Goal: Task Accomplishment & Management: Manage account settings

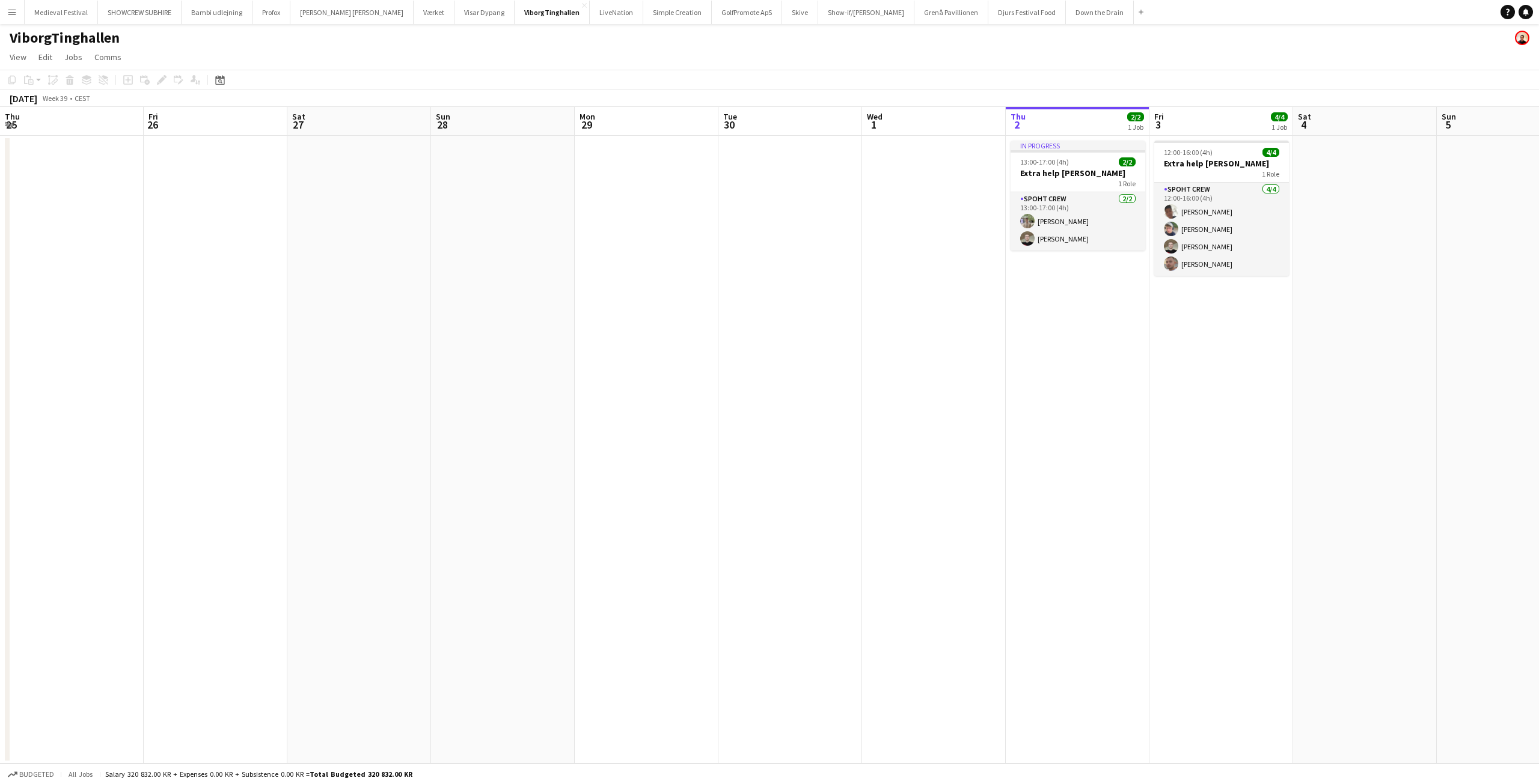
click at [5, 14] on button "Menu" at bounding box center [12, 12] width 24 height 24
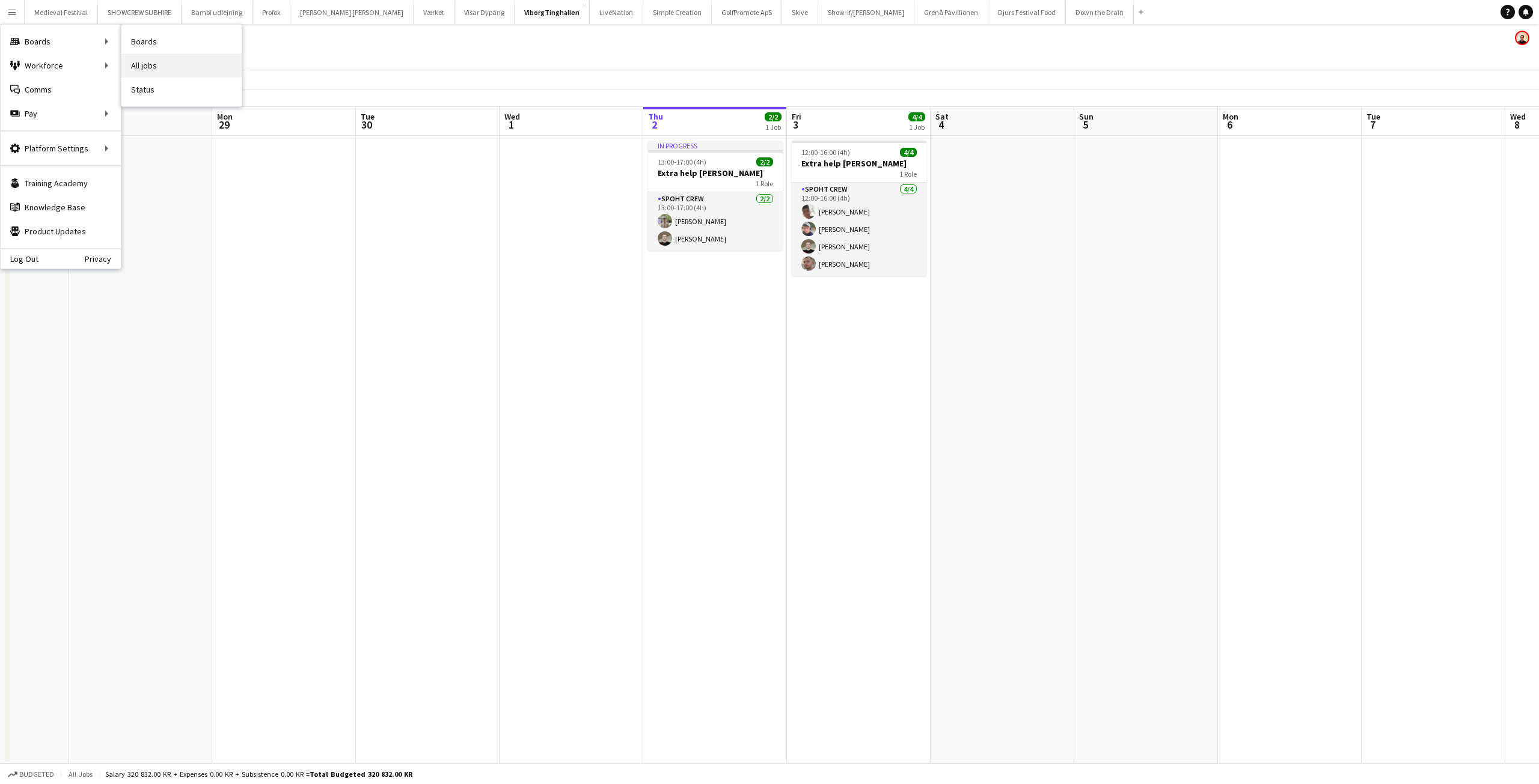
click at [170, 56] on link "All jobs" at bounding box center [181, 65] width 121 height 24
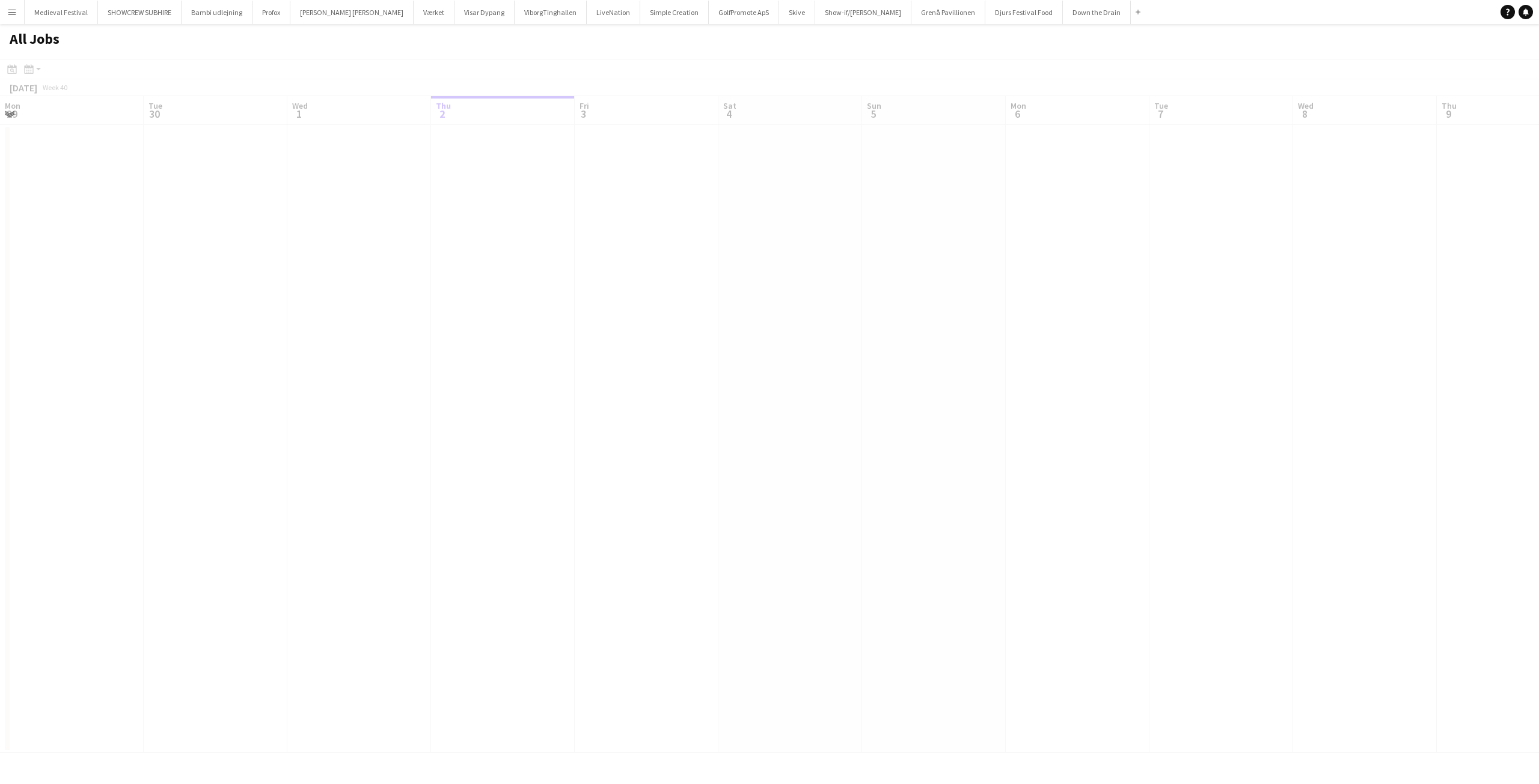
scroll to position [0, 287]
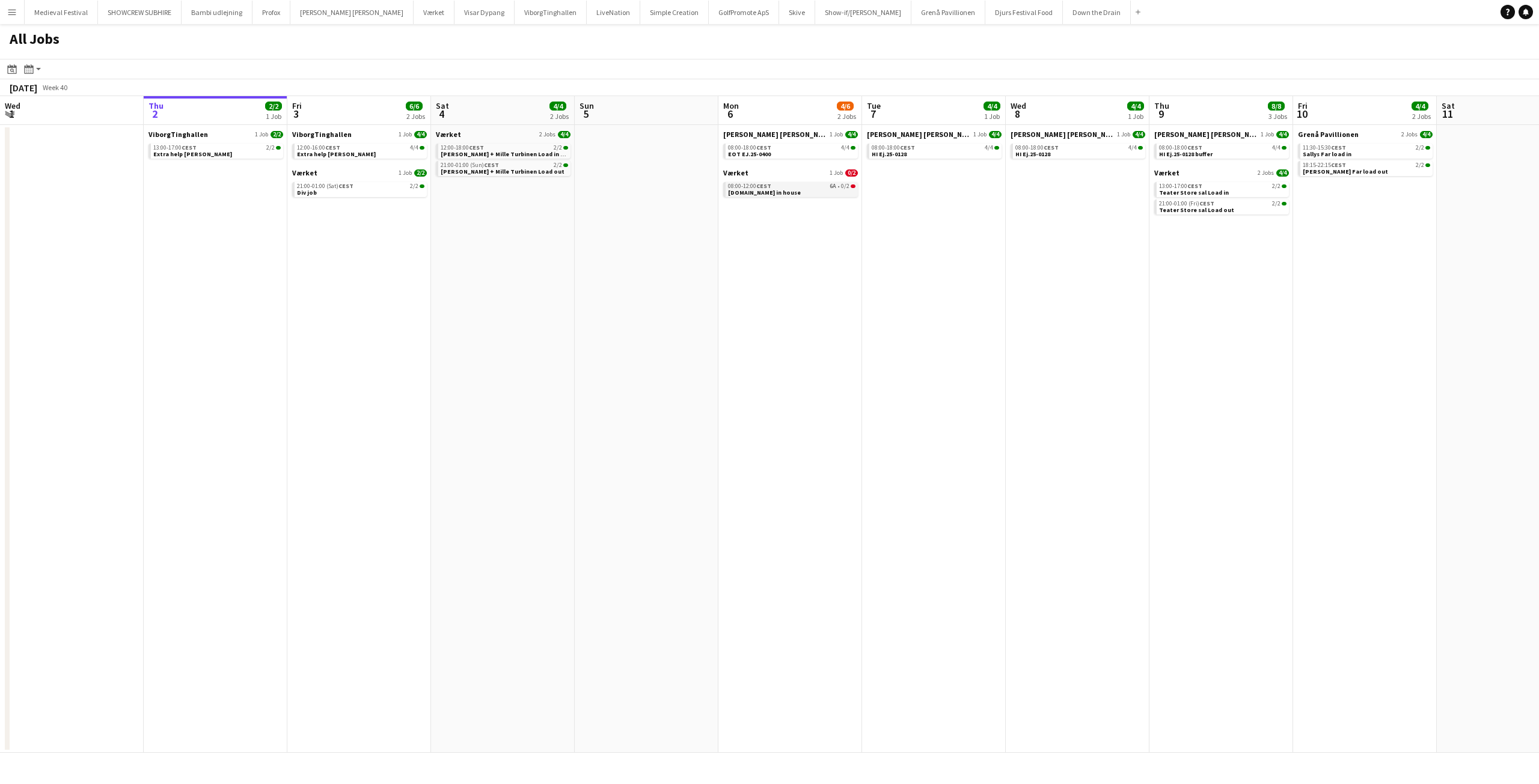
click at [823, 188] on div "08:00-12:00 CEST 6A • 0/2" at bounding box center [791, 186] width 128 height 6
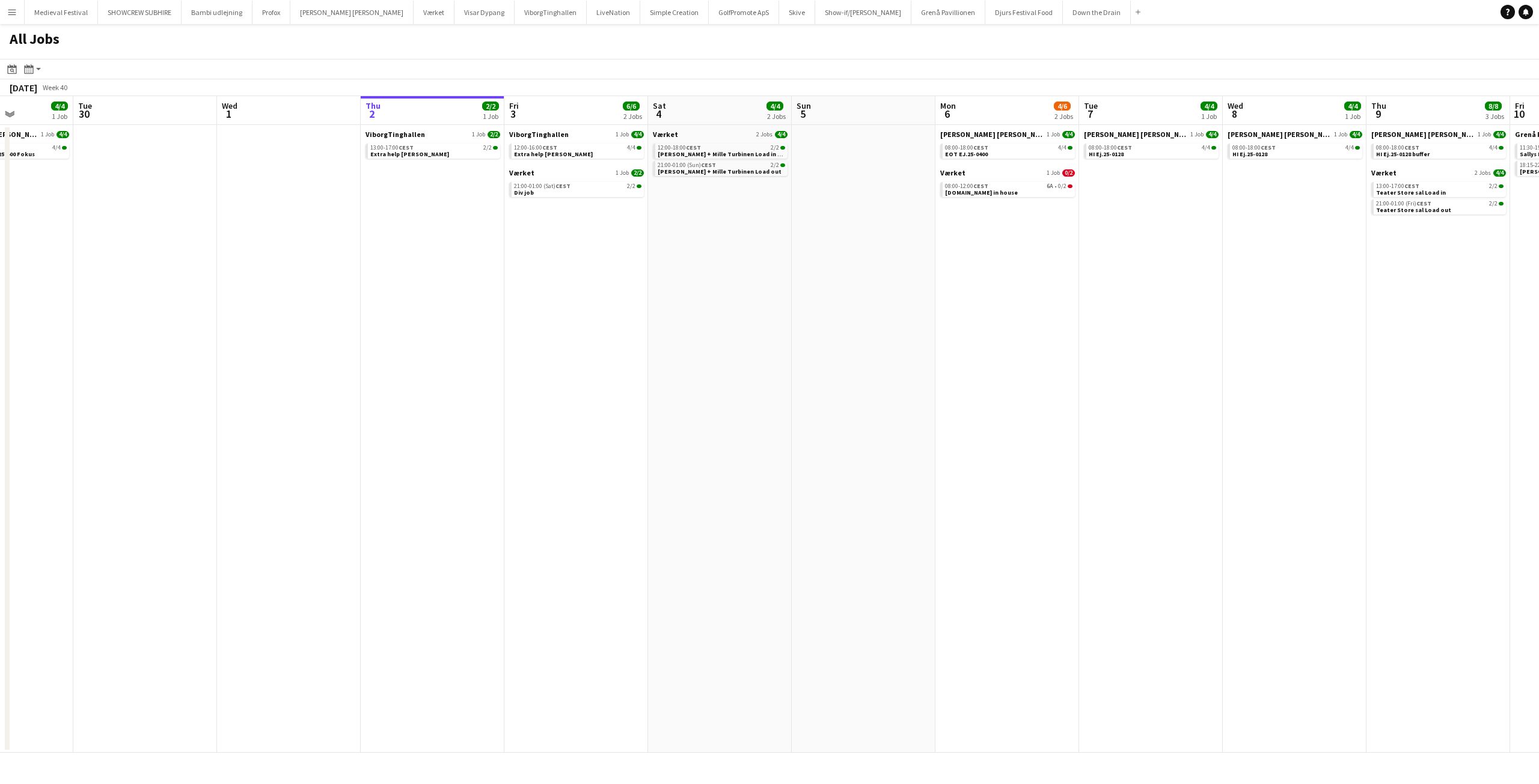
drag, startPoint x: 475, startPoint y: 224, endPoint x: 692, endPoint y: 240, distance: 217.6
click at [692, 240] on app-calendar-viewport "Sat 27 4/4 2 Jobs Sun 28 Mon 29 4/4 1 Job Tue 30 Wed 1 Thu 2 2/2 1 Job Fri 3 6/…" at bounding box center [770, 424] width 1539 height 657
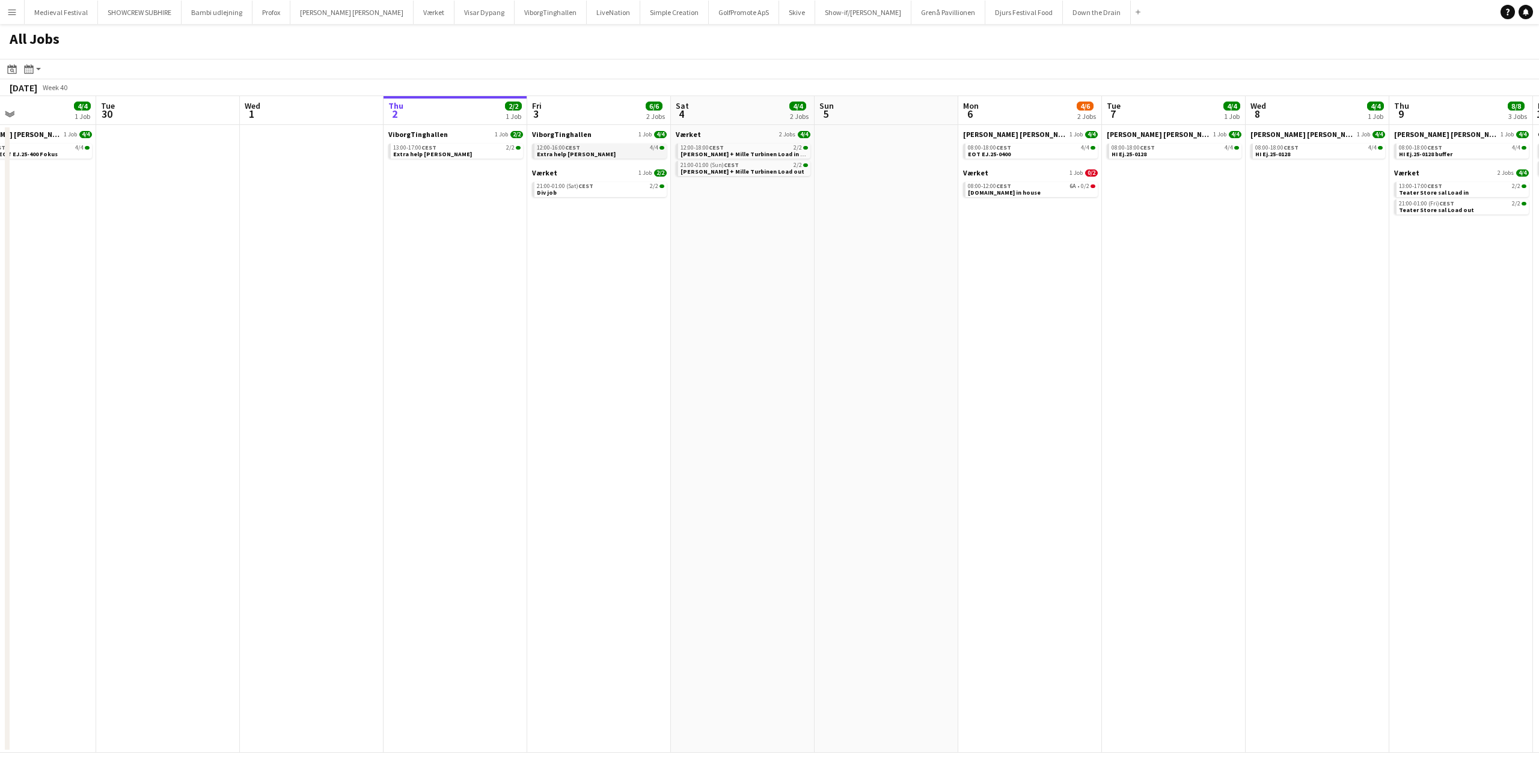
click at [598, 151] on link "12:00-16:00 CEST 4/4 Extra help Tinghallen" at bounding box center [600, 150] width 128 height 14
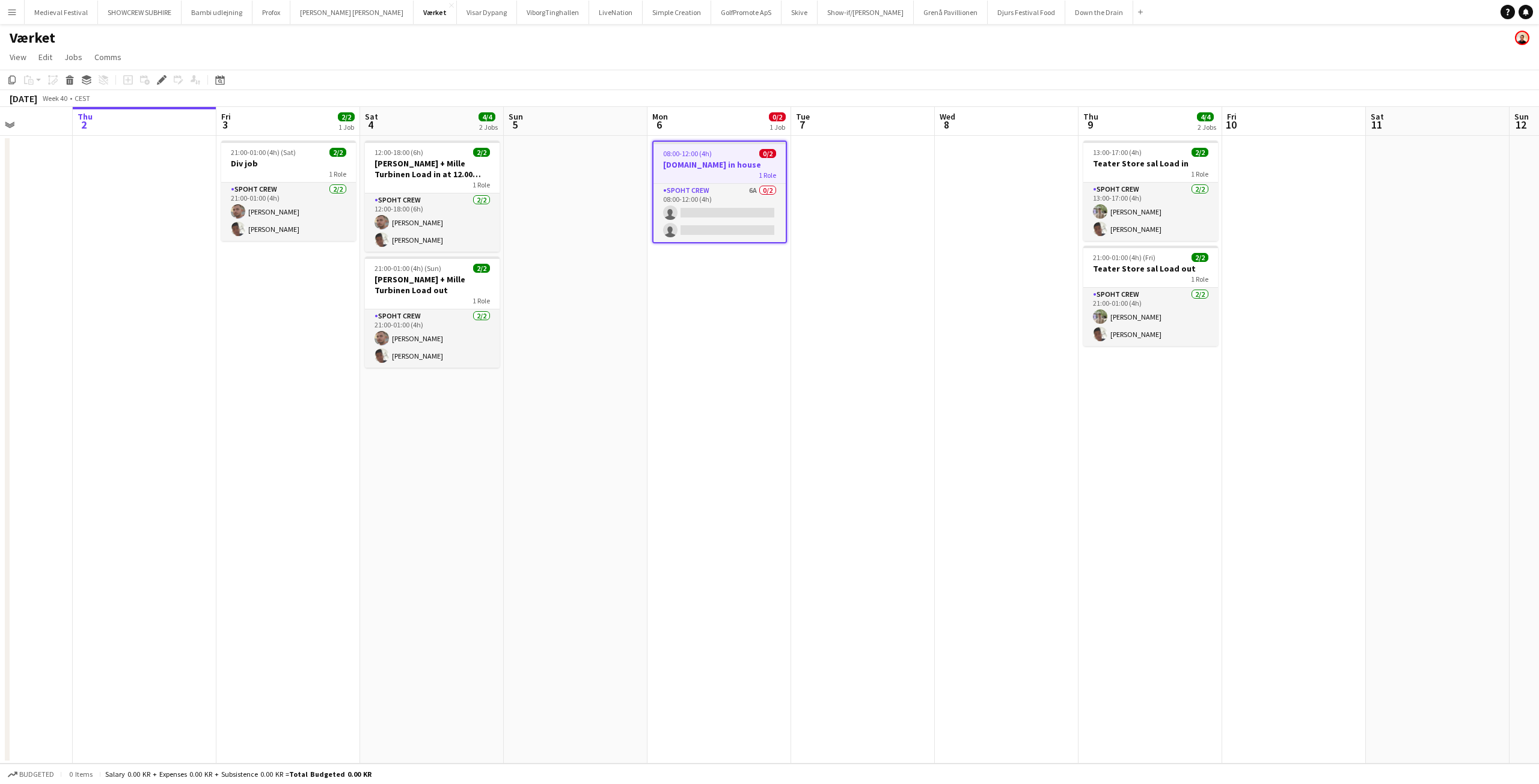
scroll to position [0, 273]
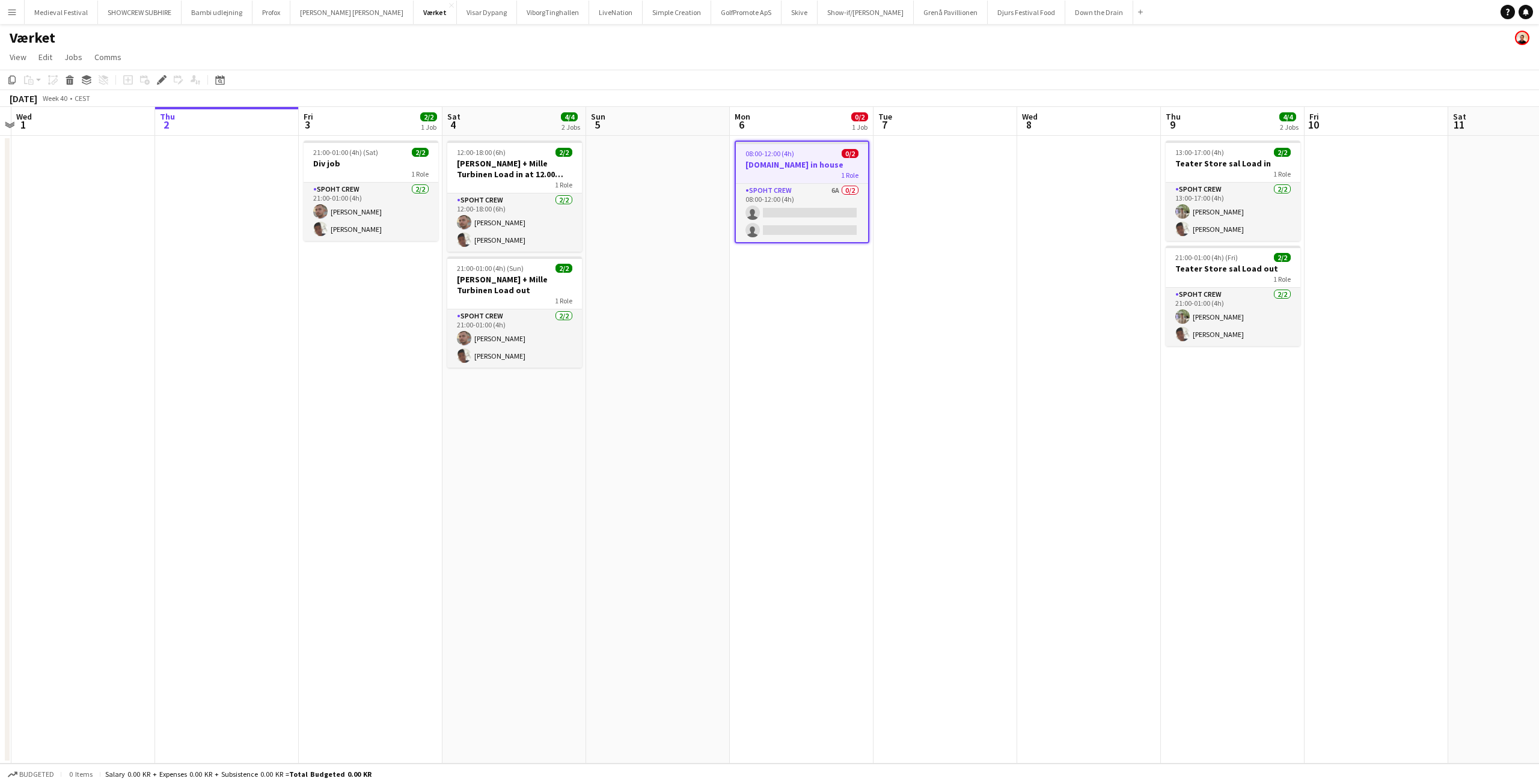
drag, startPoint x: 606, startPoint y: 299, endPoint x: 707, endPoint y: 301, distance: 101.0
click at [704, 305] on app-calendar-viewport "Mon 29 Tue 30 Wed 1 Thu 2 Fri 3 2/2 1 Job Sat 4 4/4 2 Jobs Sun 5 Mon 6 0/2 1 Jo…" at bounding box center [770, 435] width 1539 height 657
click at [806, 229] on app-card-role "Spoht Crew 6A 0/2 08:00-12:00 (4h) single-neutral-actions single-neutral-actions" at bounding box center [805, 213] width 132 height 58
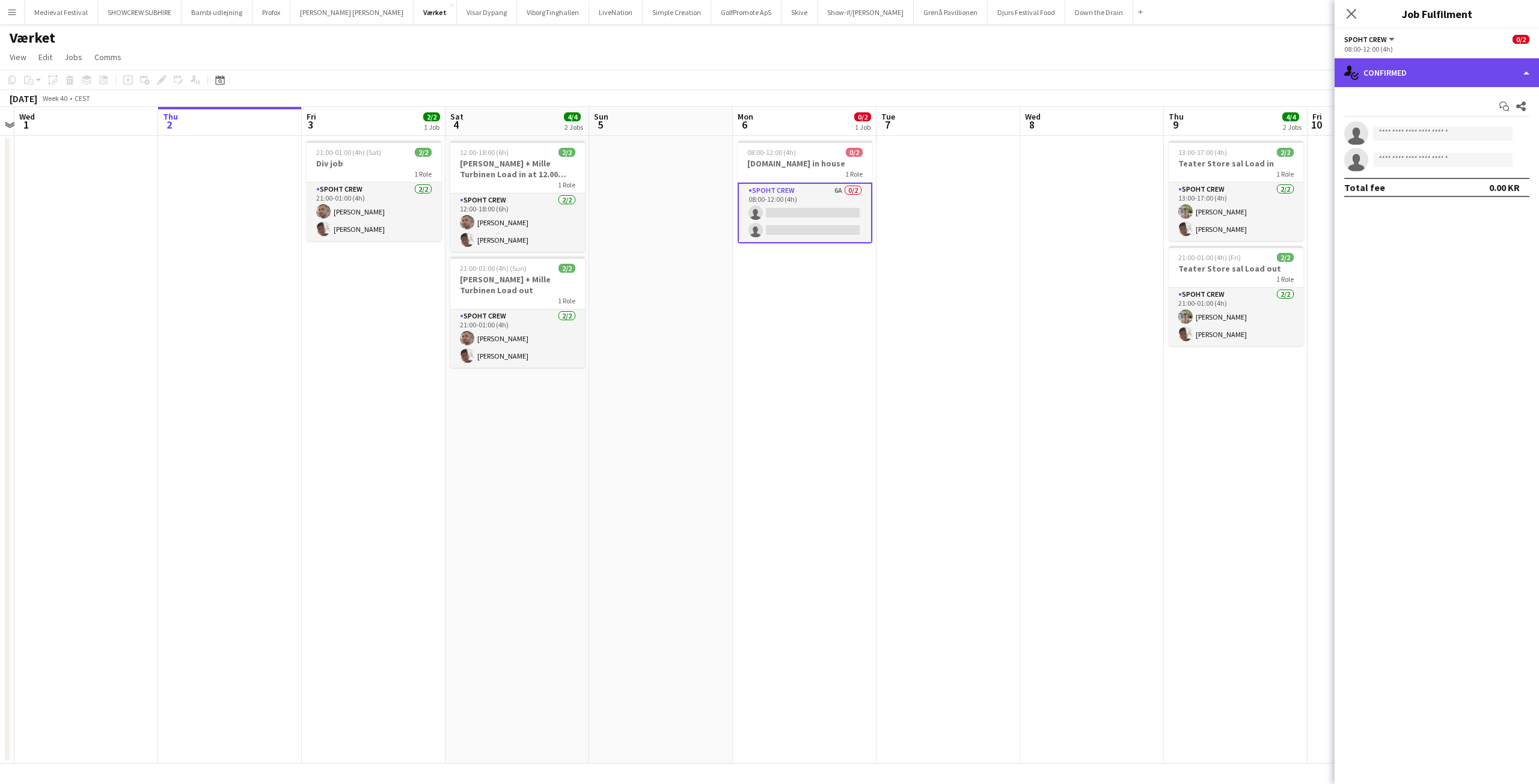
click at [1455, 73] on div "single-neutral-actions-check-2 Confirmed" at bounding box center [1436, 73] width 204 height 29
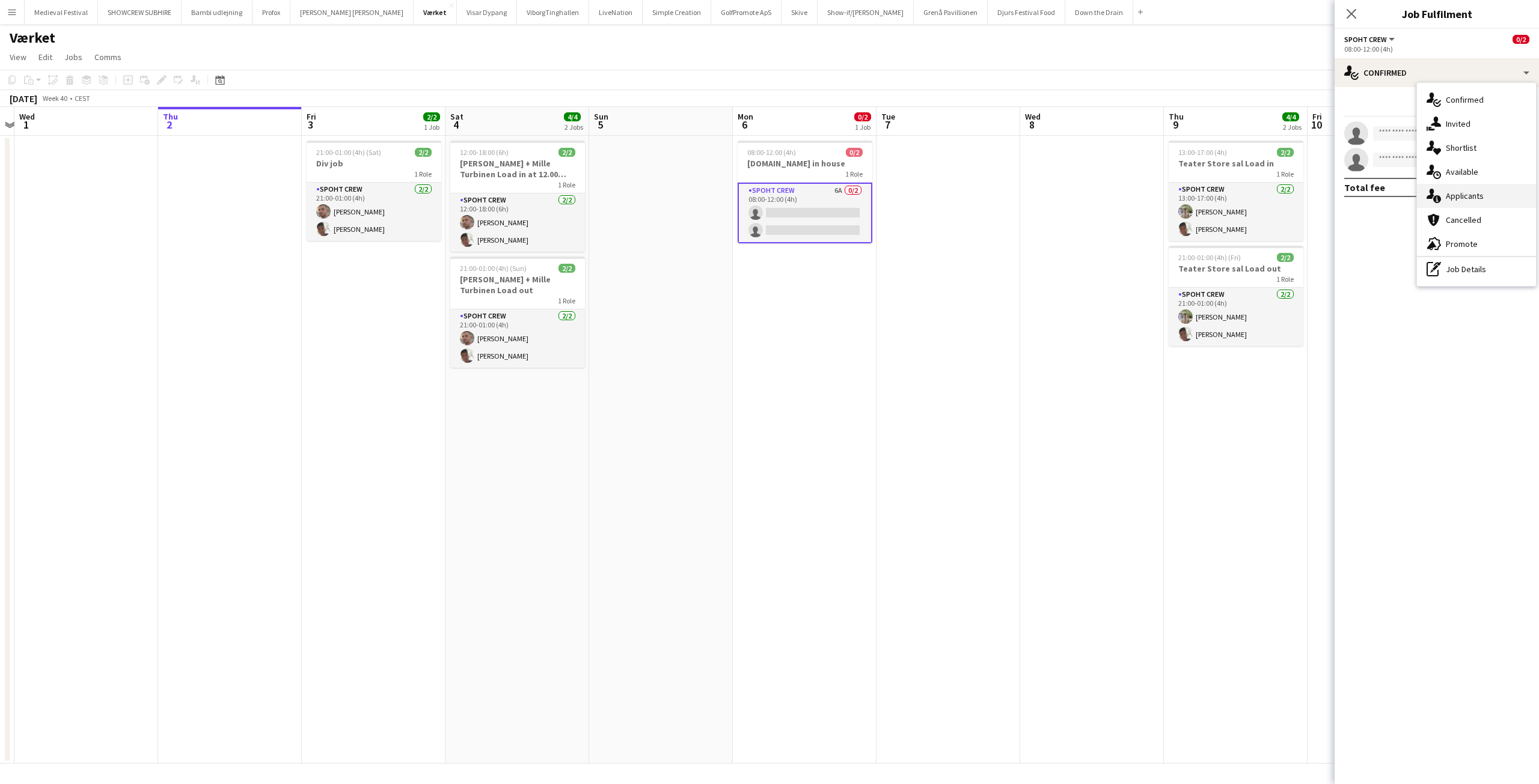
click at [1467, 199] on span "Applicants" at bounding box center [1465, 196] width 38 height 11
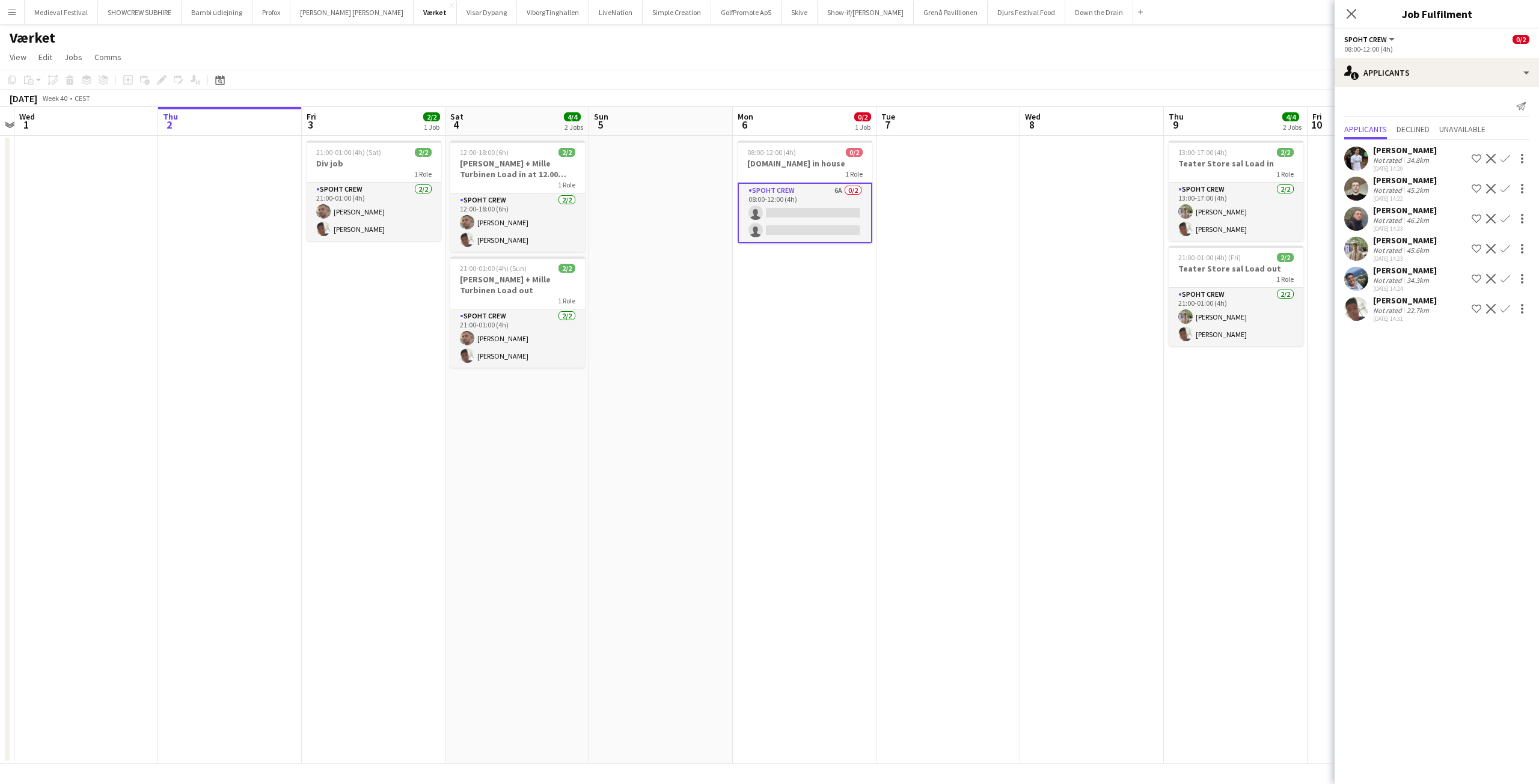
click at [653, 353] on app-date-cell at bounding box center [661, 450] width 143 height 628
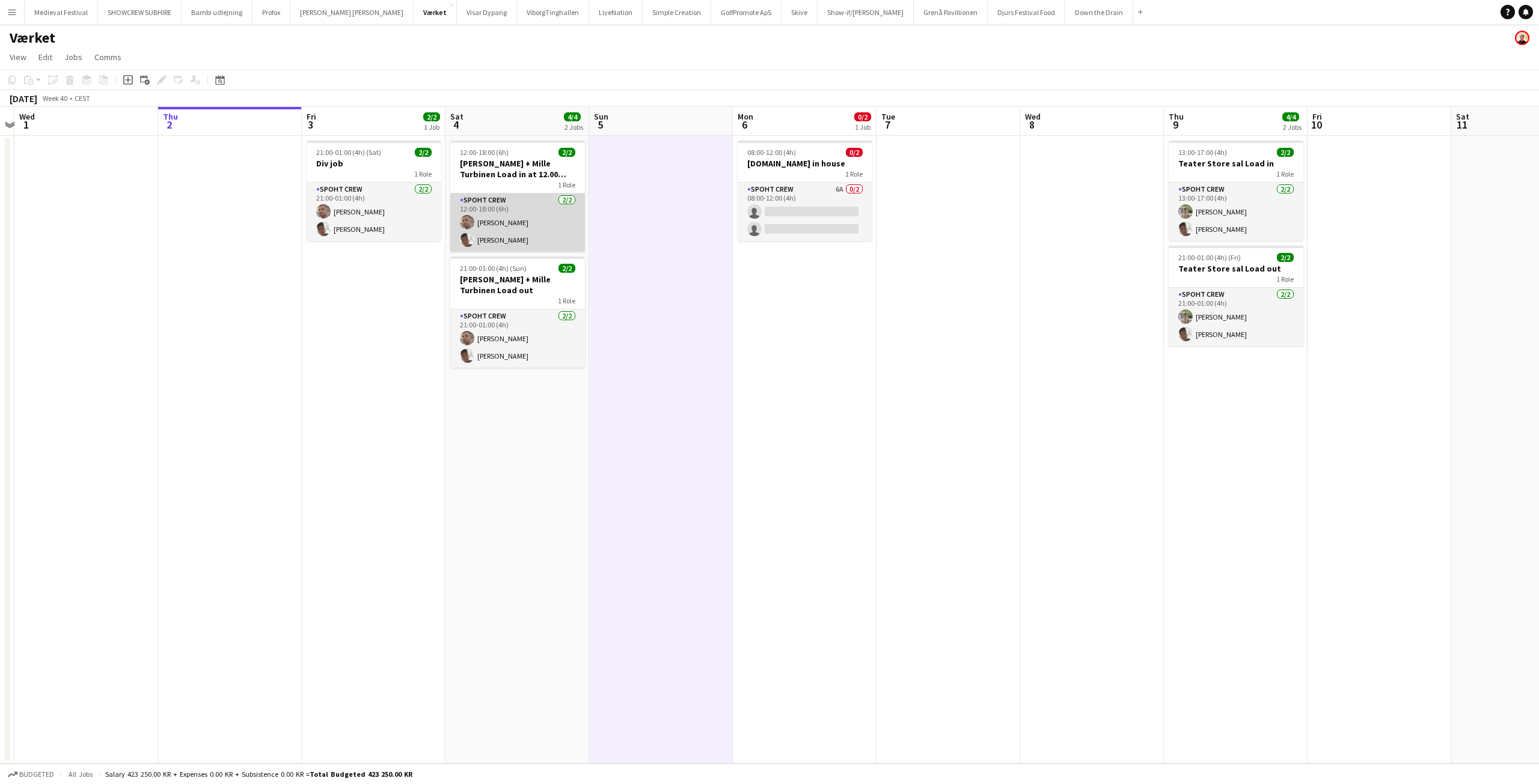
click at [513, 212] on app-card-role "Spoht Crew 2/2 12:00-18:00 (6h) Tomas Ambarcumianas Seep Villadsen" at bounding box center [518, 223] width 135 height 58
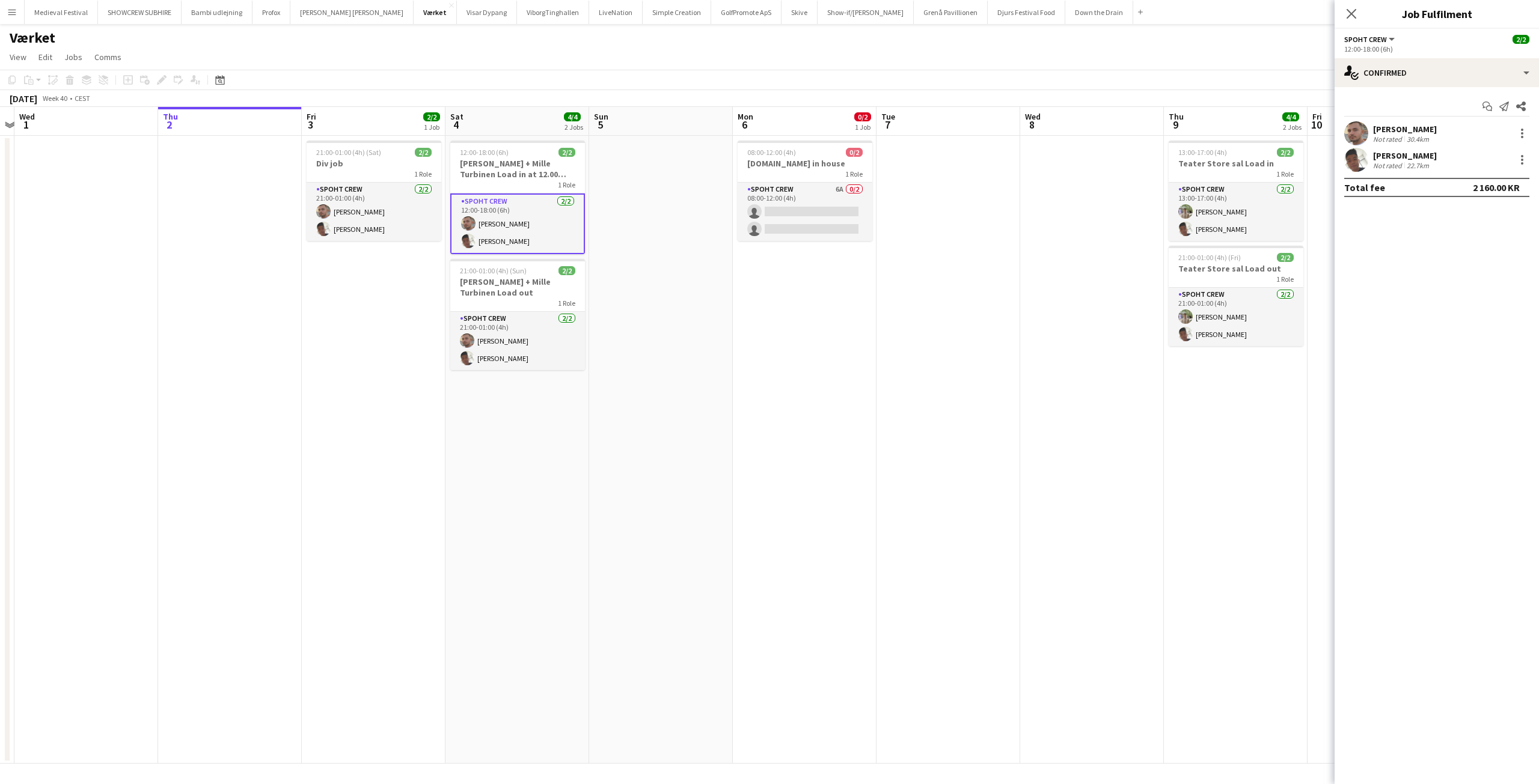
click at [628, 389] on app-date-cell at bounding box center [661, 450] width 143 height 628
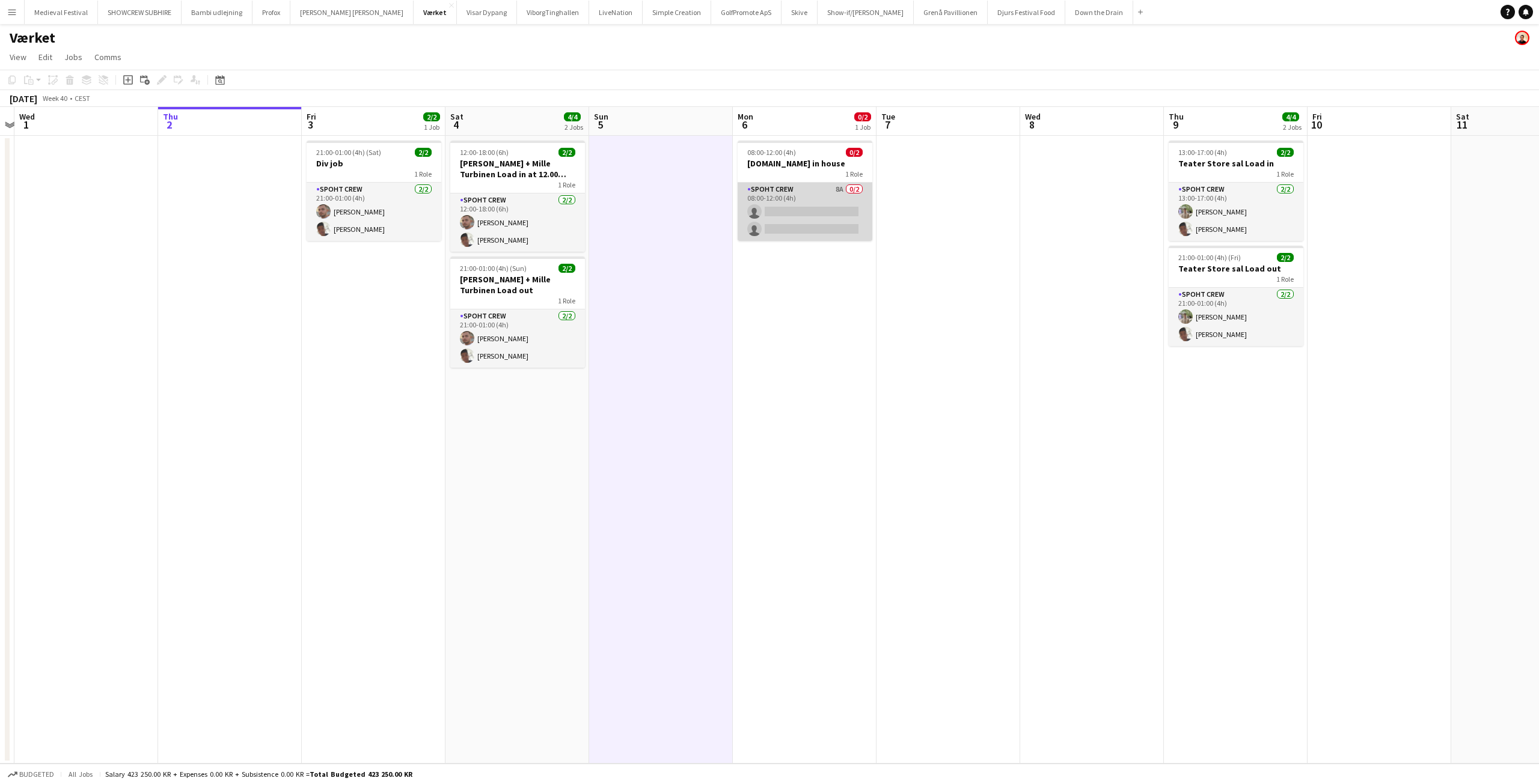
click at [806, 216] on app-card-role "Spoht Crew 8A 0/2 08:00-12:00 (4h) single-neutral-actions single-neutral-actions" at bounding box center [805, 212] width 135 height 58
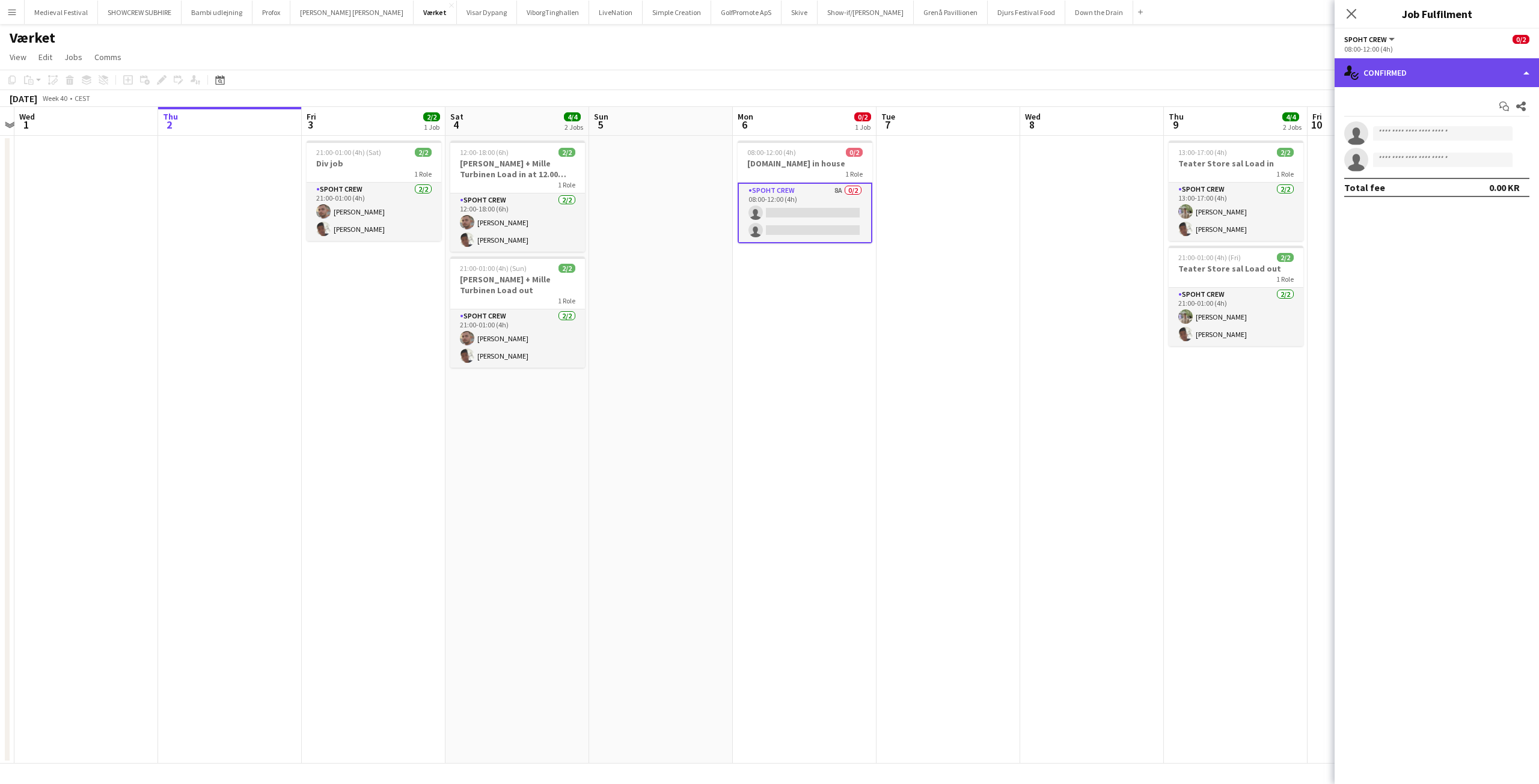
click at [1427, 82] on div "single-neutral-actions-check-2 Confirmed" at bounding box center [1436, 73] width 204 height 29
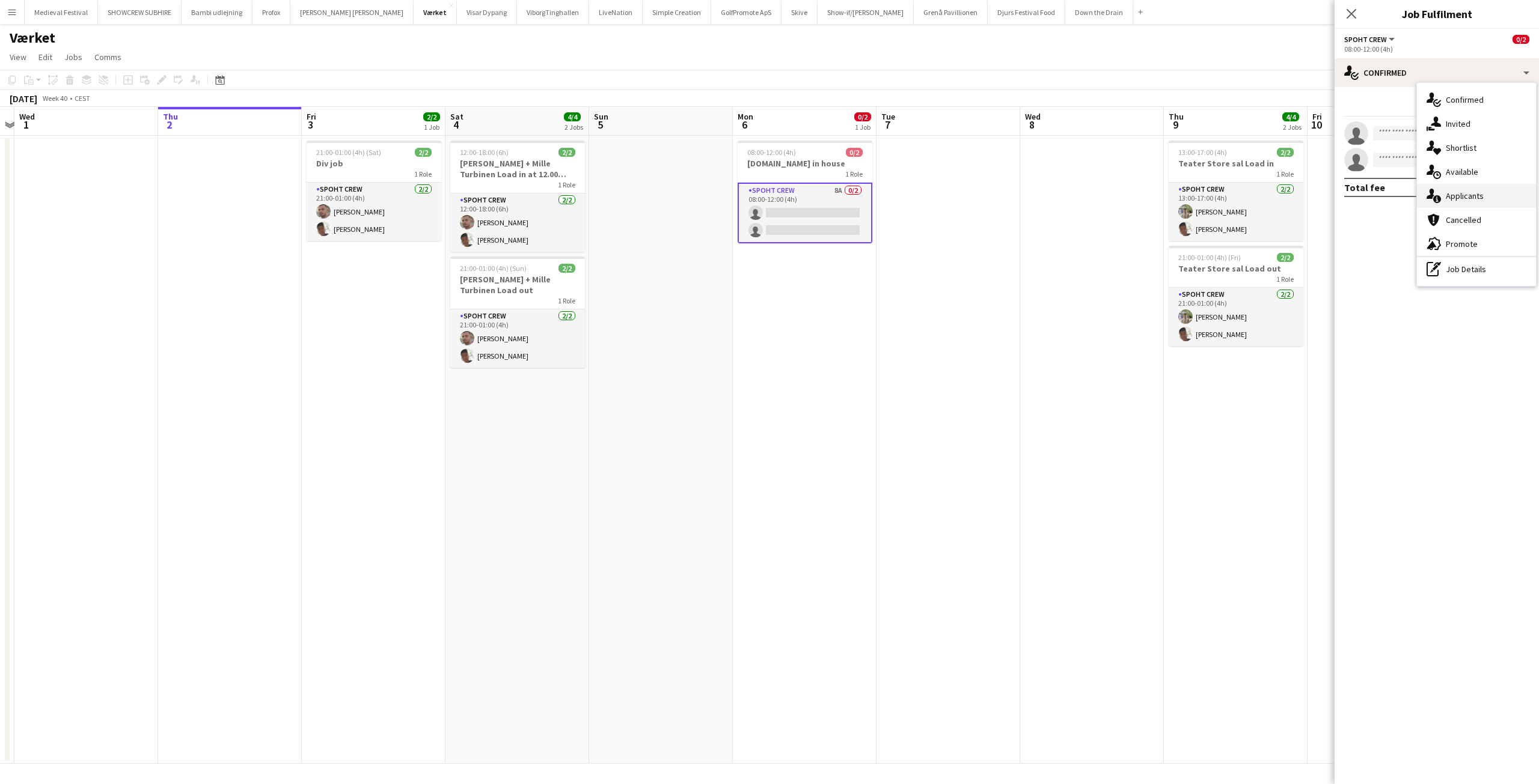
click at [1458, 195] on span "Applicants" at bounding box center [1465, 196] width 38 height 11
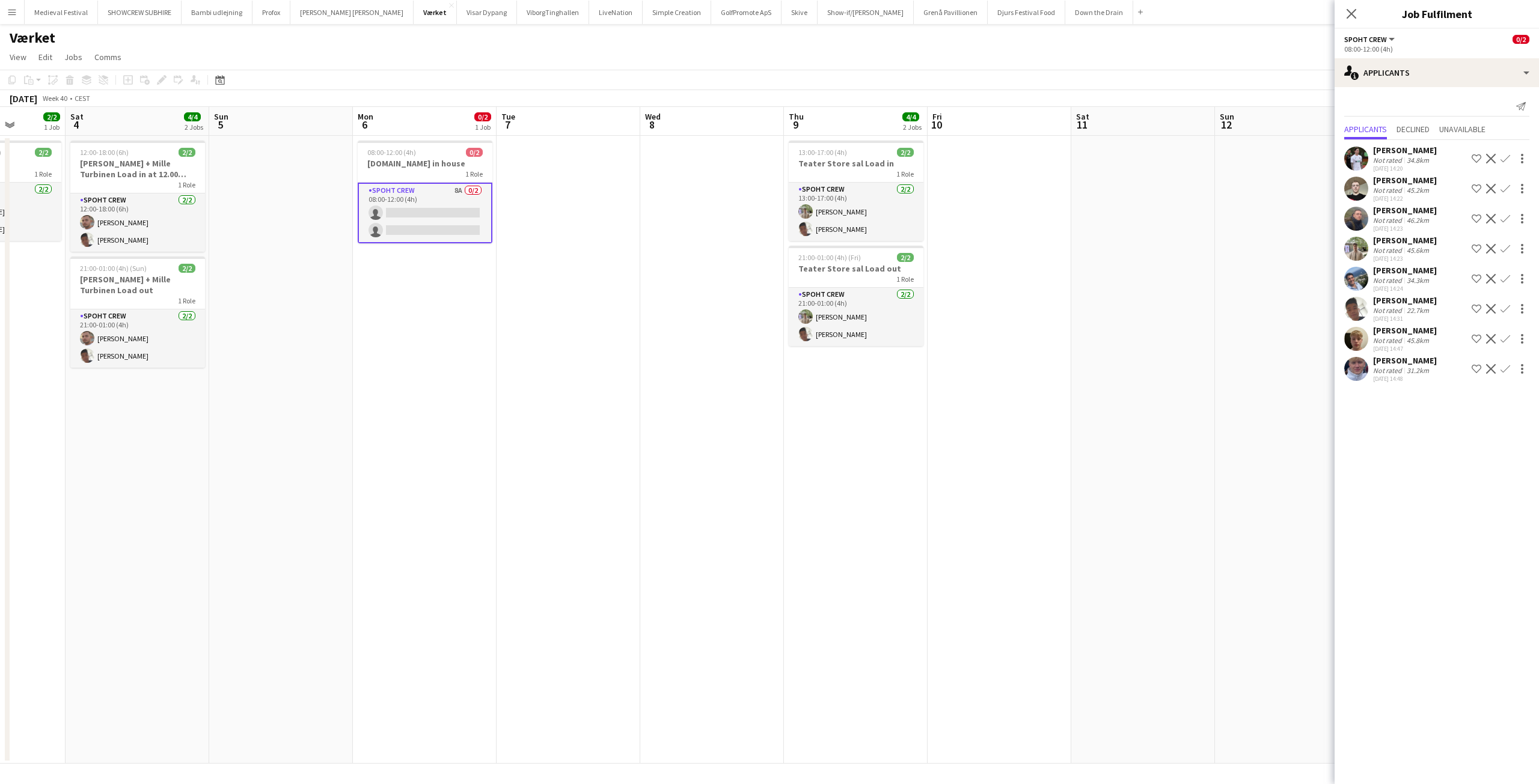
scroll to position [0, 386]
drag, startPoint x: 1084, startPoint y: 274, endPoint x: 683, endPoint y: 319, distance: 403.5
click at [683, 319] on app-calendar-viewport "Tue 30 Wed 1 Thu 2 Fri 3 2/2 1 Job Sat 4 4/4 2 Jobs Sun 5 Mon 6 0/2 1 Job Tue 7…" at bounding box center [770, 435] width 1539 height 657
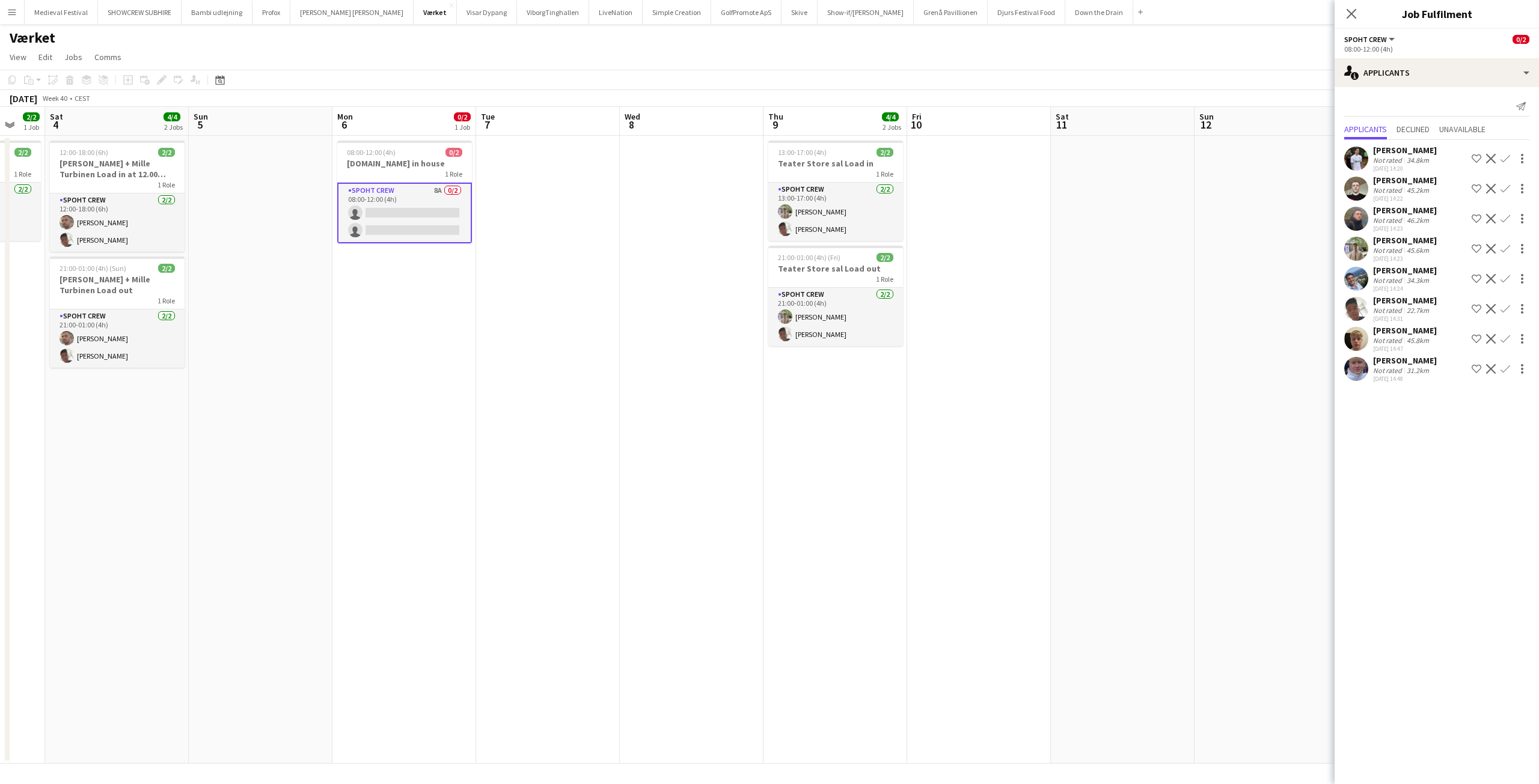
click at [1107, 340] on app-date-cell at bounding box center [1122, 450] width 143 height 628
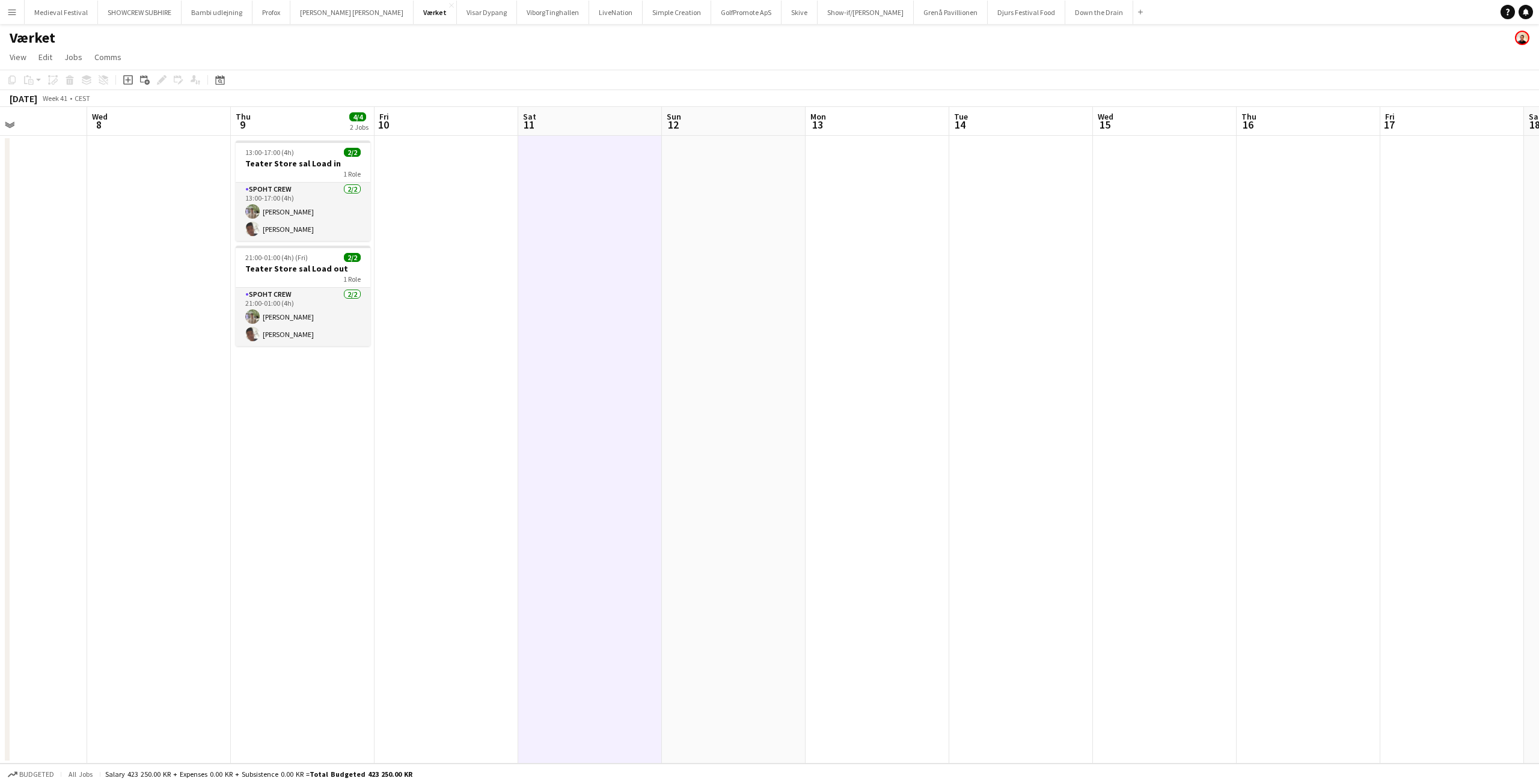
drag, startPoint x: 1144, startPoint y: 312, endPoint x: 616, endPoint y: 313, distance: 528.0
click at [564, 314] on app-calendar-viewport "Sat 4 4/4 2 Jobs Sun 5 Mon 6 0/2 1 Job Tue 7 Wed 8 Thu 9 4/4 2 Jobs Fri 10 Sat …" at bounding box center [770, 435] width 1539 height 657
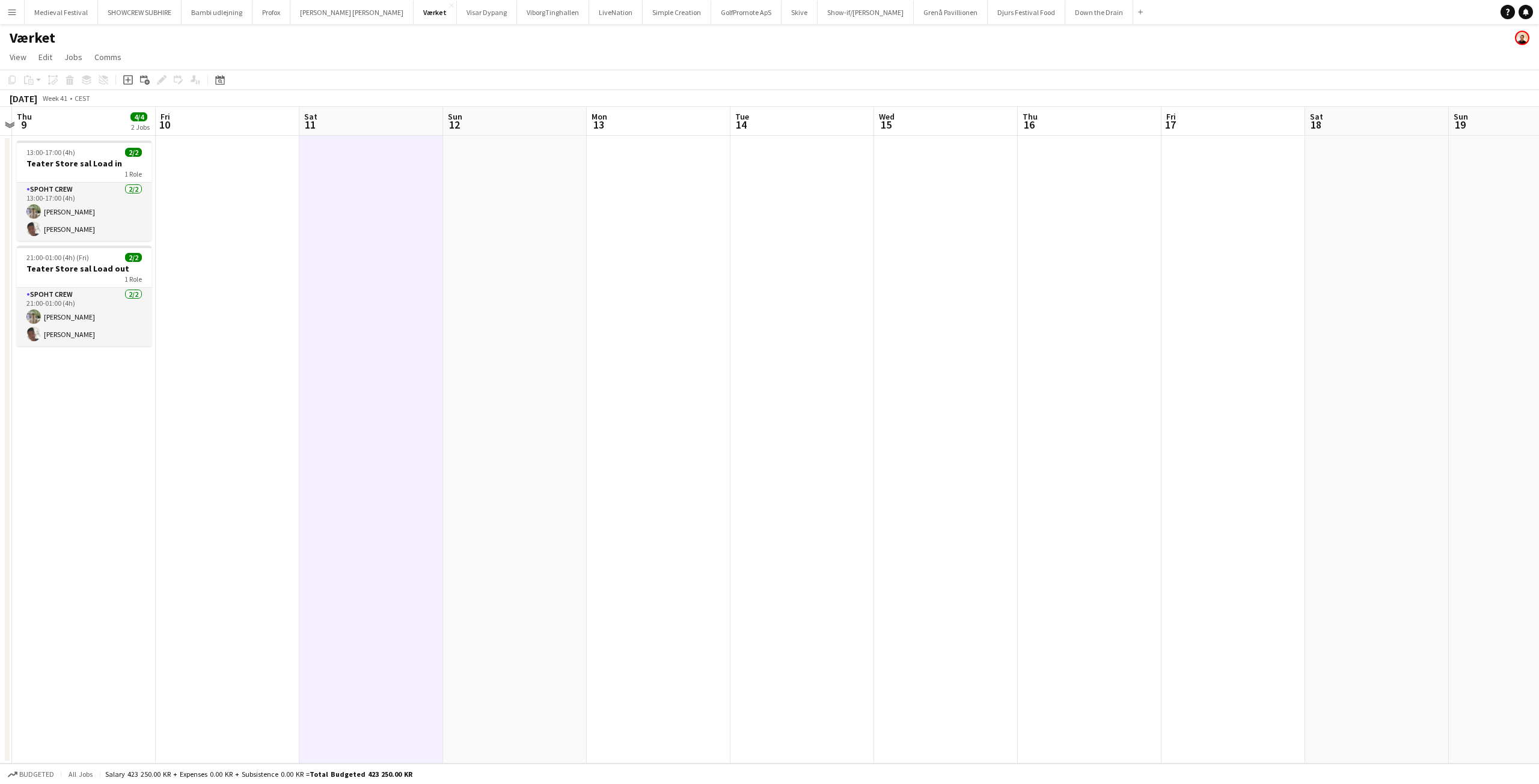
drag, startPoint x: 780, startPoint y: 313, endPoint x: 871, endPoint y: 295, distance: 92.8
click at [902, 300] on app-calendar-viewport "Tue 7 Wed 8 Thu 9 4/4 2 Jobs Fri 10 Sat 11 Sun 12 Mon 13 Tue 14 Wed 15 Thu 16 F…" at bounding box center [770, 435] width 1539 height 657
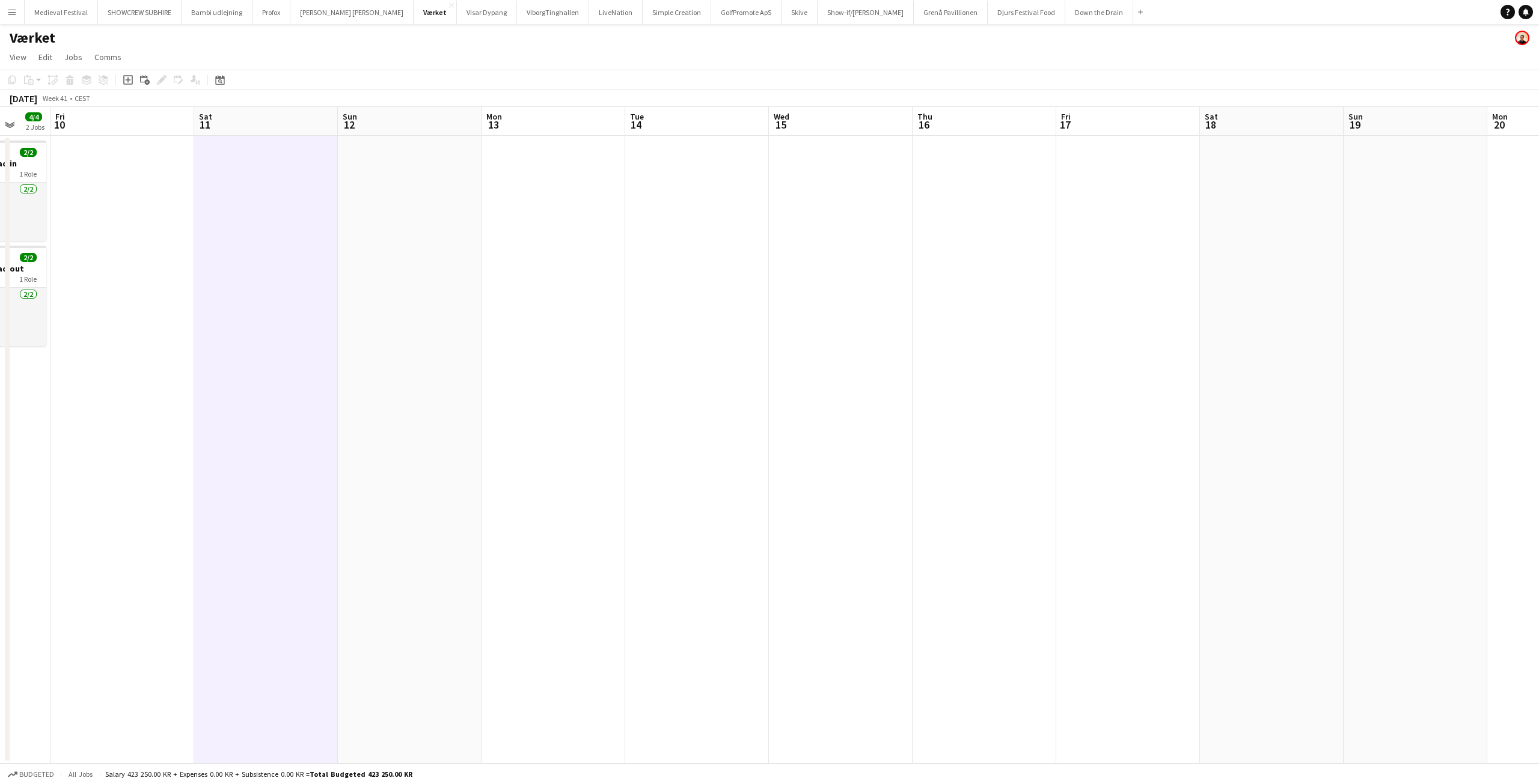
click at [1121, 297] on app-calendar-viewport "Tue 7 Wed 8 Thu 9 4/4 2 Jobs Fri 10 Sat 11 Sun 12 Mon 13 Tue 14 Wed 15 Thu 16 F…" at bounding box center [770, 435] width 1539 height 657
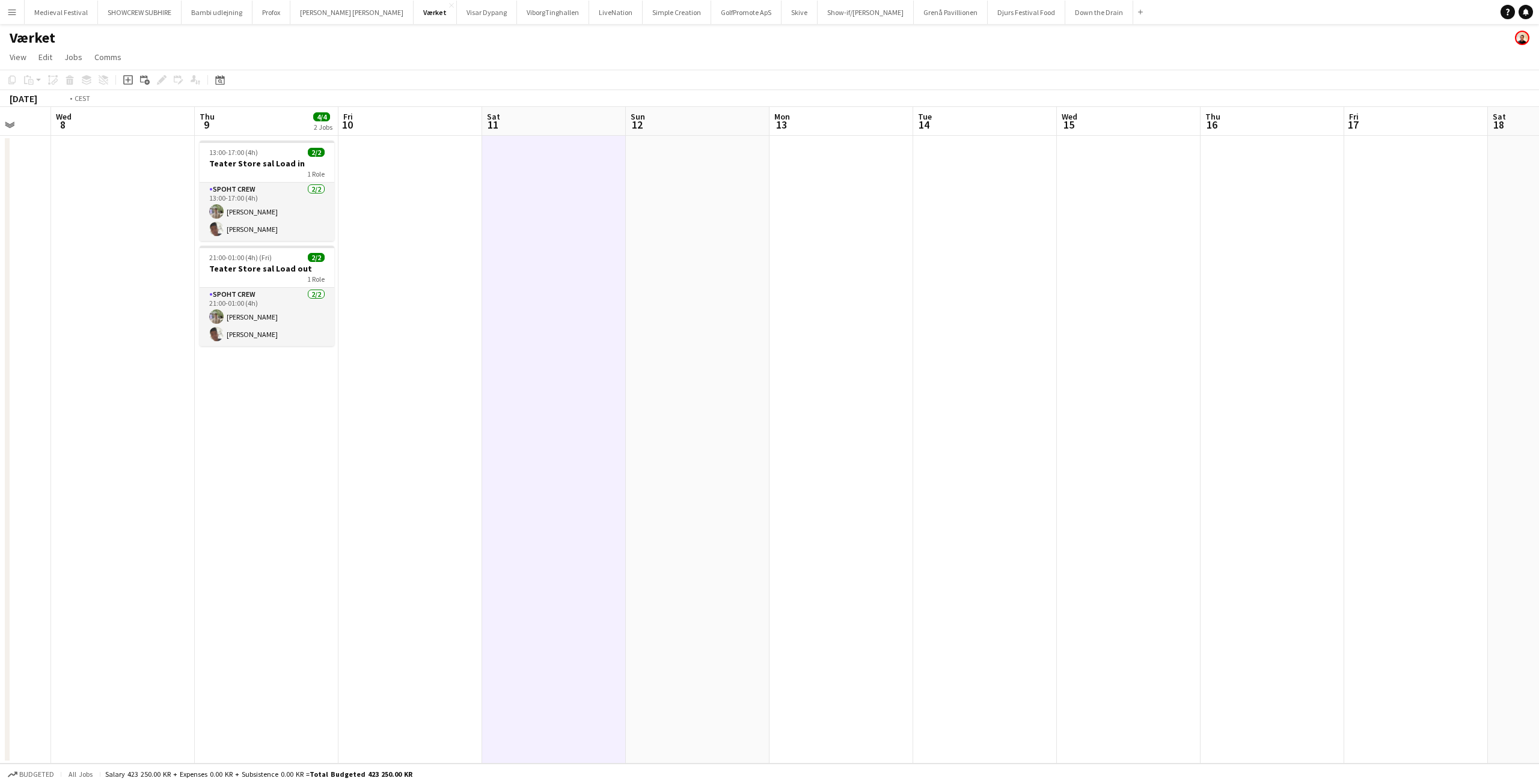
drag, startPoint x: 725, startPoint y: 306, endPoint x: 1069, endPoint y: 331, distance: 344.9
click at [1233, 330] on app-calendar-viewport "Sun 5 Mon 6 0/2 1 Job Tue 7 Wed 8 Thu 9 4/4 2 Jobs Fri 10 Sat 11 Sun 12 Mon 13 …" at bounding box center [770, 435] width 1539 height 657
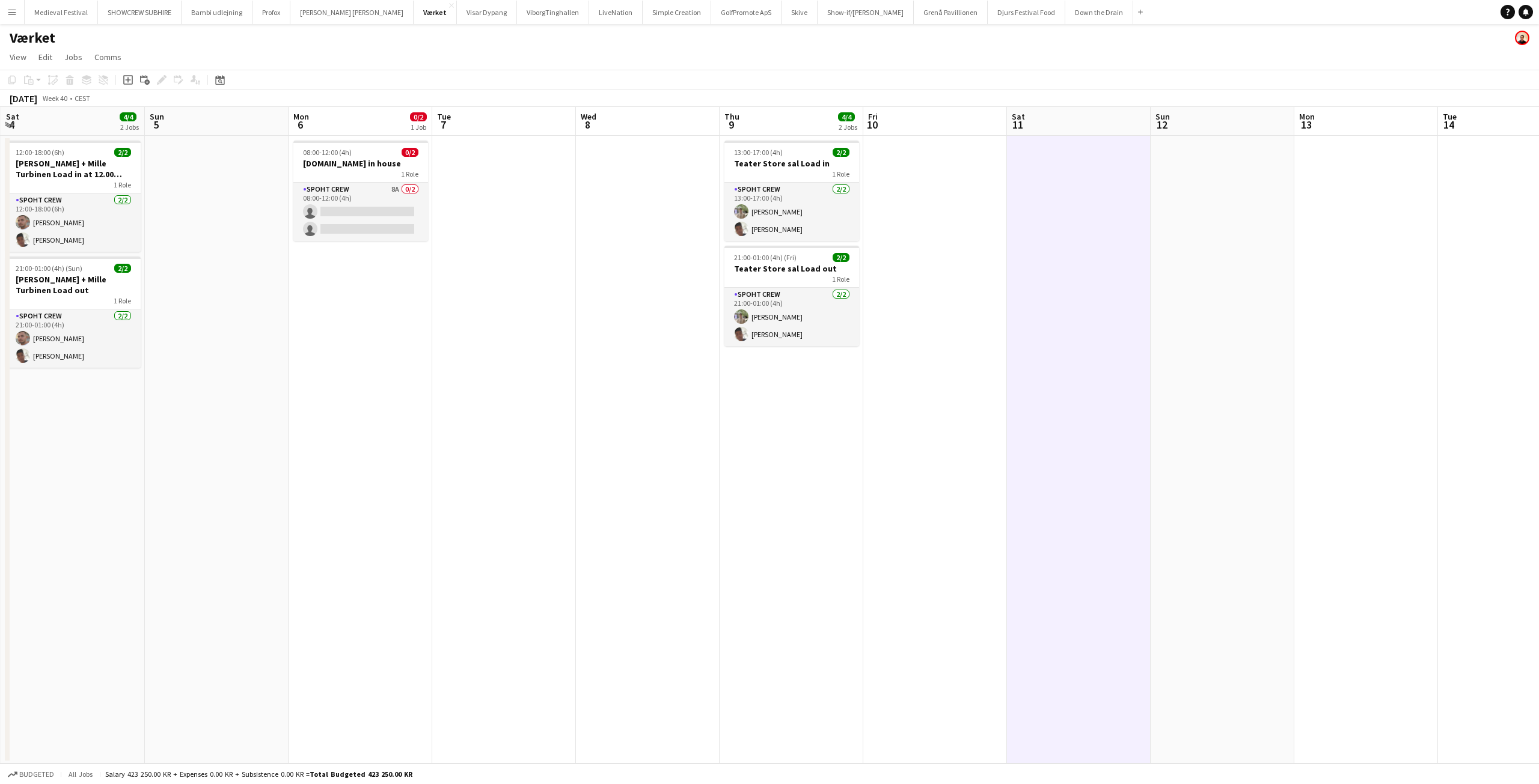
click at [11, 8] on app-icon "Menu" at bounding box center [12, 12] width 10 height 10
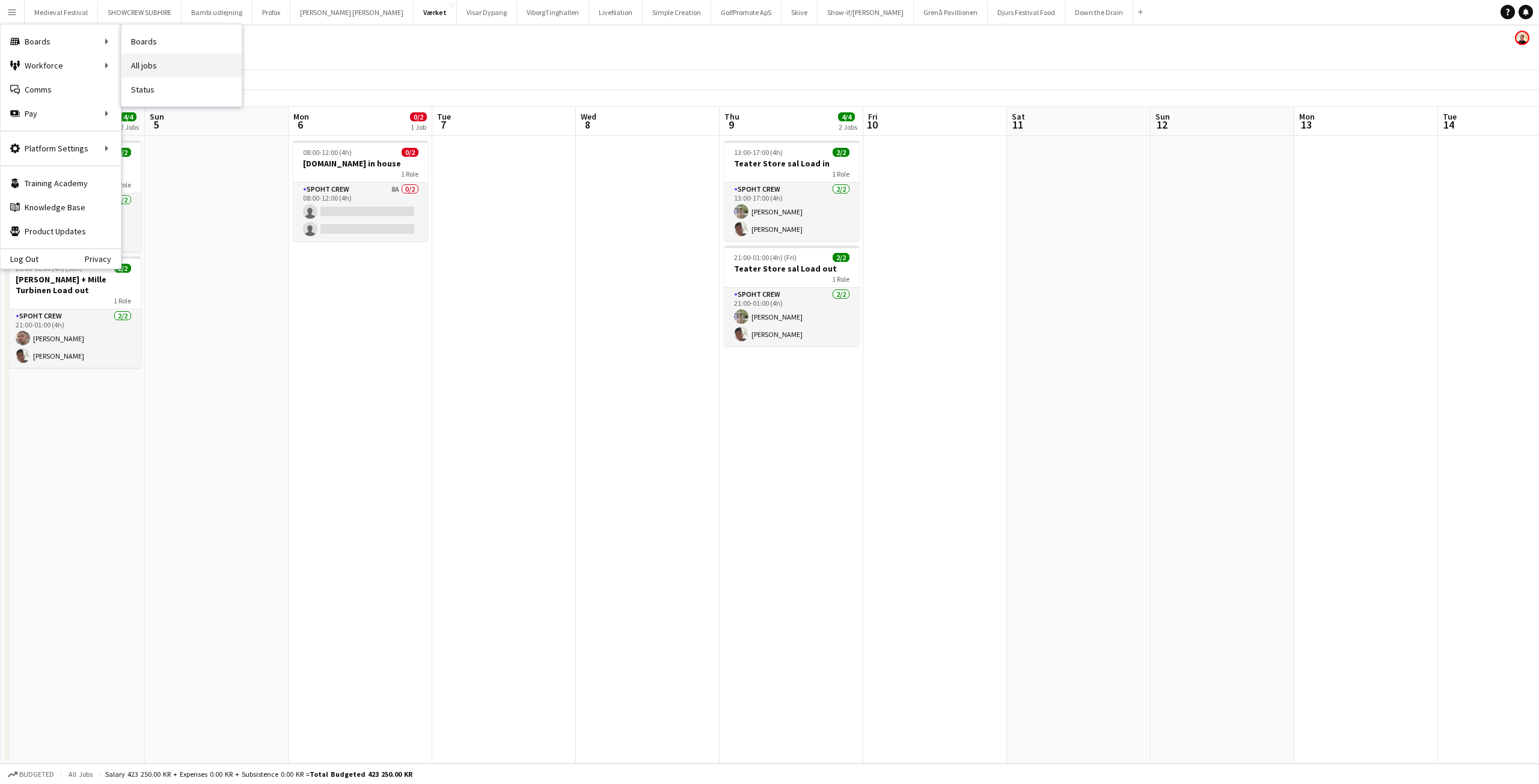
click at [160, 56] on link "All jobs" at bounding box center [181, 65] width 121 height 24
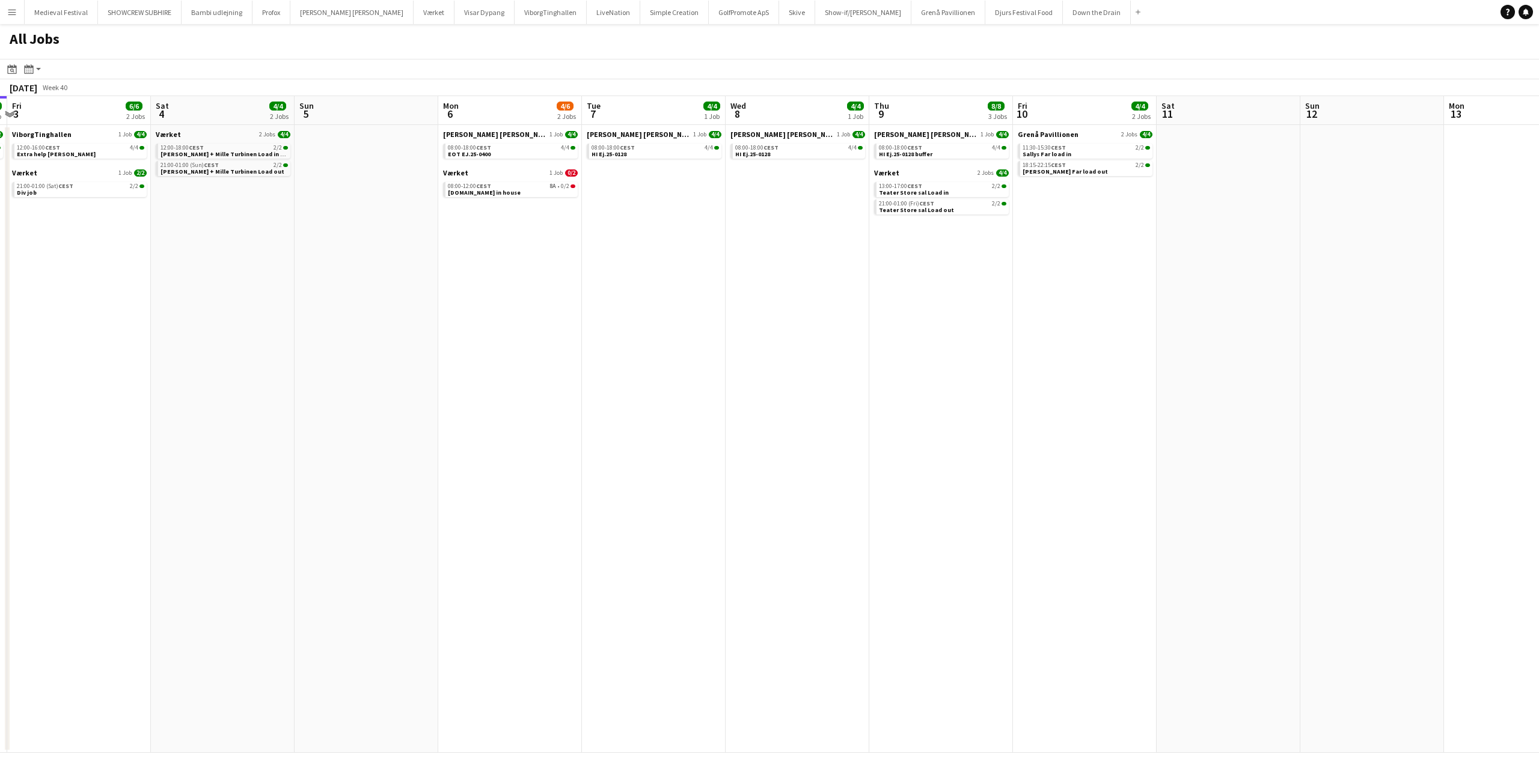
drag, startPoint x: 937, startPoint y: 204, endPoint x: 393, endPoint y: 217, distance: 544.2
click at [382, 217] on app-calendar-viewport "Tue 30 Wed 1 Thu 2 2/2 1 Job Fri 3 6/6 2 Jobs Sat 4 4/4 2 Jobs Sun 5 Mon 6 4/6 …" at bounding box center [770, 424] width 1539 height 657
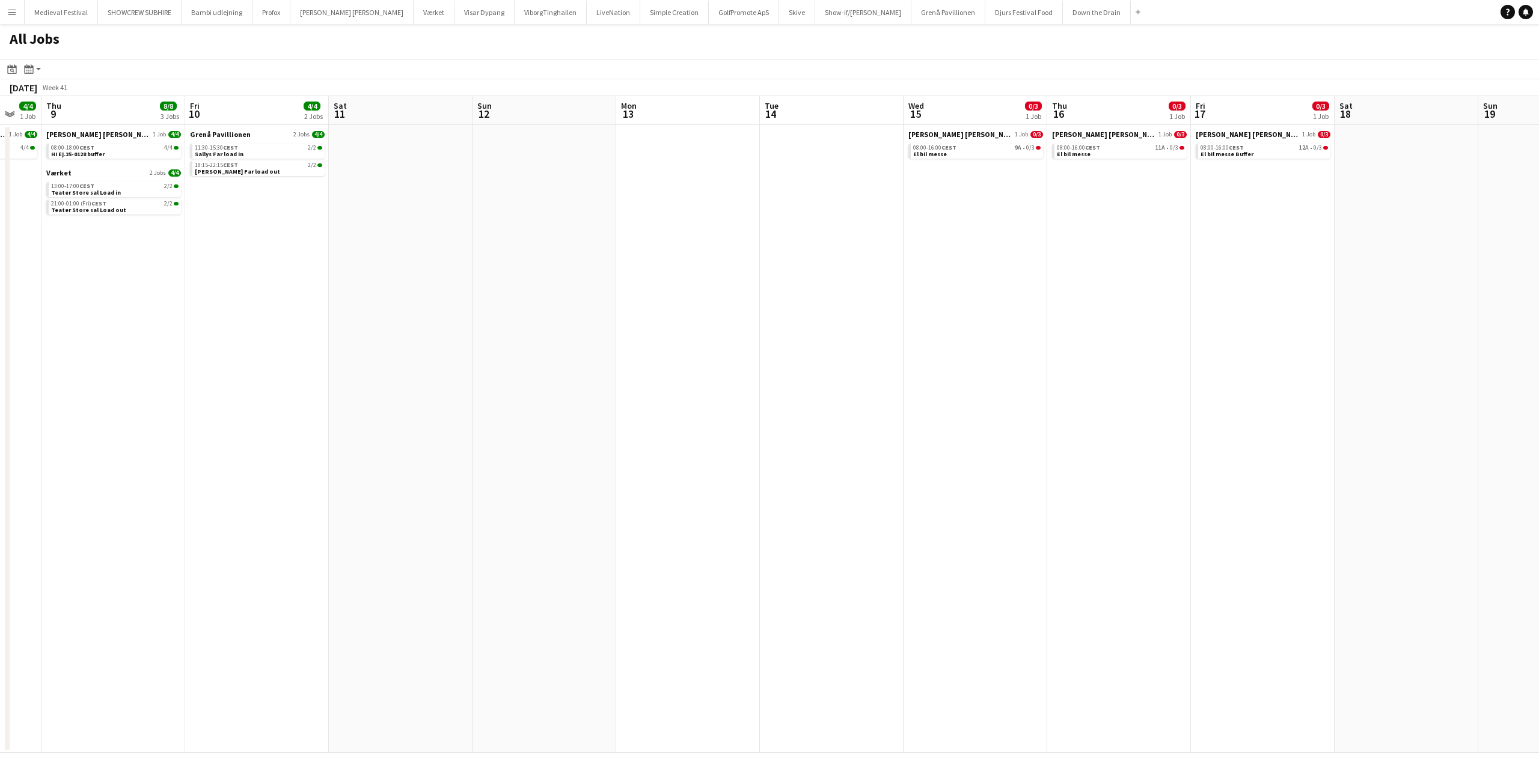
scroll to position [0, 378]
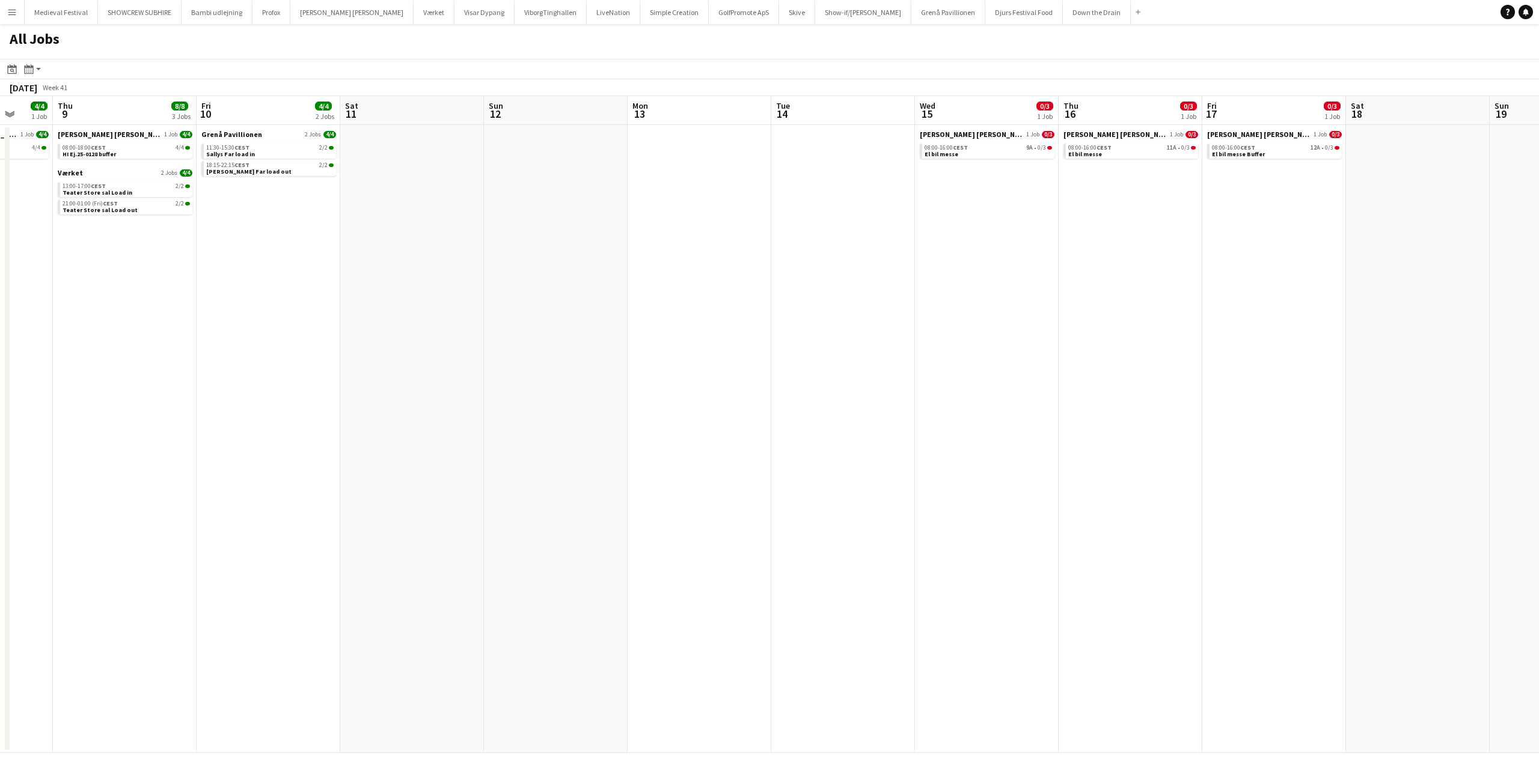
click at [282, 251] on app-all-jobs "All Jobs Date picker OCT 2025 OCT 2025 Monday M Tuesday T Wednesday W Thursday …" at bounding box center [770, 389] width 1539 height 729
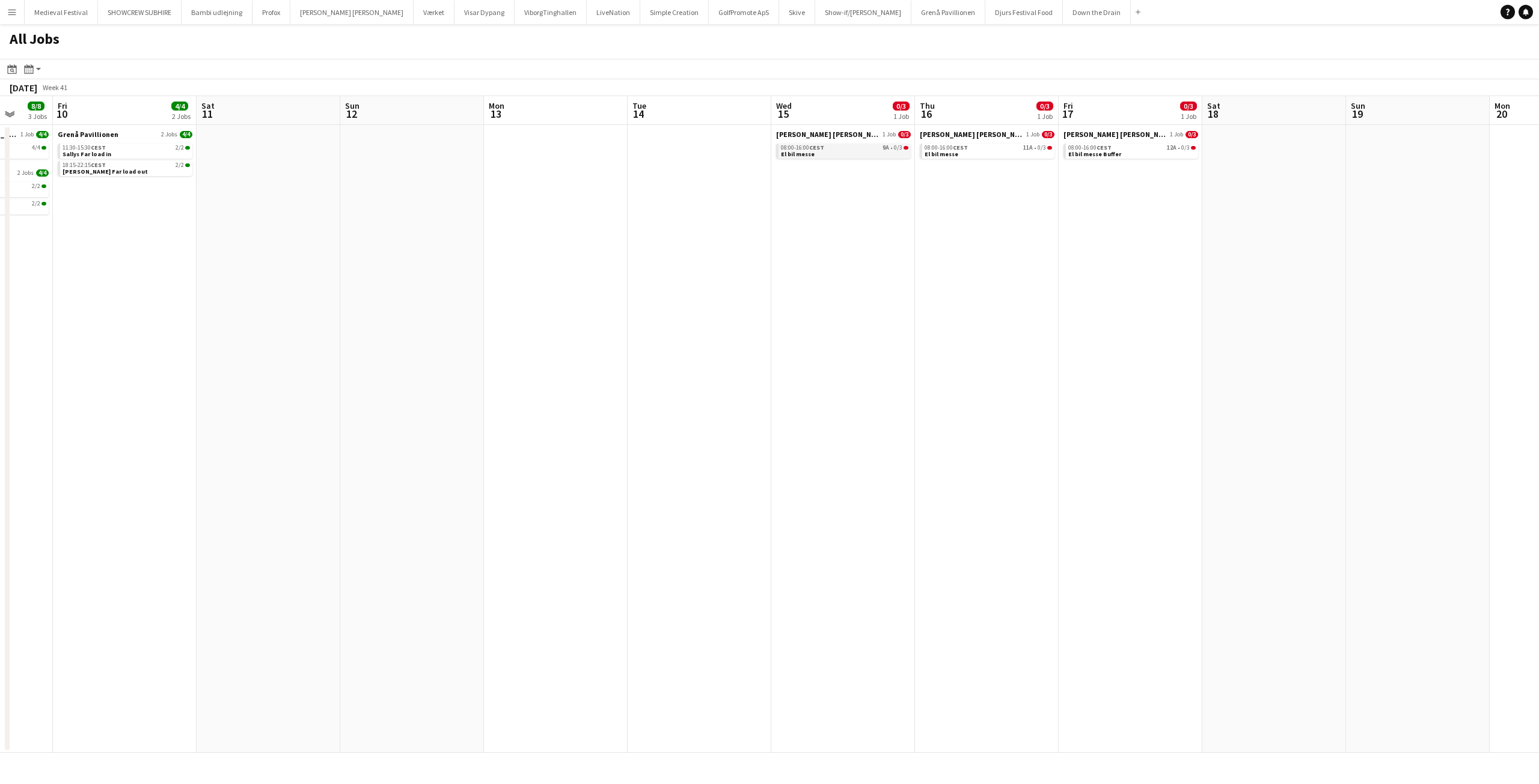
click at [854, 149] on div "08:00-16:00 CEST 9A • 0/3" at bounding box center [844, 148] width 128 height 6
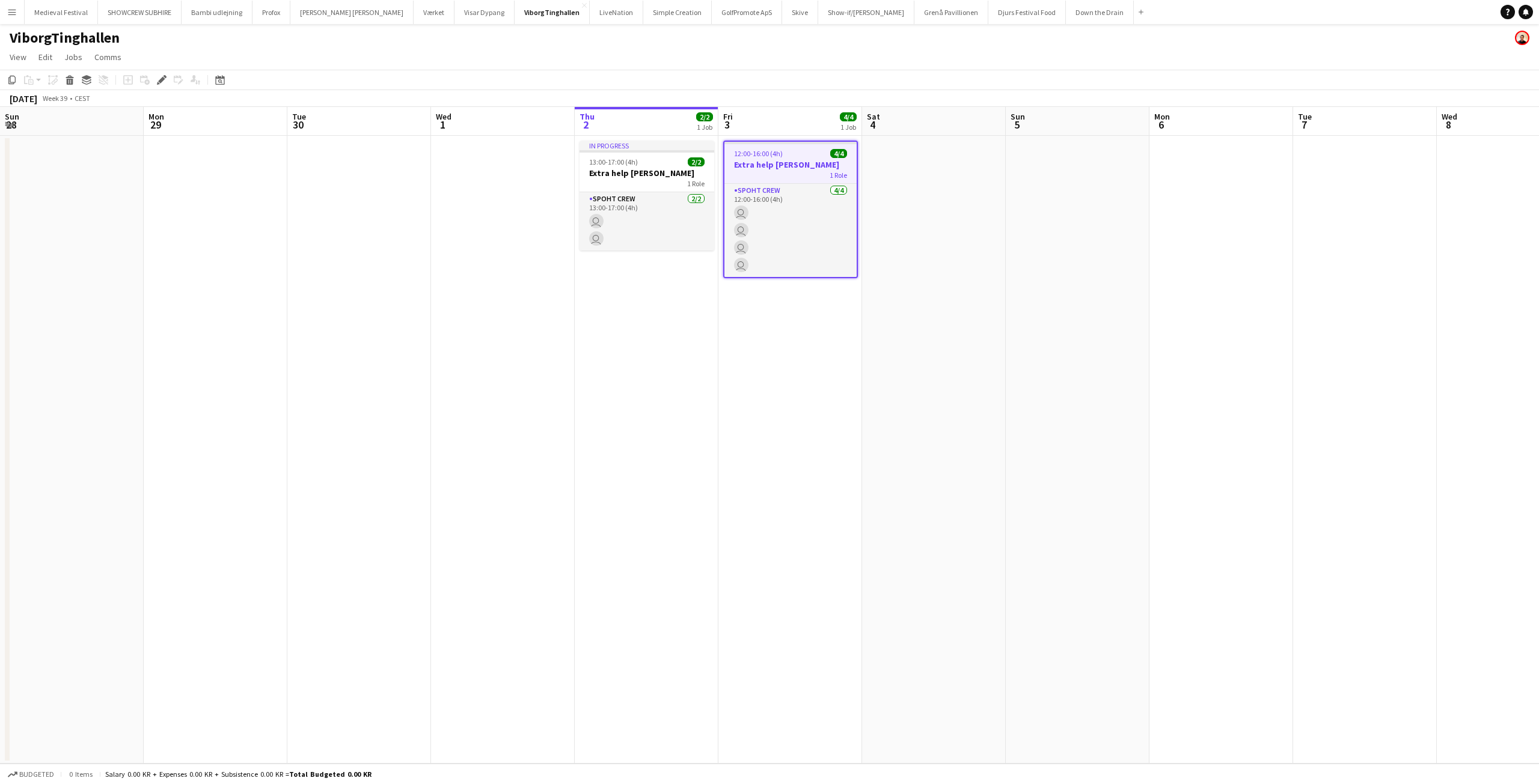
scroll to position [0, 413]
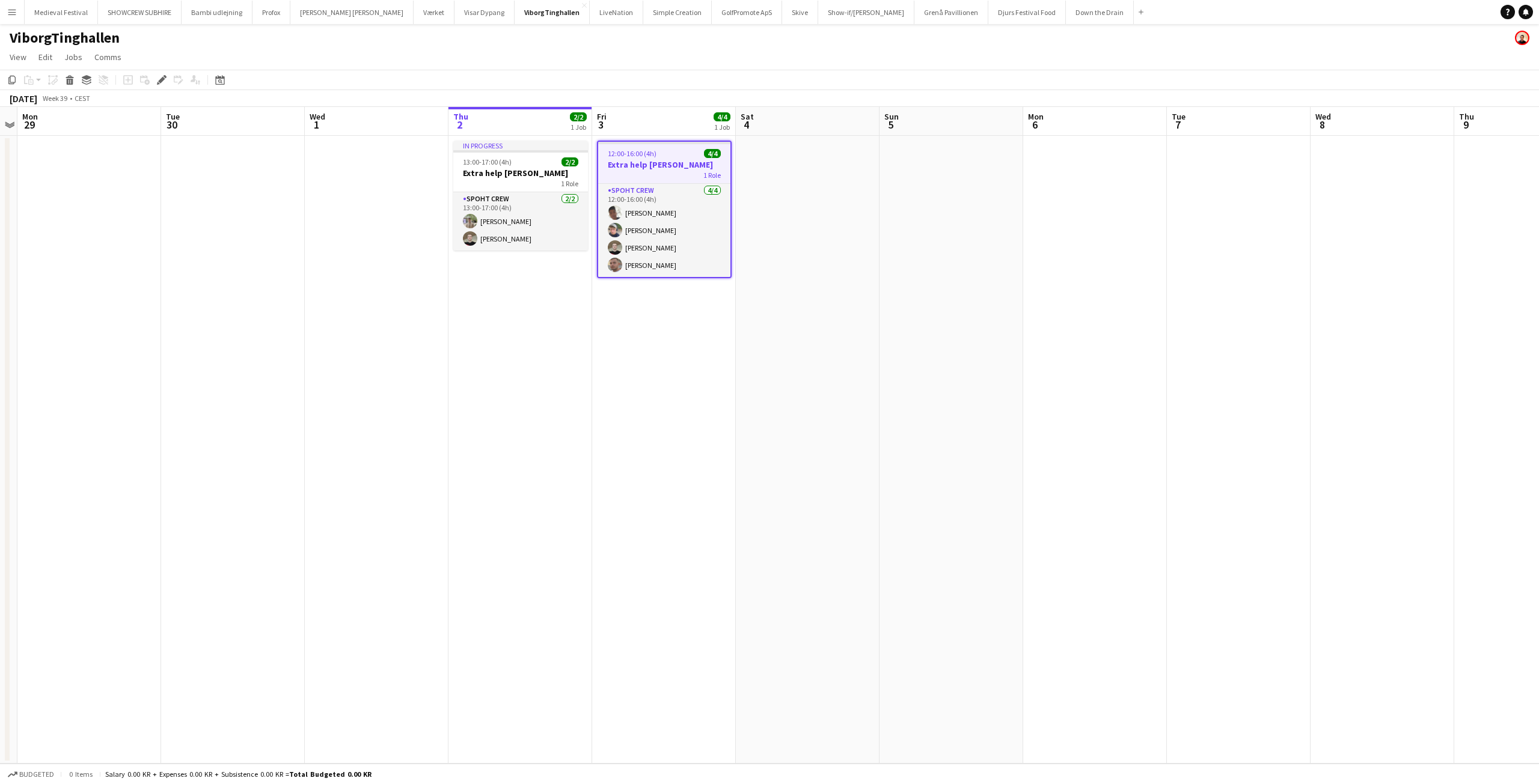
click at [673, 153] on div "12:00-16:00 (4h) 4/4" at bounding box center [664, 153] width 132 height 9
click at [673, 153] on div "12:00-16:00 (4h) 4/4" at bounding box center [663, 152] width 135 height 9
click at [165, 83] on icon "Edit" at bounding box center [161, 80] width 10 height 10
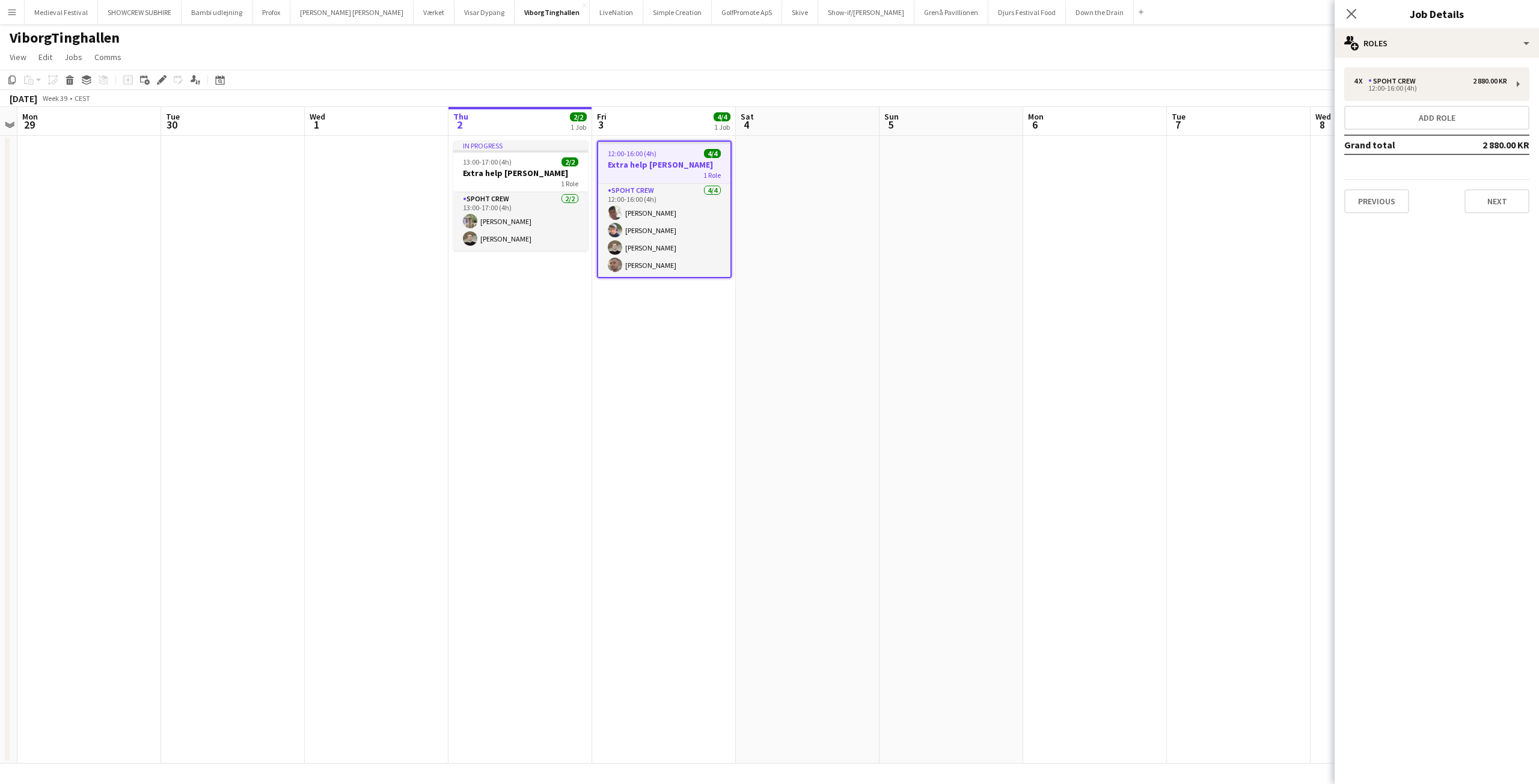
click at [667, 159] on app-job-card "12:00-16:00 (4h) 4/4 Extra help Tinghallen 1 Role Spoht Crew 4/4 12:00-16:00 (4…" at bounding box center [663, 209] width 135 height 138
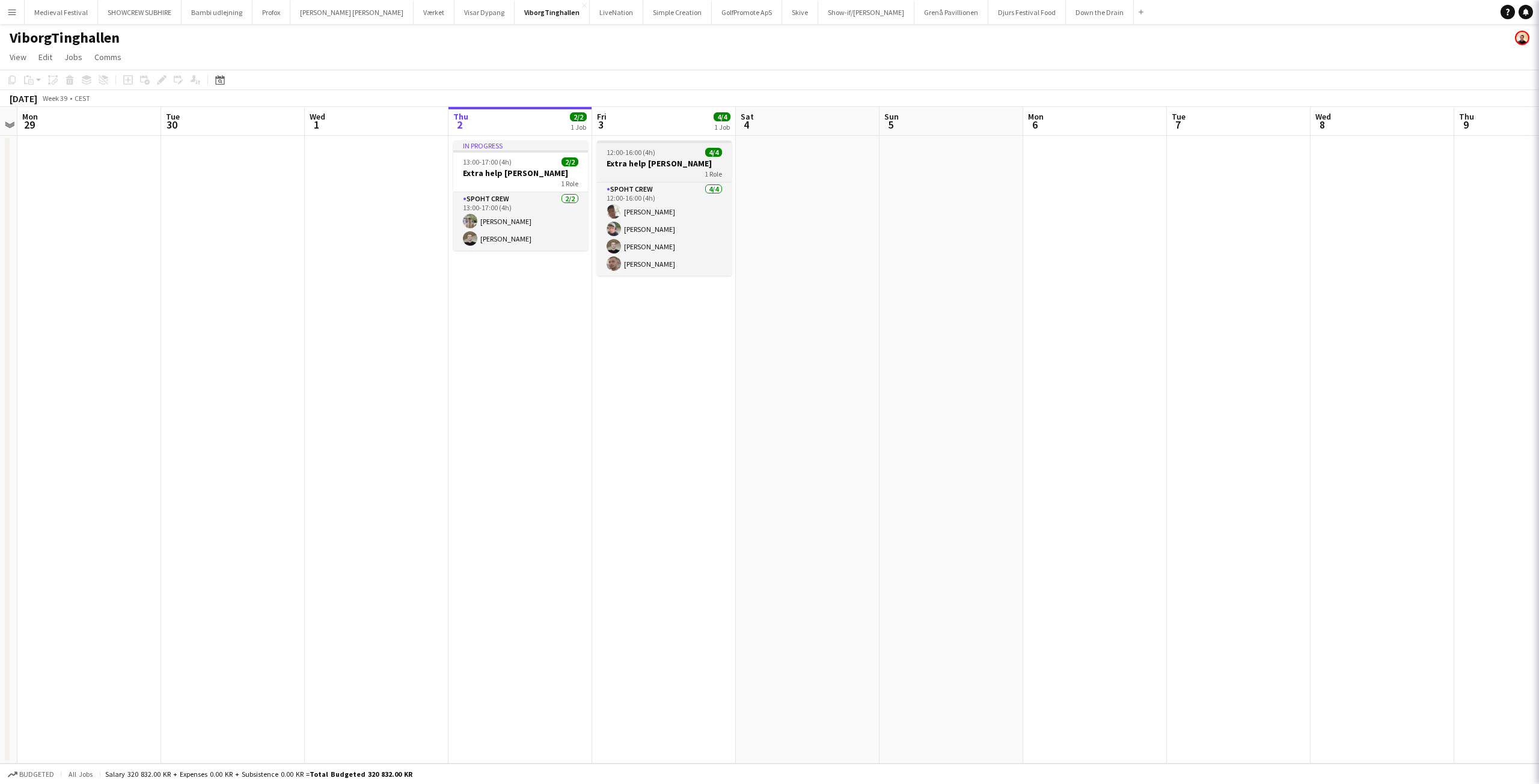
scroll to position [0, 414]
click at [667, 159] on h3 "Extra help [PERSON_NAME]" at bounding box center [663, 163] width 135 height 11
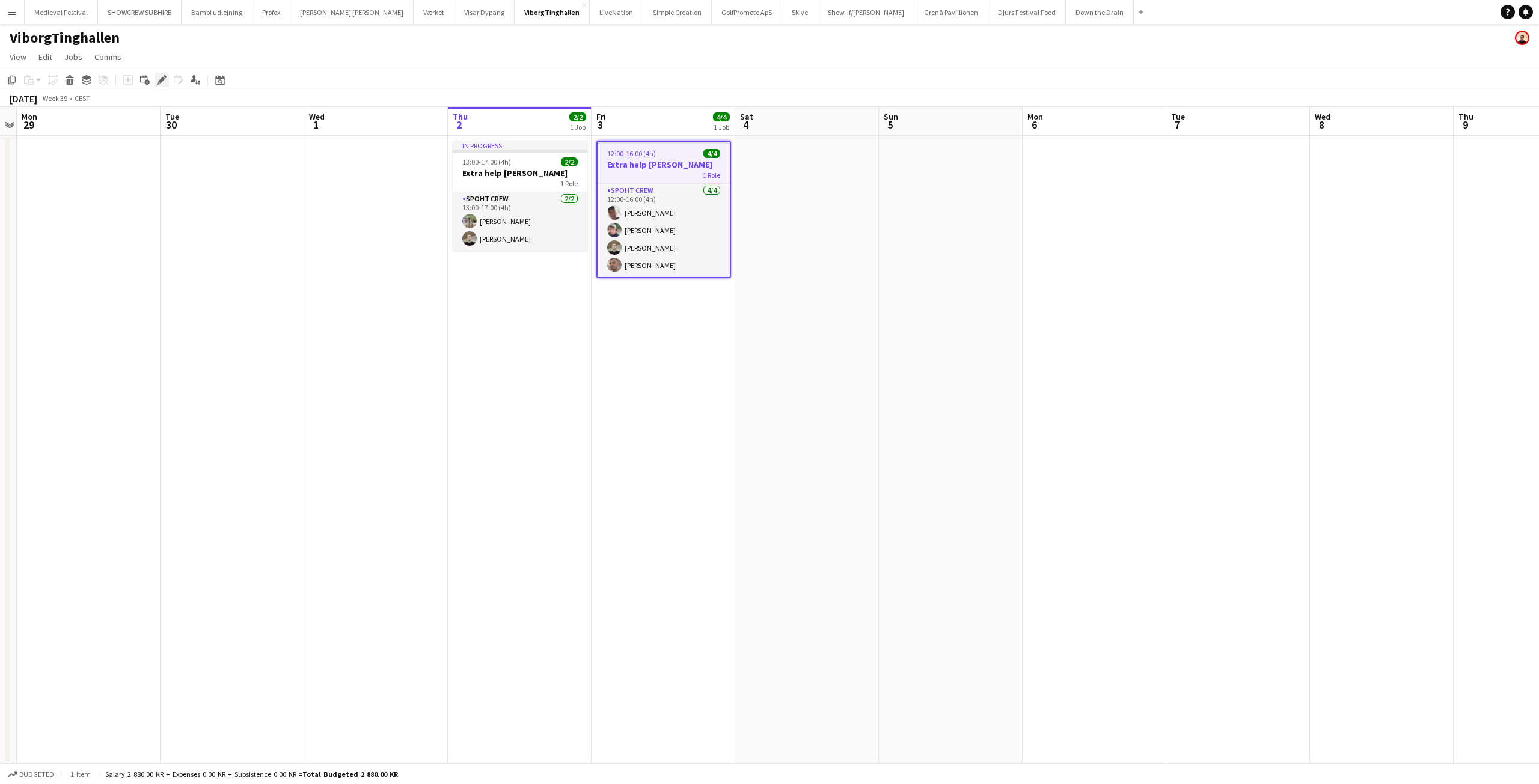
click at [166, 83] on icon "Edit" at bounding box center [161, 80] width 10 height 10
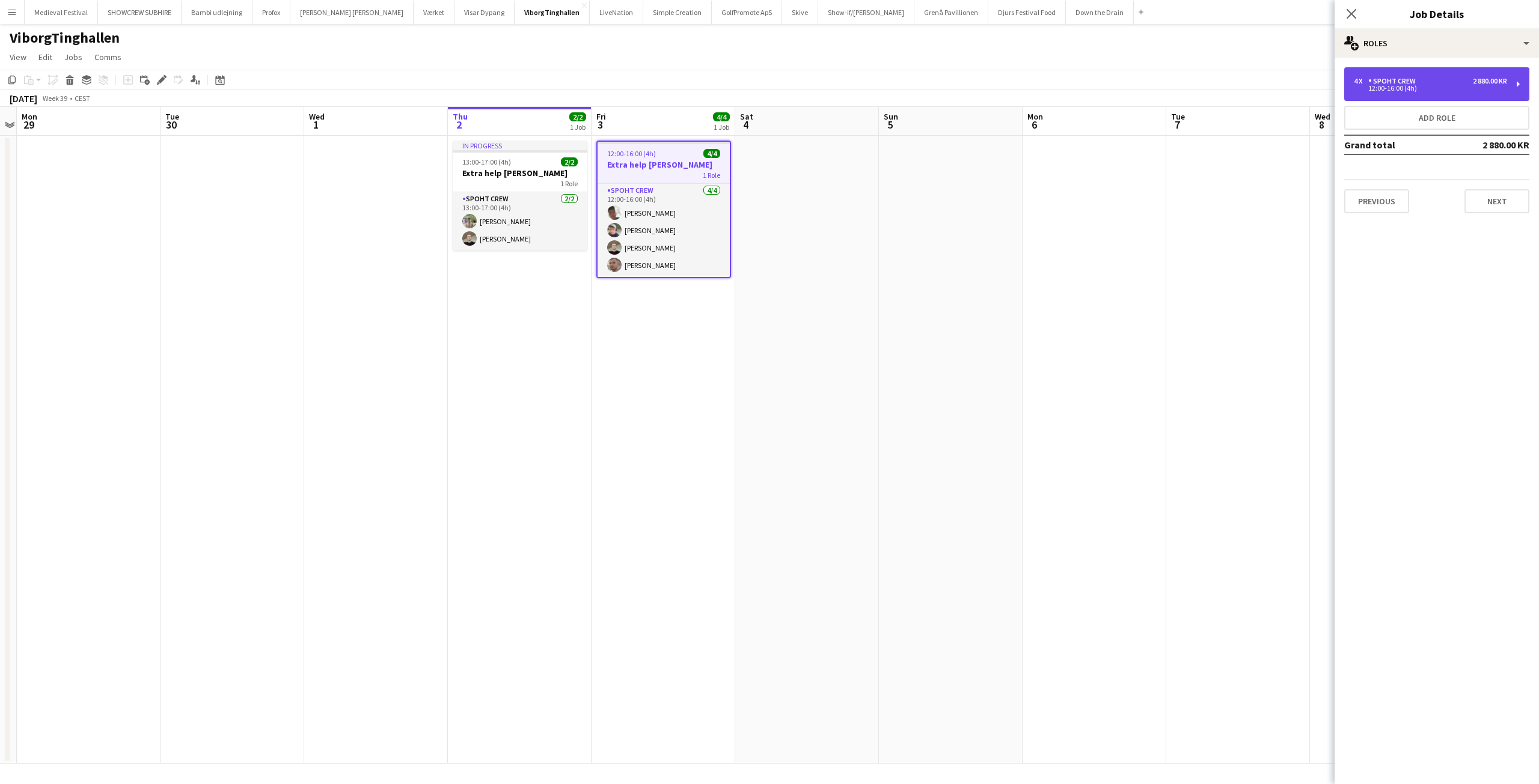
click at [1457, 88] on div "12:00-16:00 (4h)" at bounding box center [1429, 88] width 153 height 6
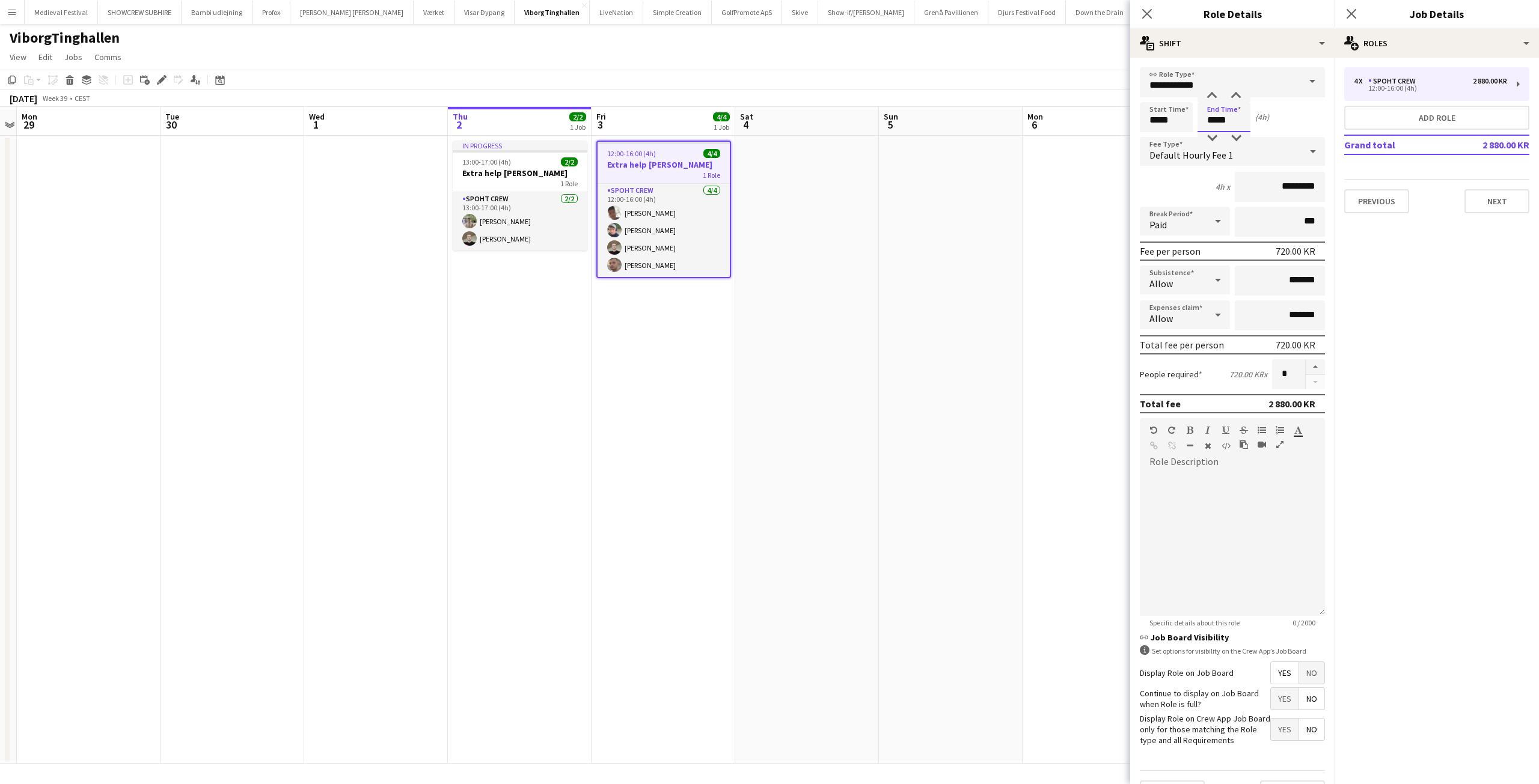
drag, startPoint x: 1234, startPoint y: 119, endPoint x: 1147, endPoint y: 120, distance: 87.0
click at [1147, 120] on div "Start Time ***** End Time ***** (4h)" at bounding box center [1232, 117] width 185 height 30
type input "*****"
click at [979, 242] on app-date-cell at bounding box center [950, 450] width 143 height 628
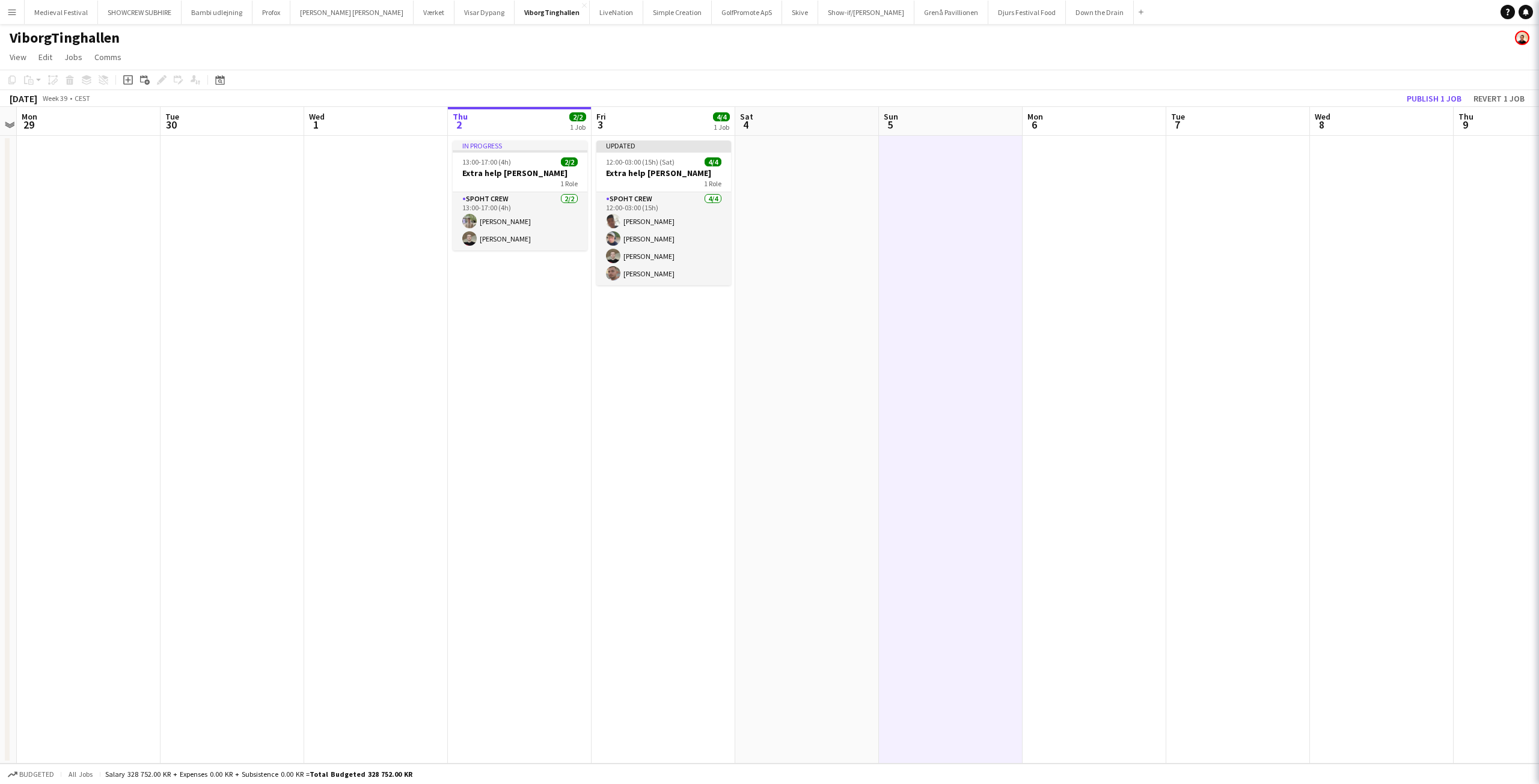
scroll to position [0, 413]
click at [1416, 98] on button "Publish 1 job" at bounding box center [1433, 98] width 64 height 15
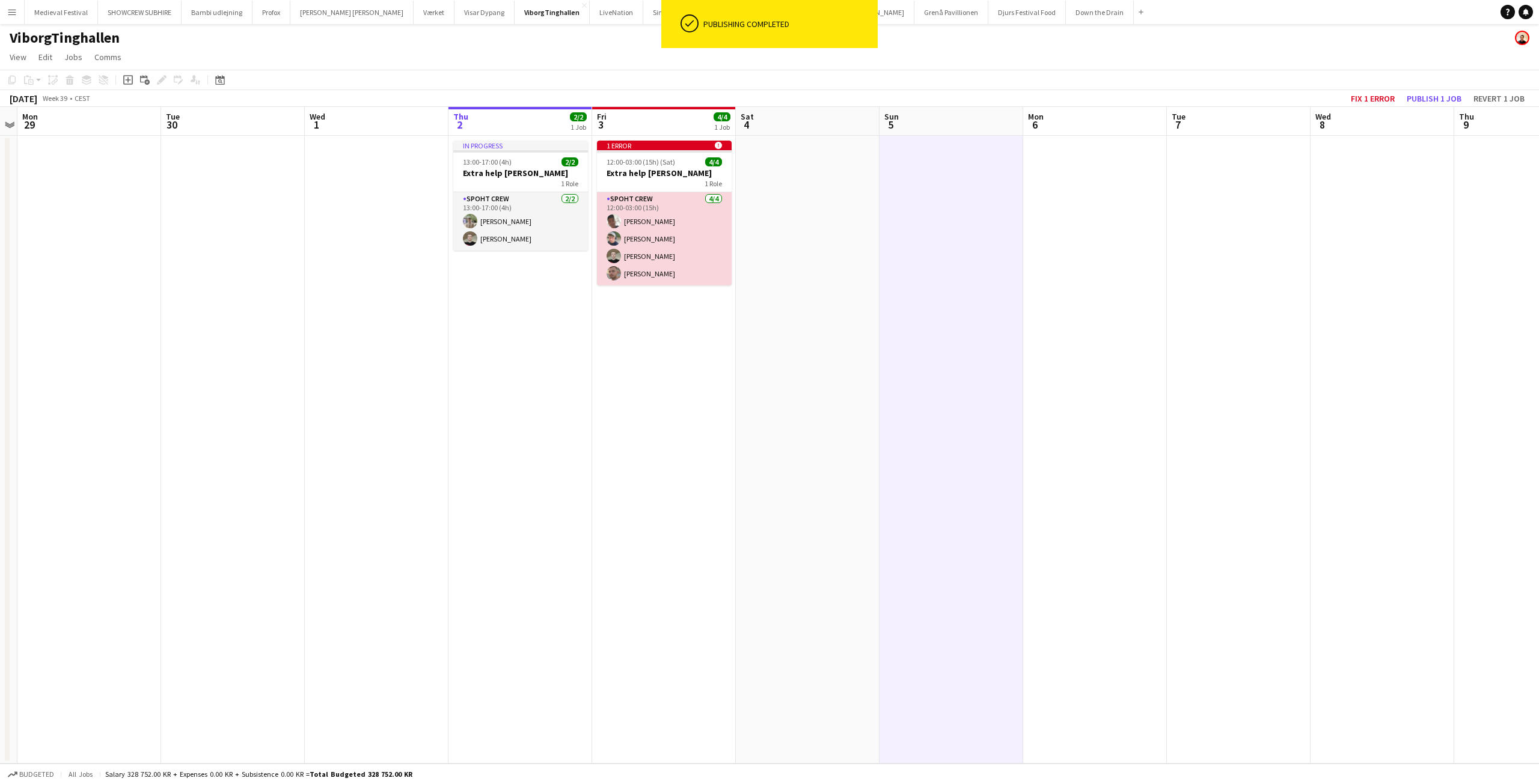
click at [692, 204] on app-card-role "Spoht Crew 4/4 12:00-03:00 (15h) Seep Villadsen Lucas Mørch Nicolai Schmidt Tom…" at bounding box center [663, 238] width 135 height 93
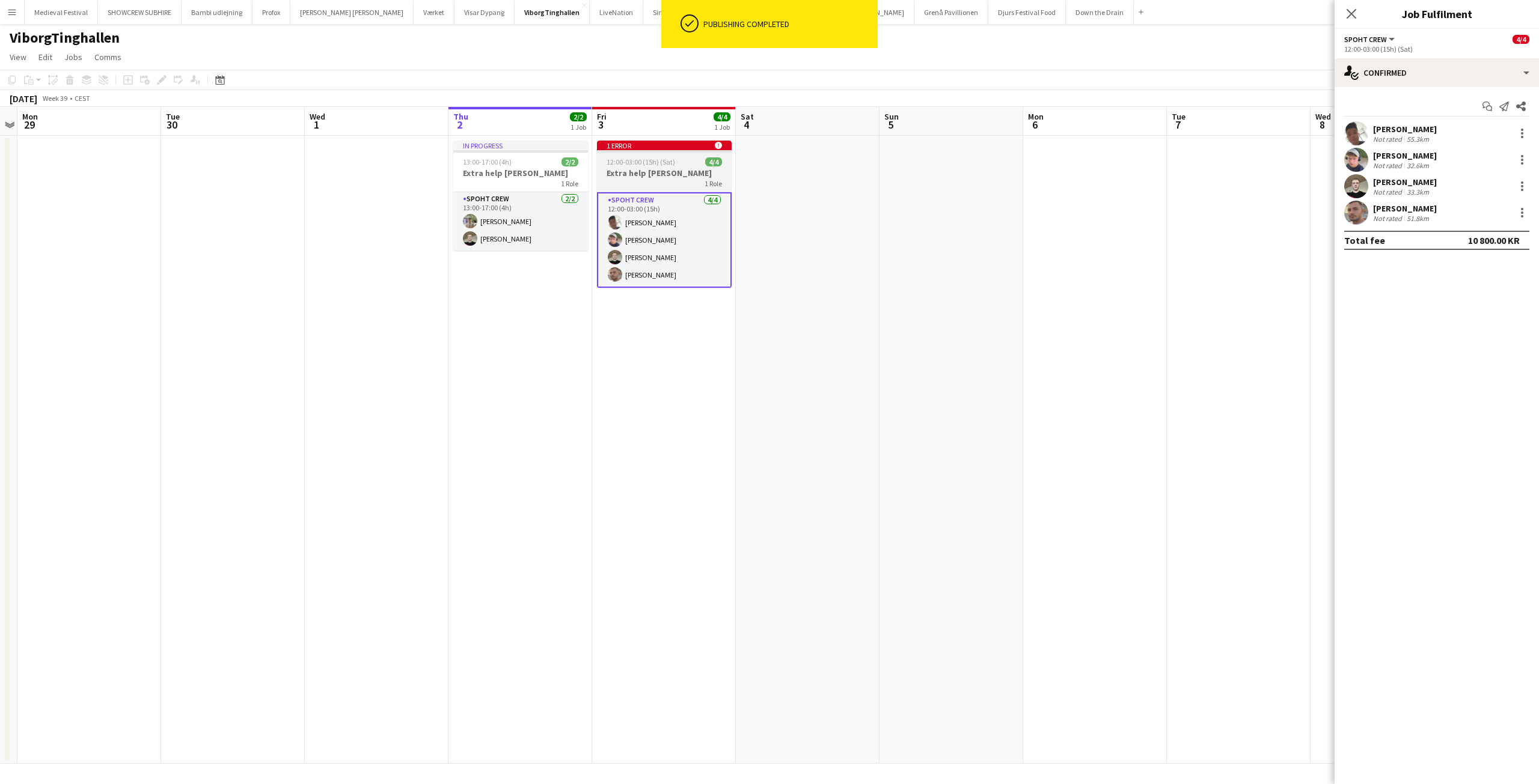
click at [650, 171] on h3 "Extra help Tinghallen" at bounding box center [663, 173] width 135 height 11
click at [160, 79] on icon "Edit" at bounding box center [161, 80] width 10 height 10
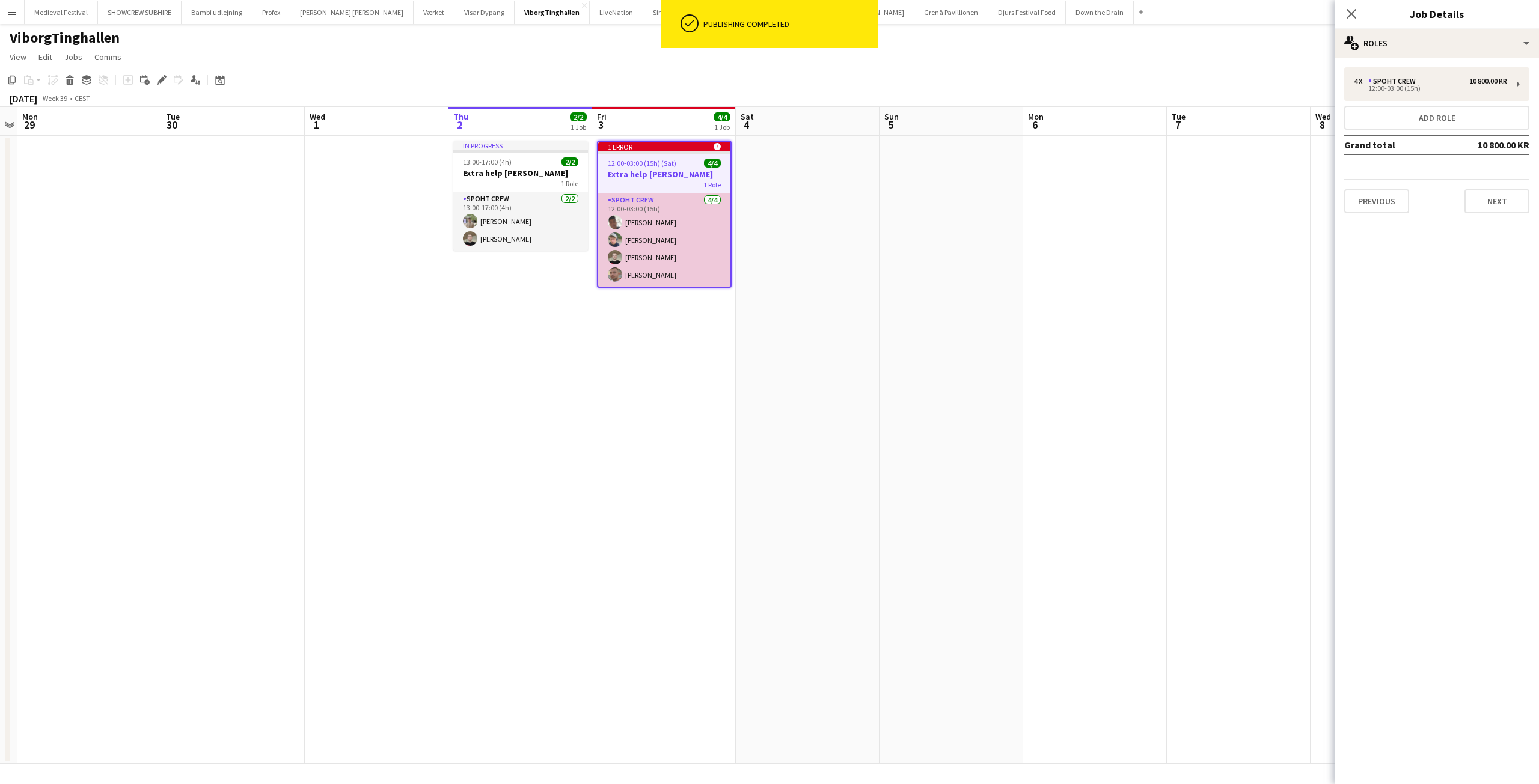
click at [679, 224] on app-card-role "Spoht Crew 4/4 12:00-03:00 (15h) Seep Villadsen Lucas Mørch Nicolai Schmidt Tom…" at bounding box center [664, 240] width 132 height 93
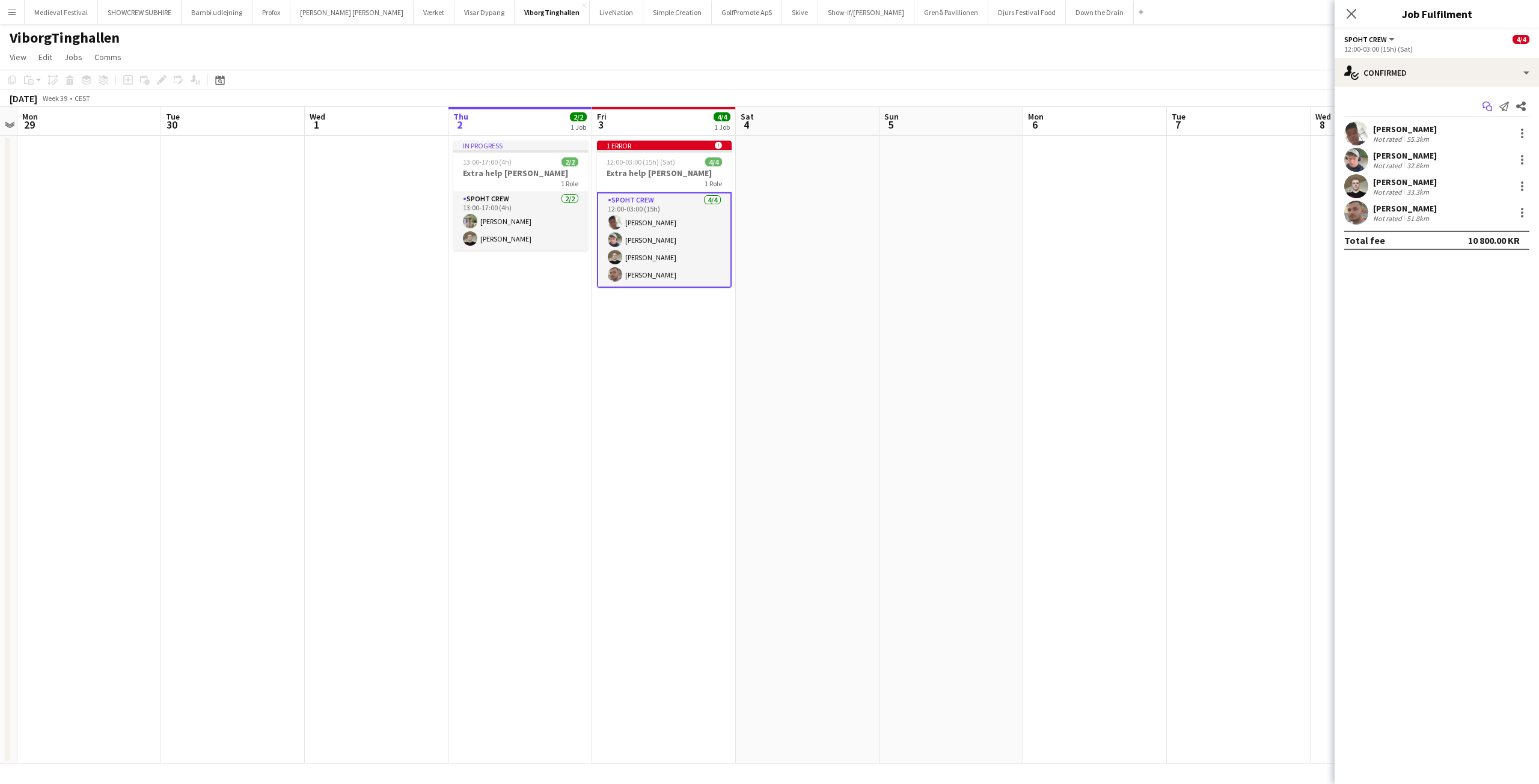
click at [1480, 110] on app-icon "Start chat" at bounding box center [1486, 106] width 17 height 17
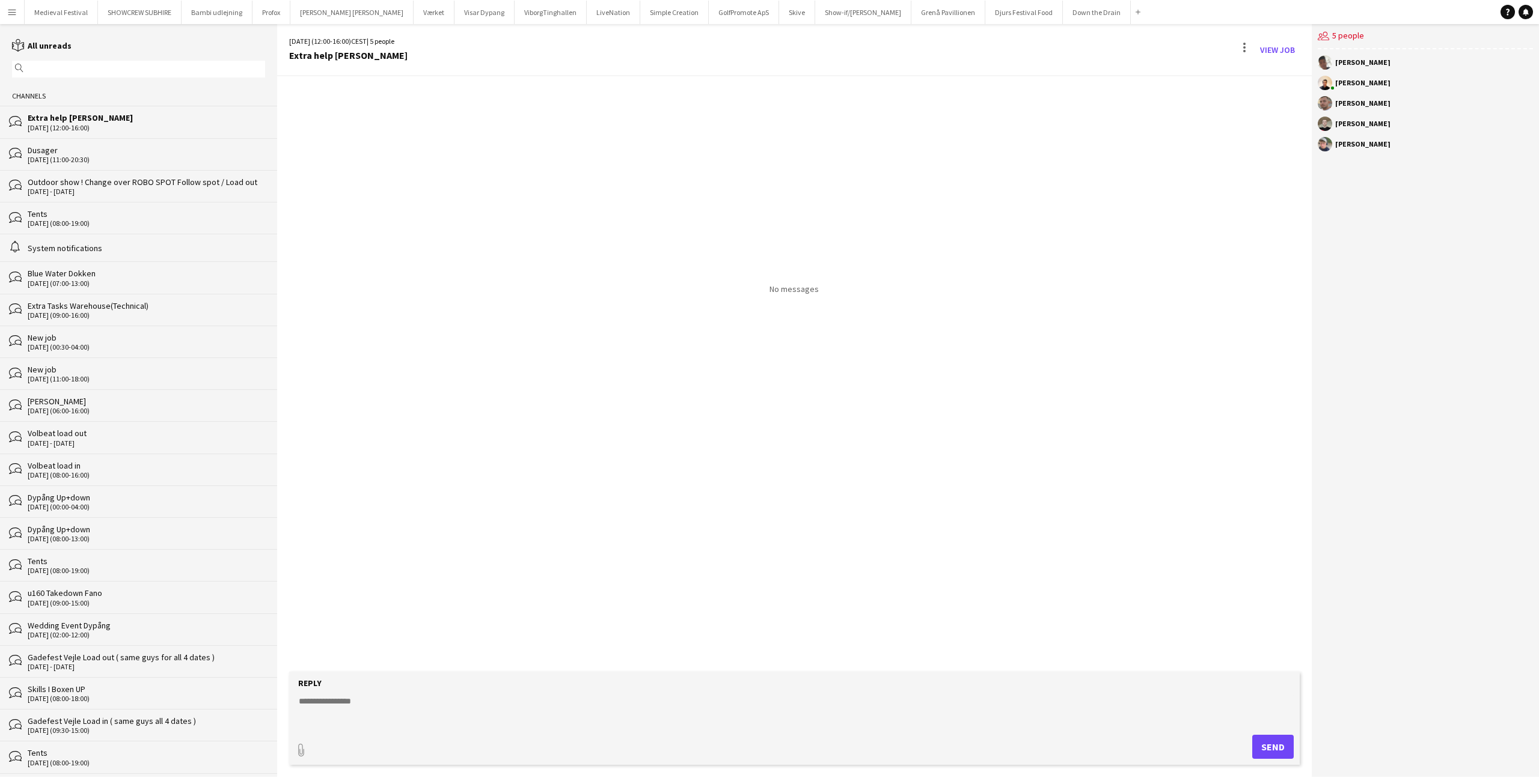
click at [461, 707] on textarea at bounding box center [796, 711] width 998 height 31
type textarea "**********"
click at [1268, 743] on button "Send" at bounding box center [1273, 747] width 42 height 24
click at [13, 6] on button "Menu" at bounding box center [12, 12] width 24 height 24
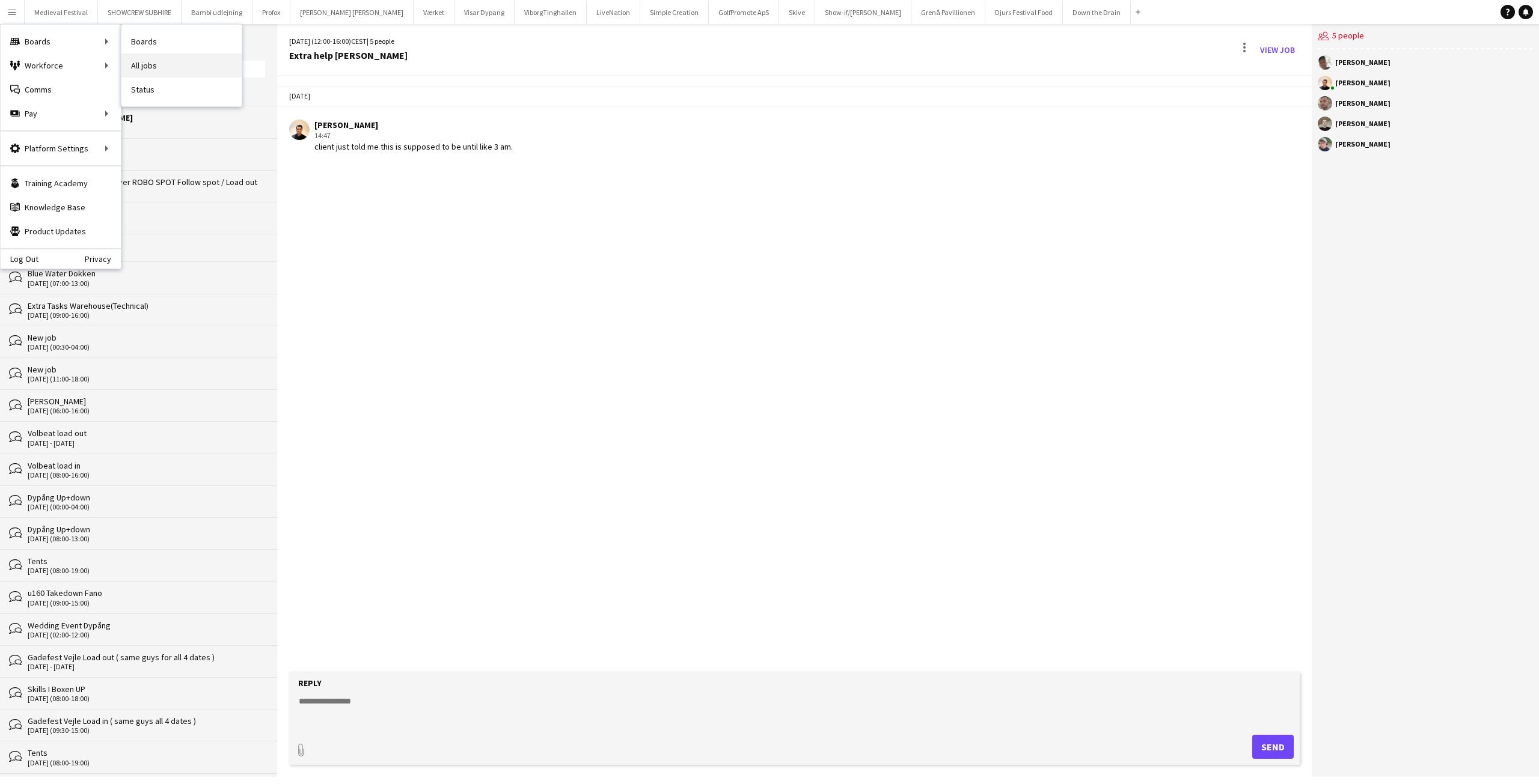
click at [161, 62] on link "All jobs" at bounding box center [181, 65] width 121 height 24
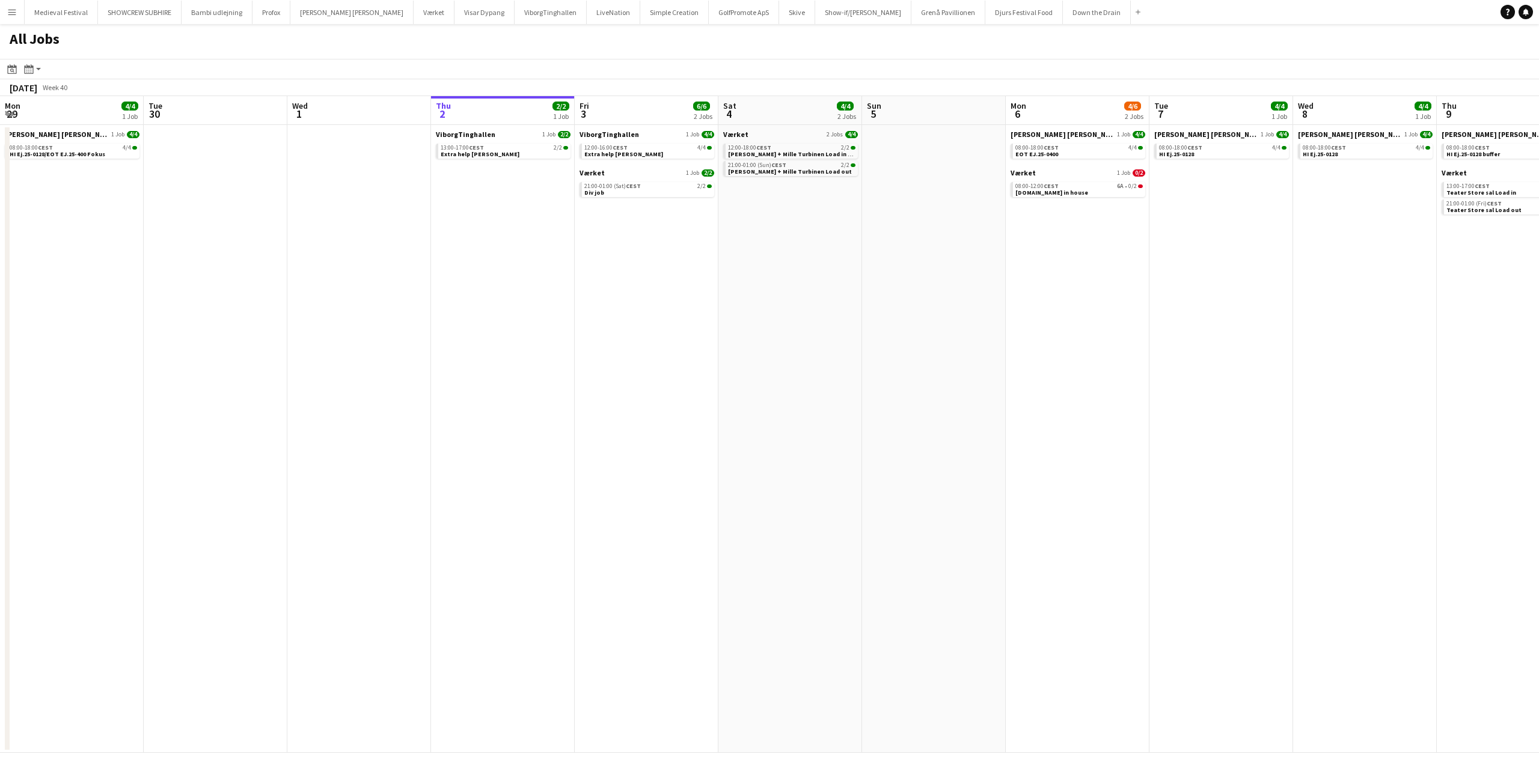
scroll to position [0, 287]
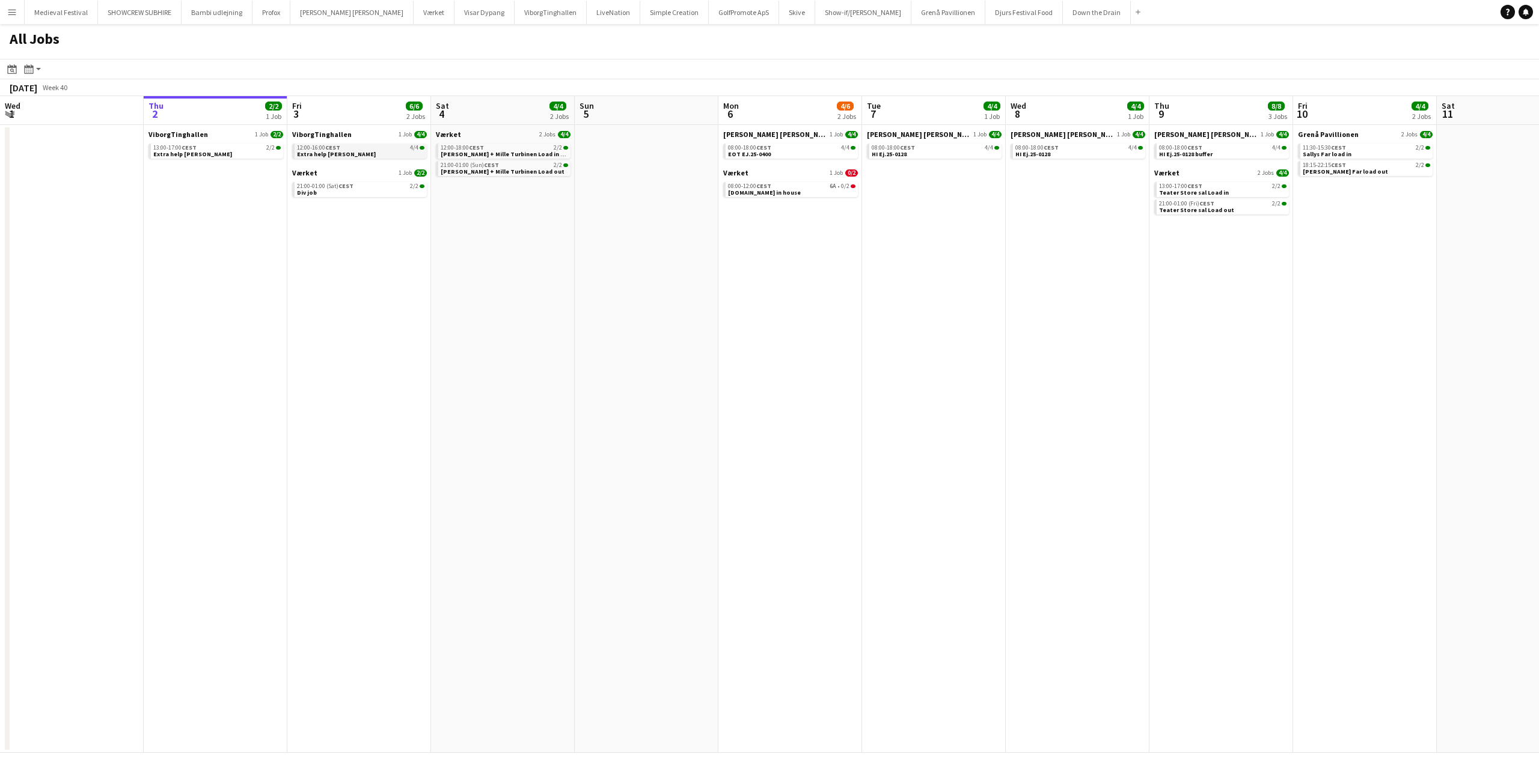
click at [369, 152] on link "12:00-16:00 CEST 4/4 Extra help Tinghallen" at bounding box center [361, 150] width 128 height 14
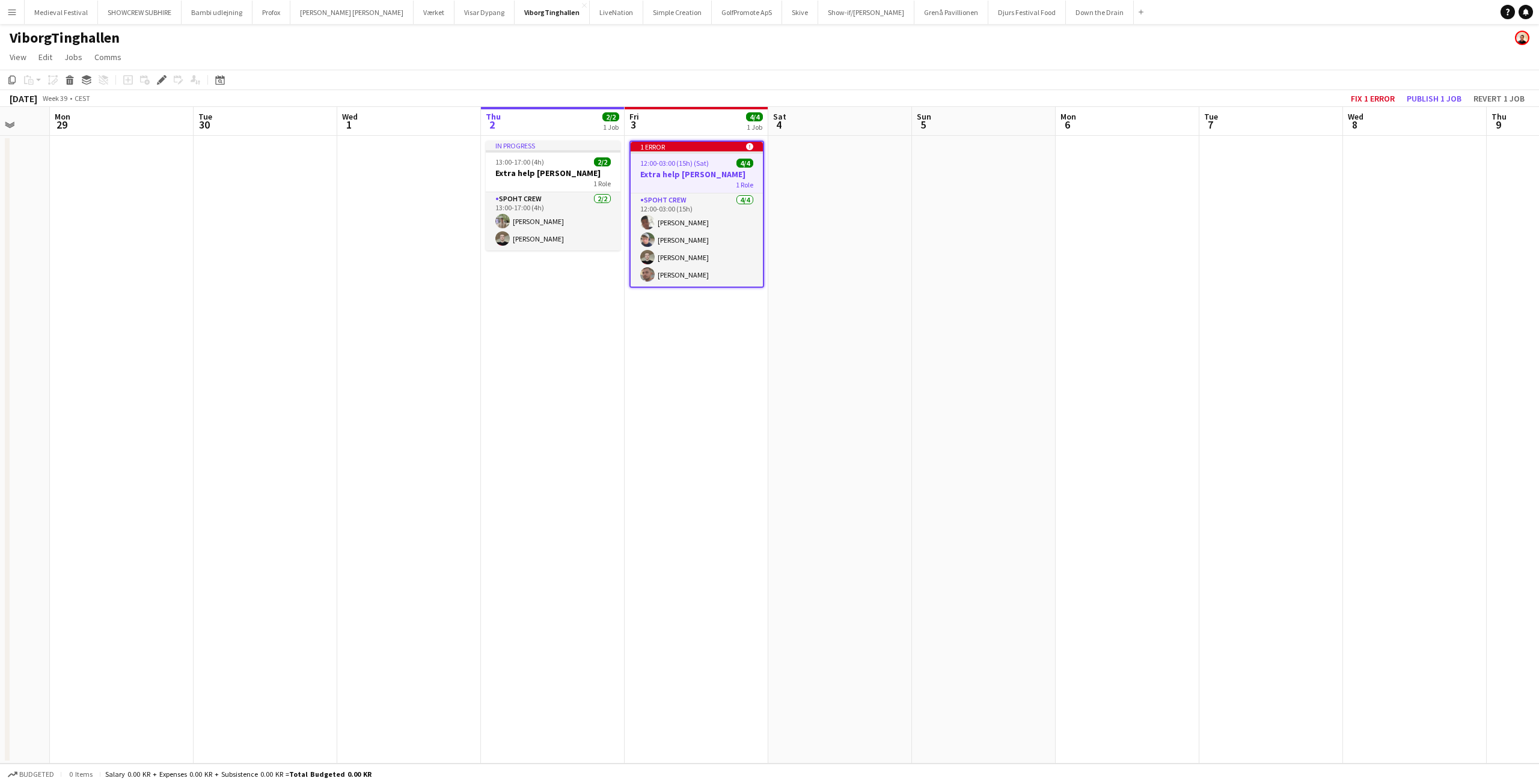
scroll to position [0, 366]
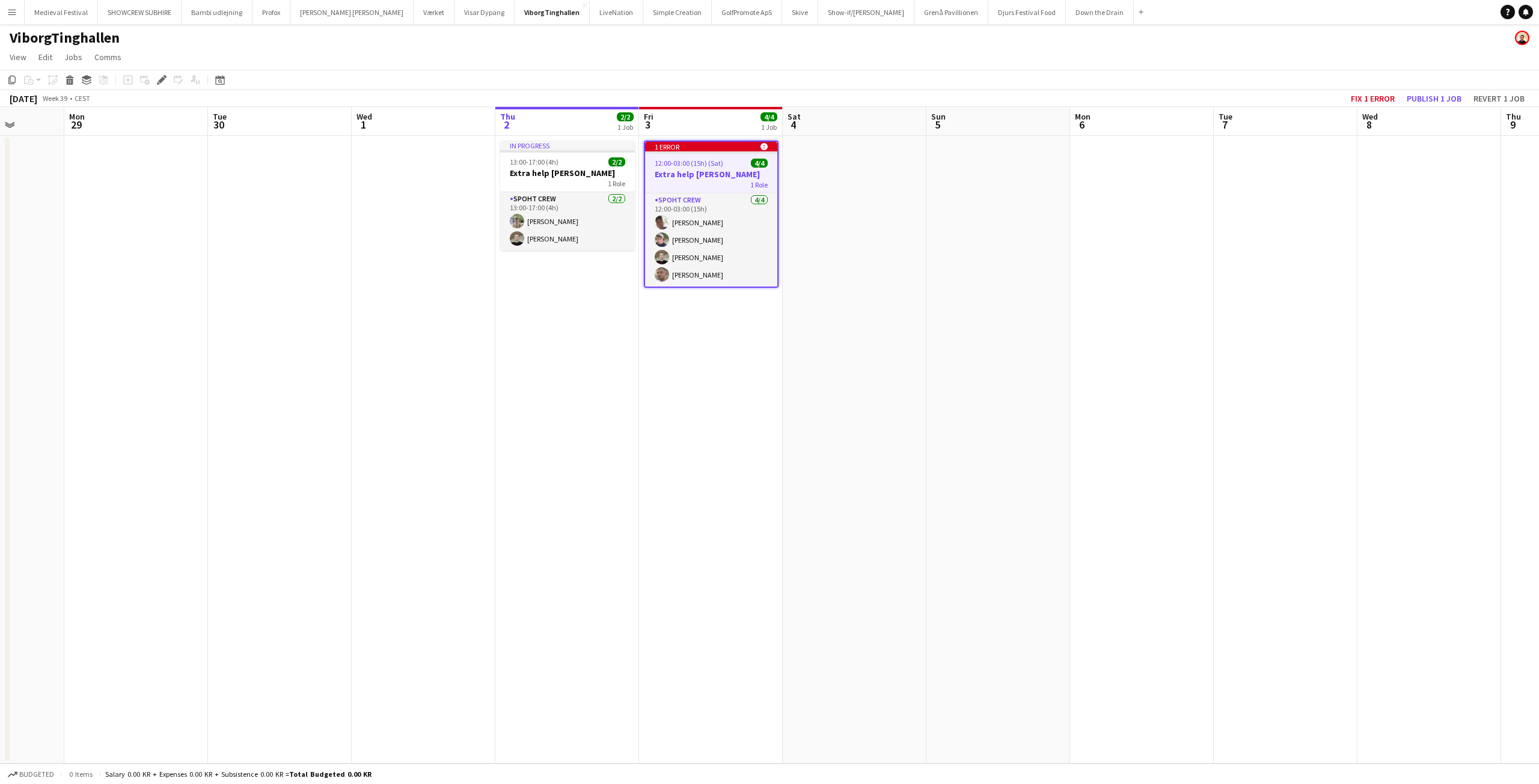
click at [685, 334] on app-calendar-viewport "Fri 26 Sat 27 Sun 28 Mon 29 Tue 30 Wed 1 Thu 2 2/2 1 Job Fri 3 4/4 1 Job Sat 4 …" at bounding box center [770, 435] width 1539 height 657
click at [721, 269] on app-card-role "Spoht Crew 4/4 12:00-03:00 (15h) Seep Villadsen Lucas Mørch Nicolai Schmidt Tom…" at bounding box center [711, 240] width 132 height 93
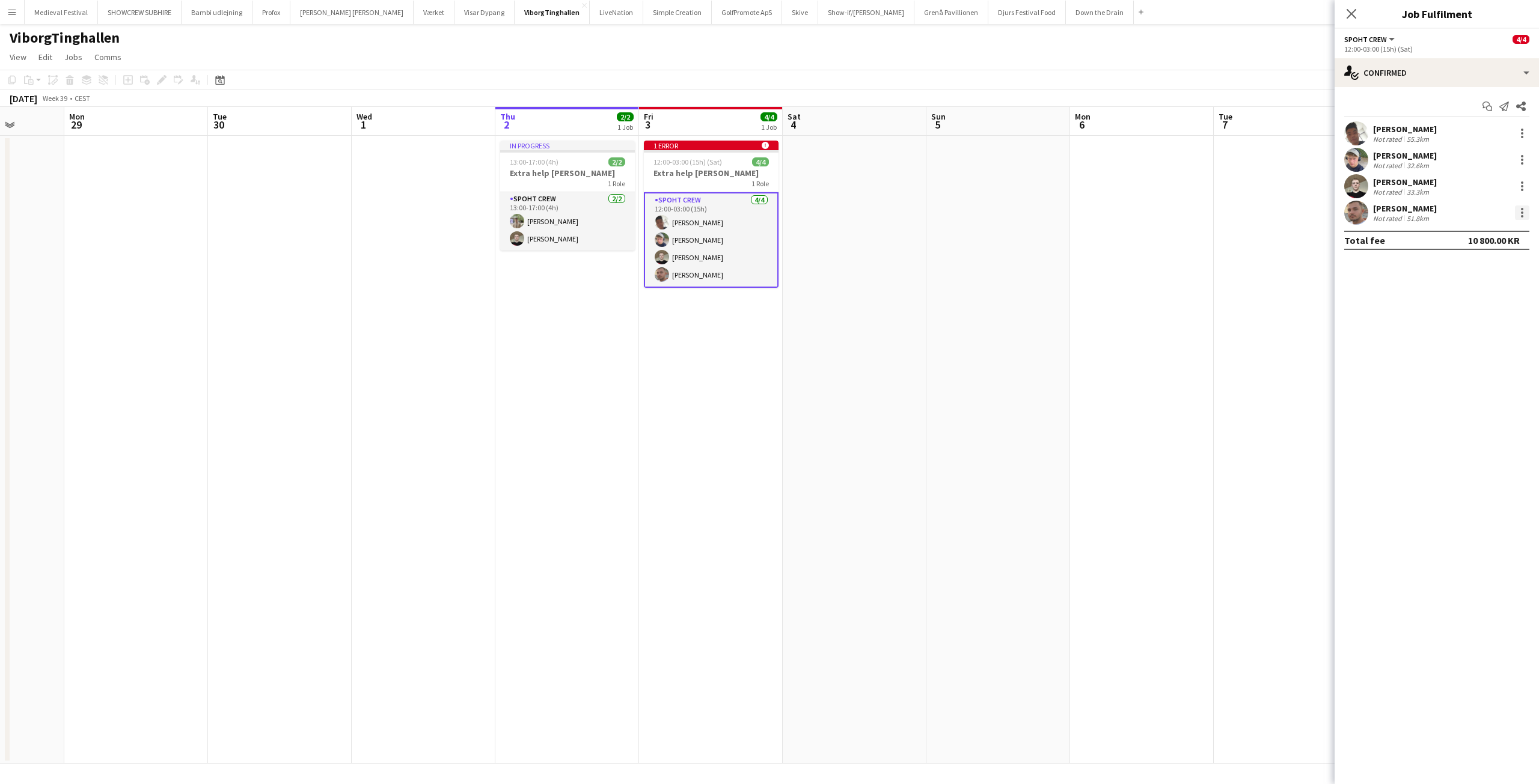
click at [1518, 212] on div at bounding box center [1522, 213] width 15 height 15
click at [721, 217] on div at bounding box center [770, 392] width 1539 height 784
click at [1487, 107] on icon "Start chat" at bounding box center [1486, 106] width 10 height 10
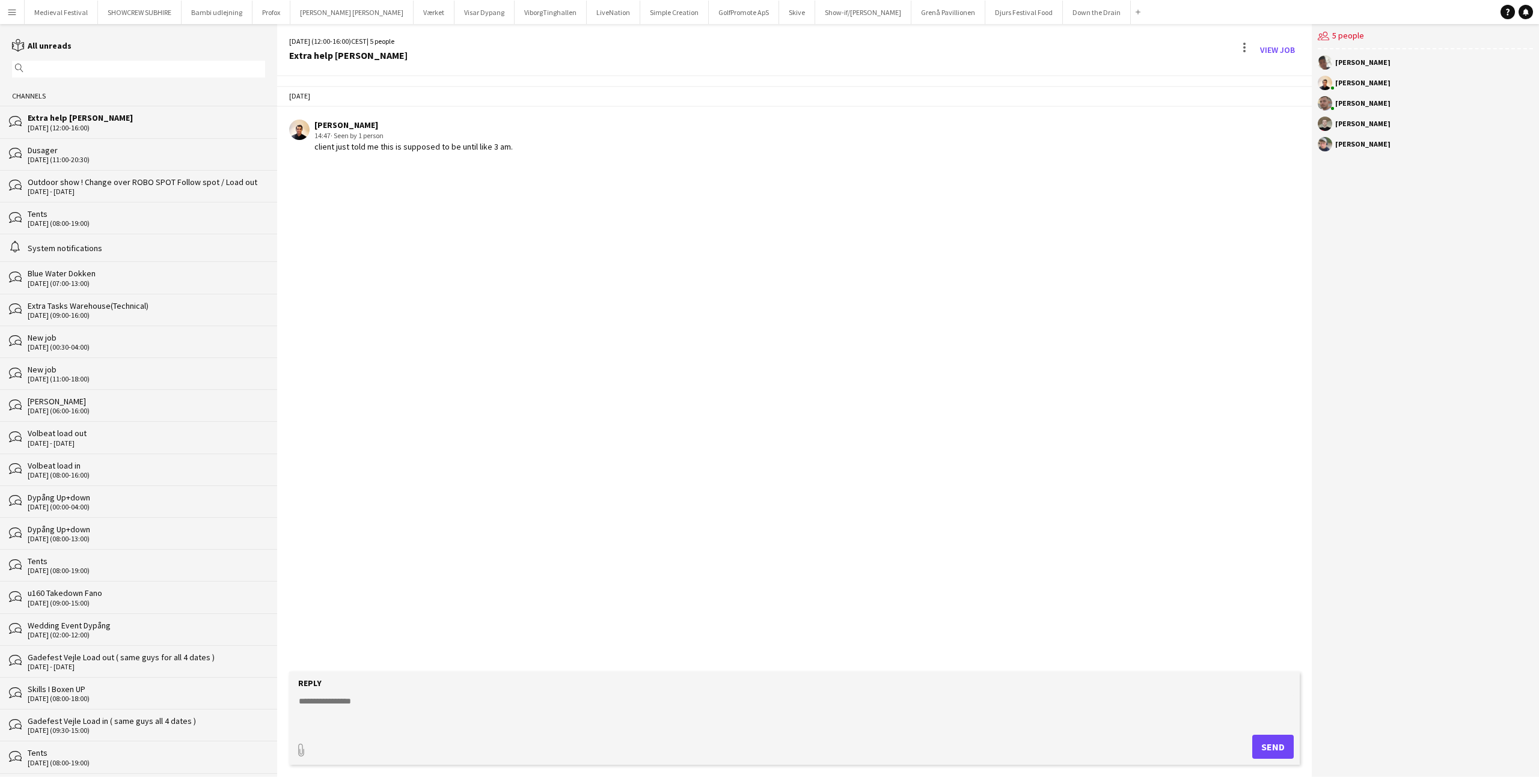
click at [4, 14] on button "Menu" at bounding box center [12, 12] width 24 height 24
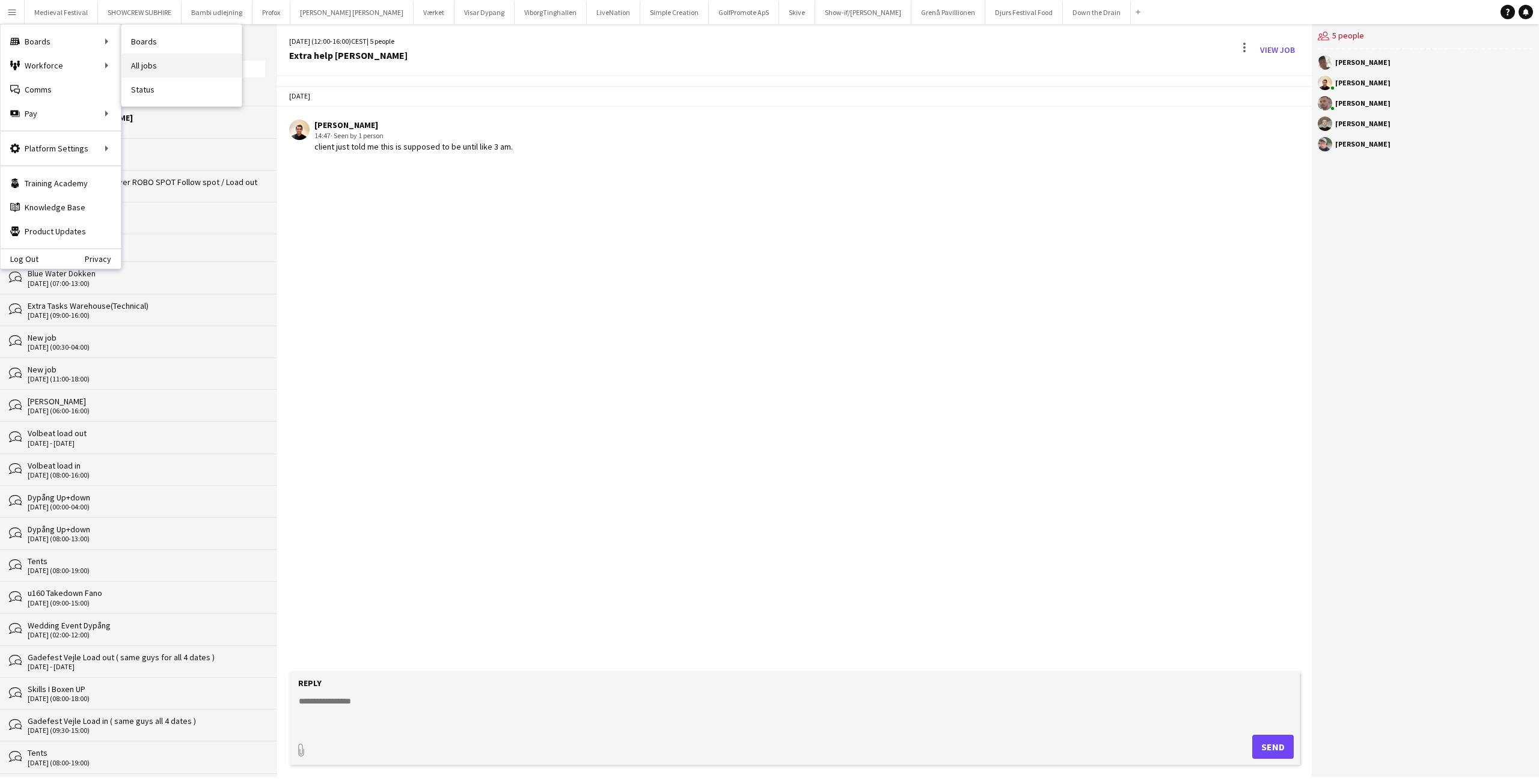
click at [161, 63] on link "All jobs" at bounding box center [181, 65] width 121 height 24
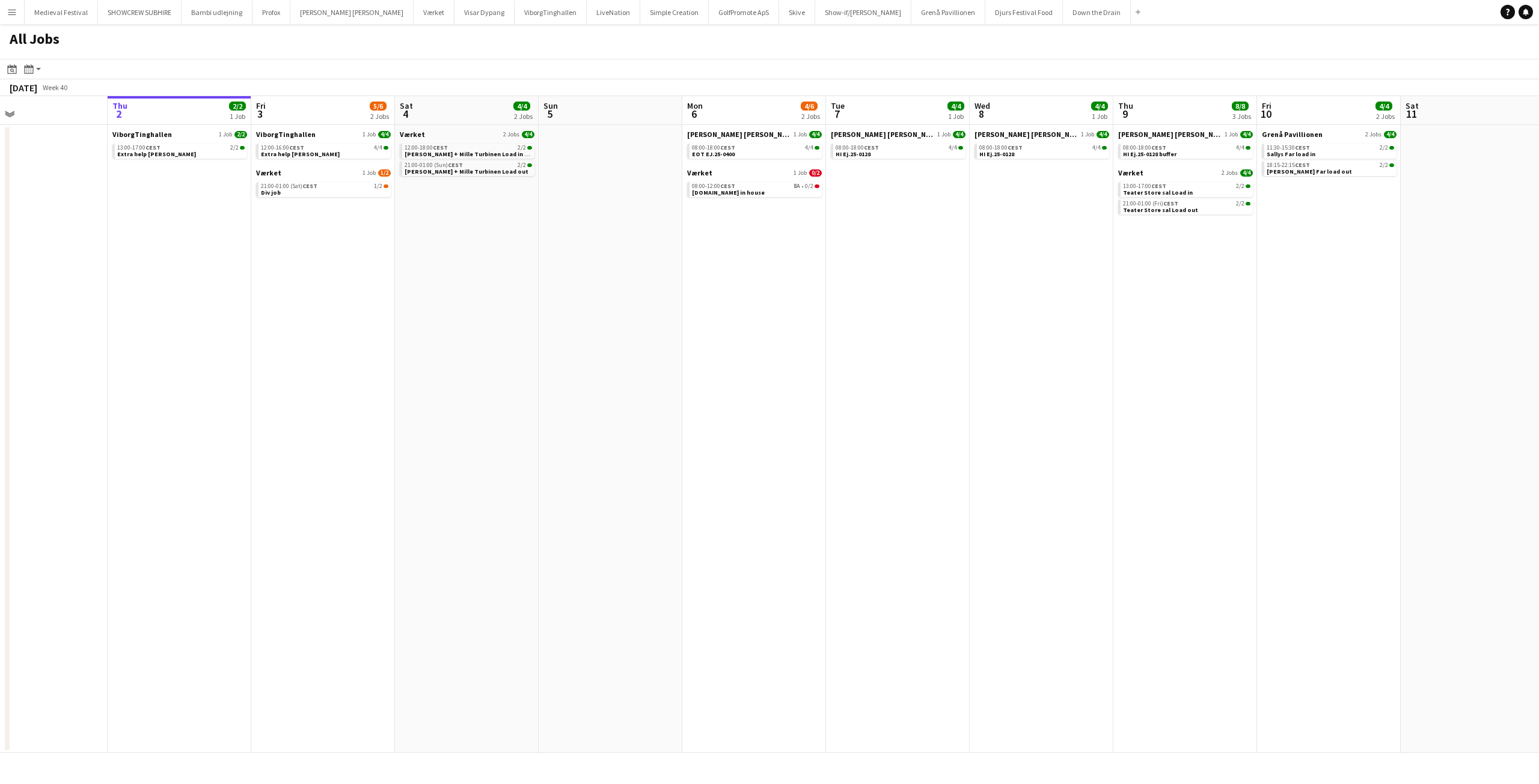
drag, startPoint x: 535, startPoint y: 193, endPoint x: 803, endPoint y: 222, distance: 269.6
click at [803, 222] on app-calendar-viewport "Mon 29 4/4 1 Job Tue 30 Wed 1 Thu 2 2/2 1 Job Fri 3 5/6 2 Jobs Sat 4 4/4 2 Jobs…" at bounding box center [770, 424] width 1539 height 657
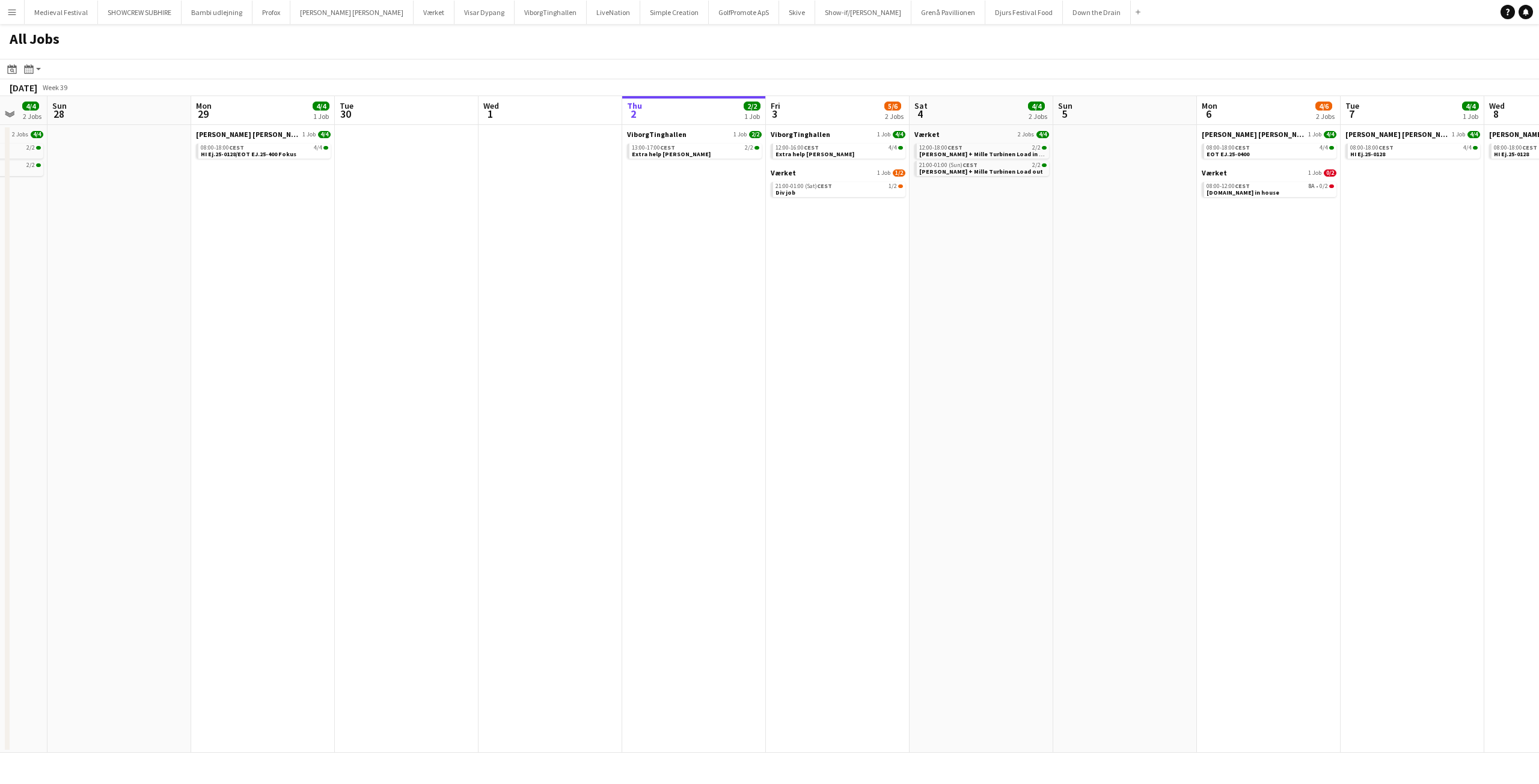
click at [850, 250] on app-all-jobs "All Jobs Date picker OCT 2025 OCT 2025 Monday M Tuesday T Wednesday W Thursday …" at bounding box center [770, 389] width 1539 height 729
click at [845, 156] on link "12:00-16:00 CEST 4/4 Extra help Tinghallen" at bounding box center [841, 150] width 128 height 14
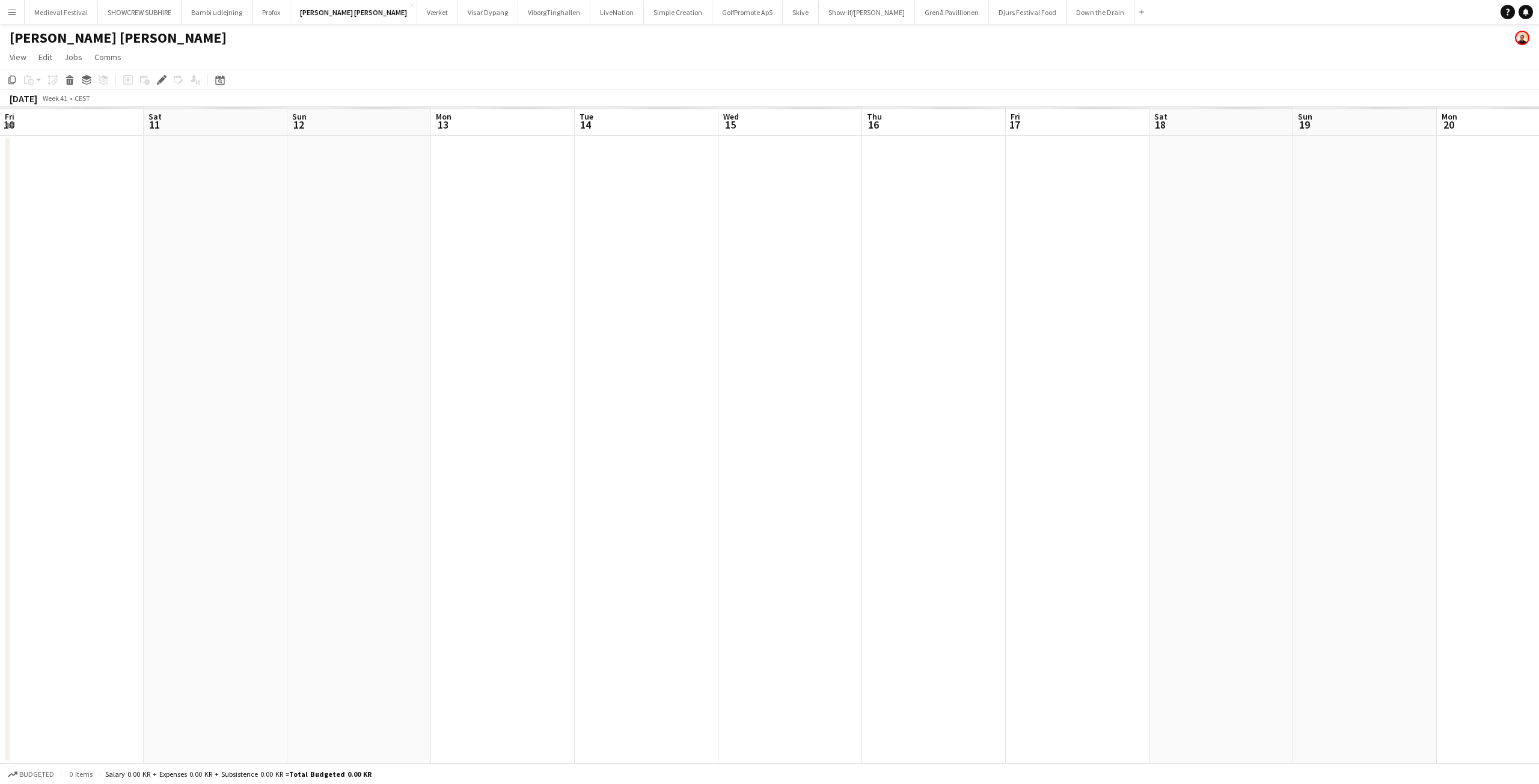
scroll to position [0, 413]
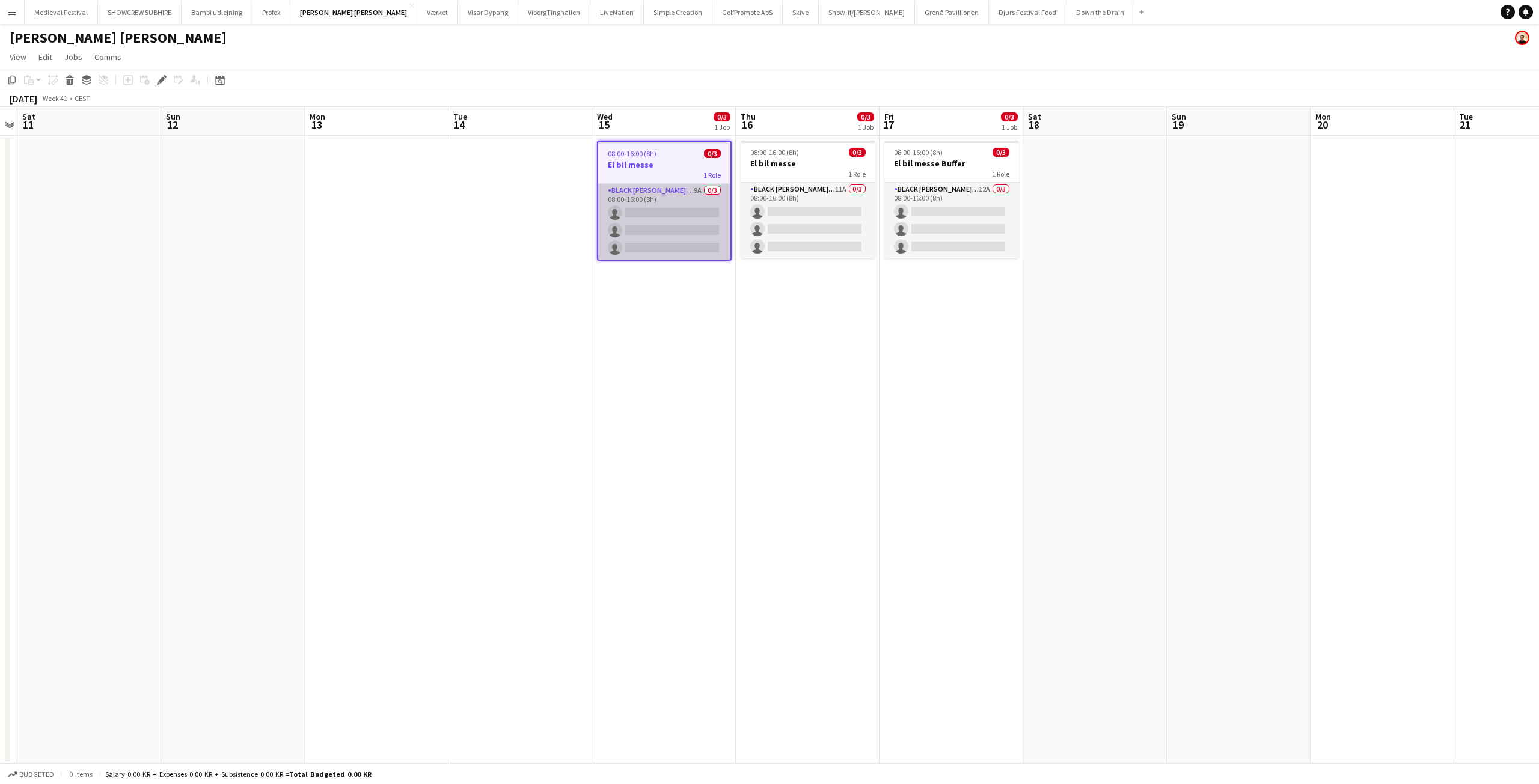
click at [650, 237] on app-card-role "Black [PERSON_NAME] Crew ([PERSON_NAME]) 9A 0/3 08:00-16:00 (8h) single-neutral…" at bounding box center [664, 222] width 132 height 76
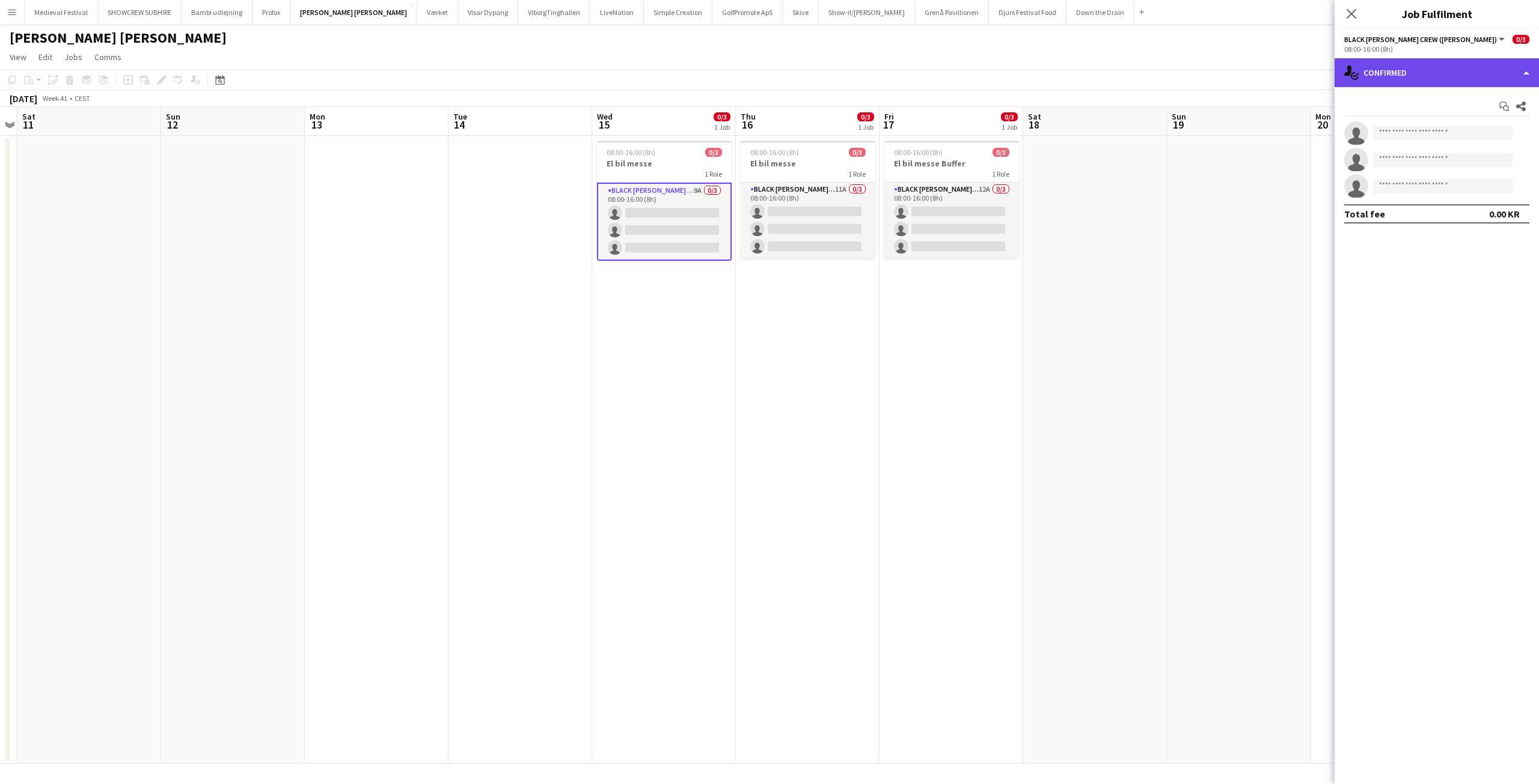
click at [1426, 62] on div "single-neutral-actions-check-2 Confirmed" at bounding box center [1436, 73] width 204 height 29
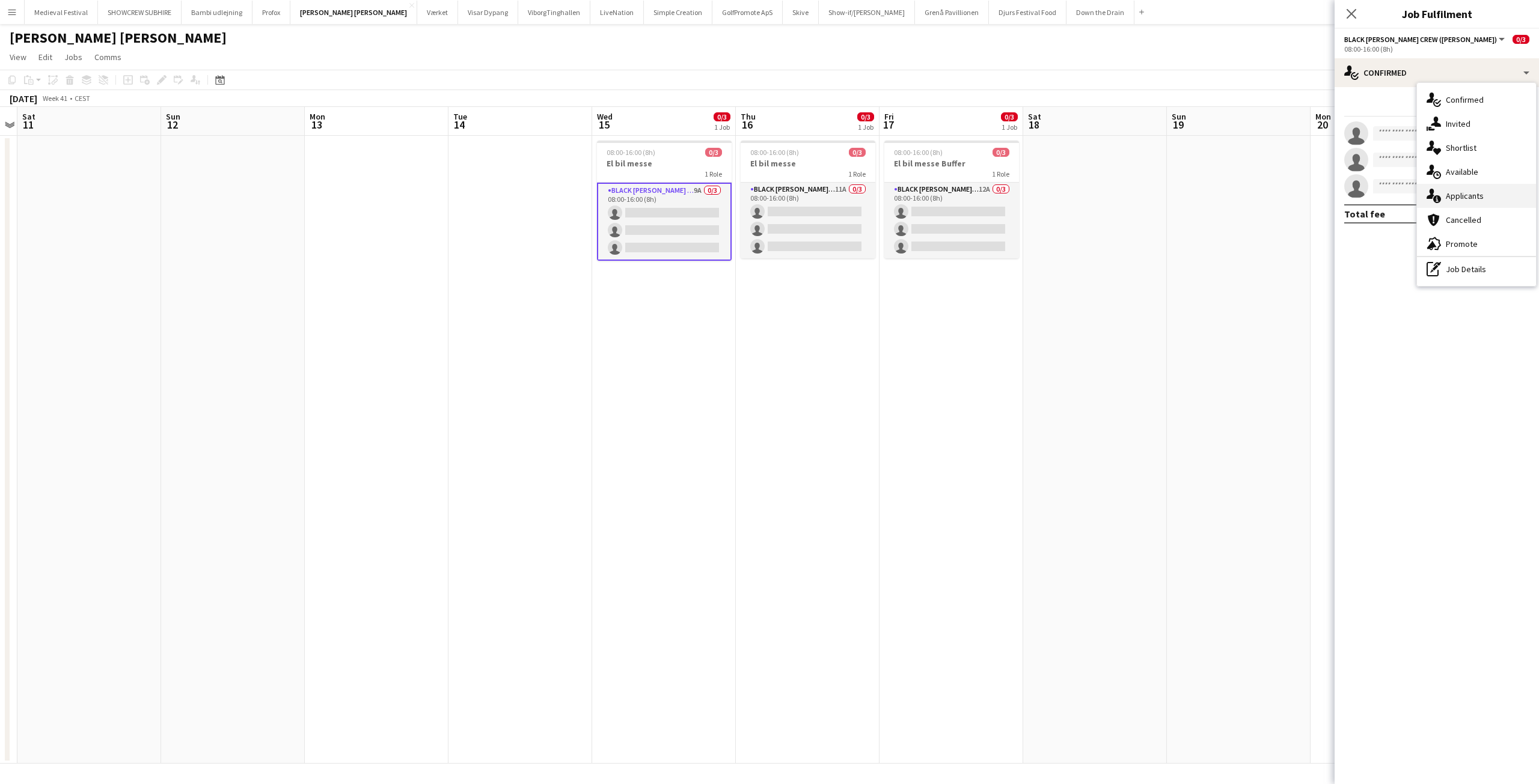
click at [1460, 189] on div "single-neutral-actions-information Applicants" at bounding box center [1476, 196] width 119 height 24
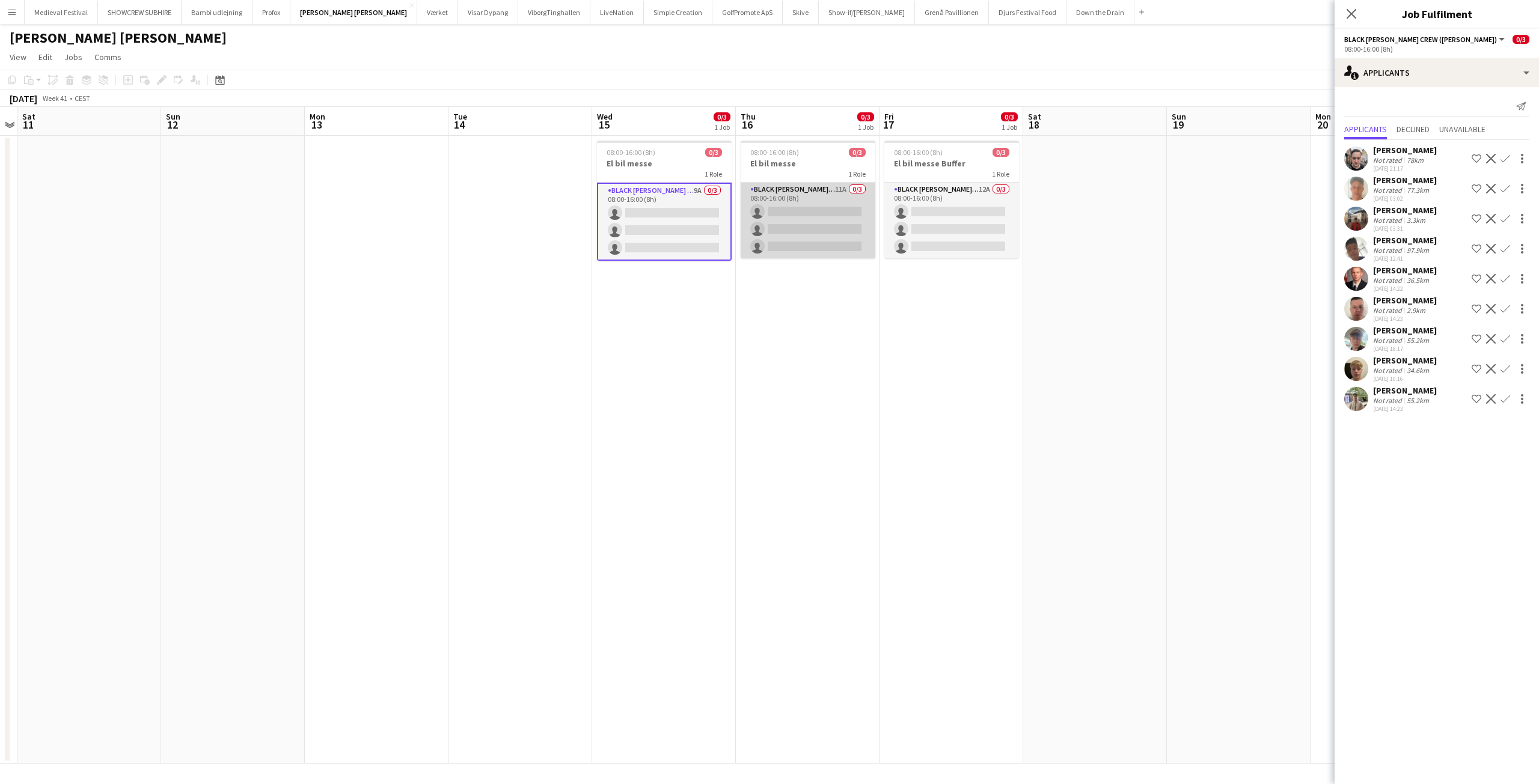
click at [827, 237] on app-card-role "Black [PERSON_NAME] Crew ([PERSON_NAME]) 11A 0/3 08:00-16:00 (8h) single-neutra…" at bounding box center [808, 221] width 135 height 76
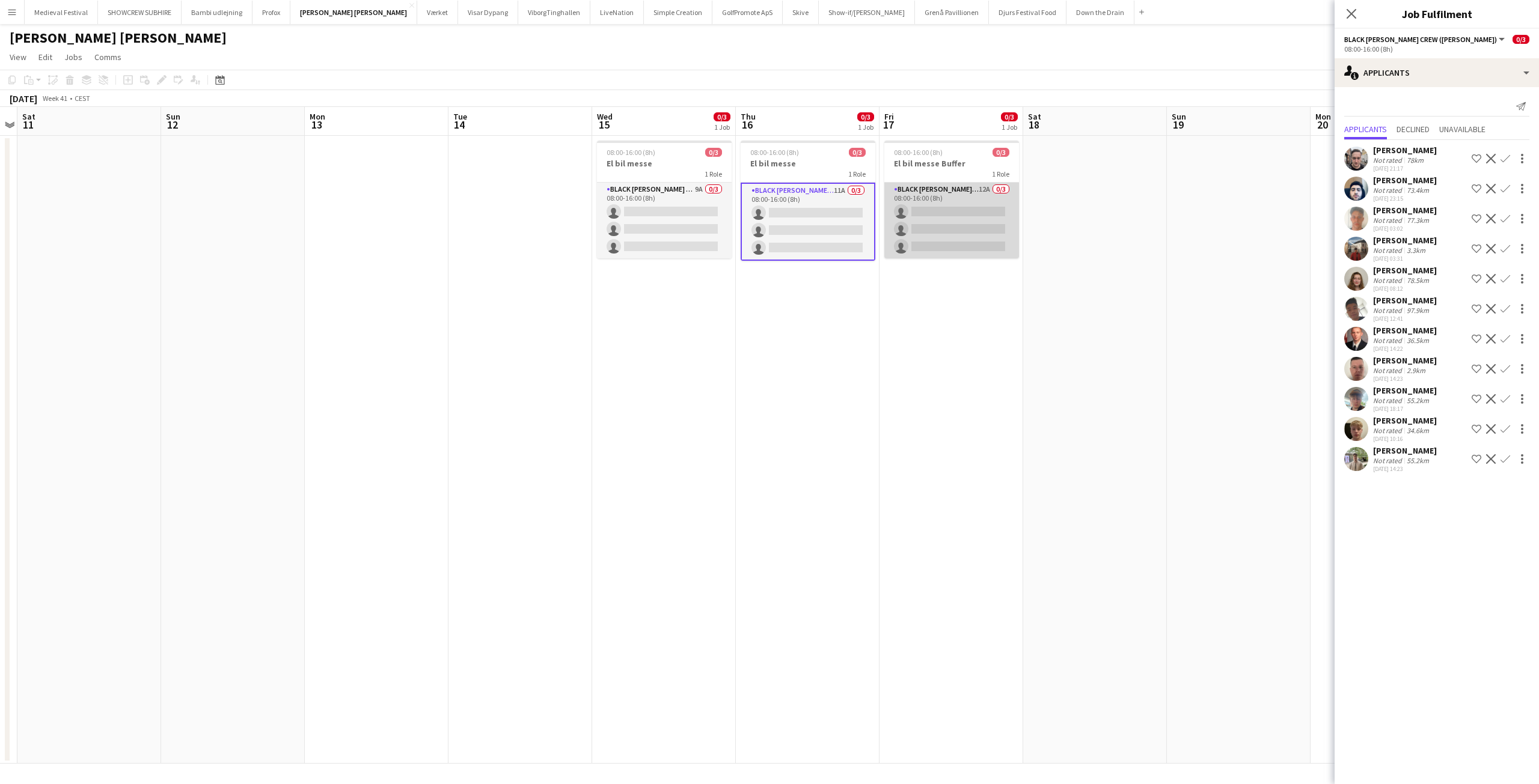
click at [955, 231] on app-card-role "Black [PERSON_NAME] Crew ([PERSON_NAME]) 12A 0/3 08:00-16:00 (8h) single-neutra…" at bounding box center [951, 221] width 135 height 76
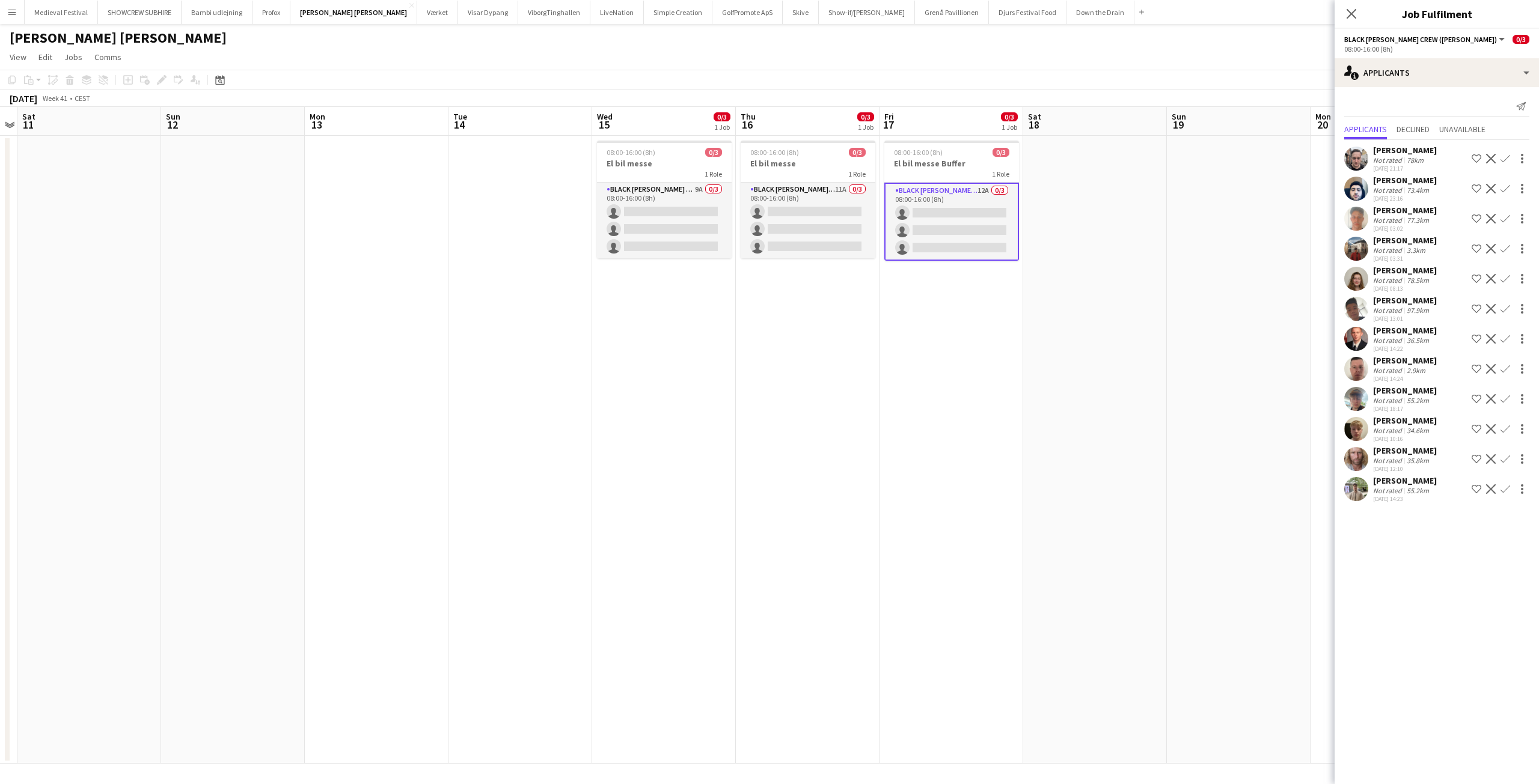
click at [740, 373] on app-date-cell "08:00-16:00 (8h) 0/3 El bil messe 1 Role Black [PERSON_NAME] Crew ([PERSON_NAME…" at bounding box center [808, 450] width 143 height 628
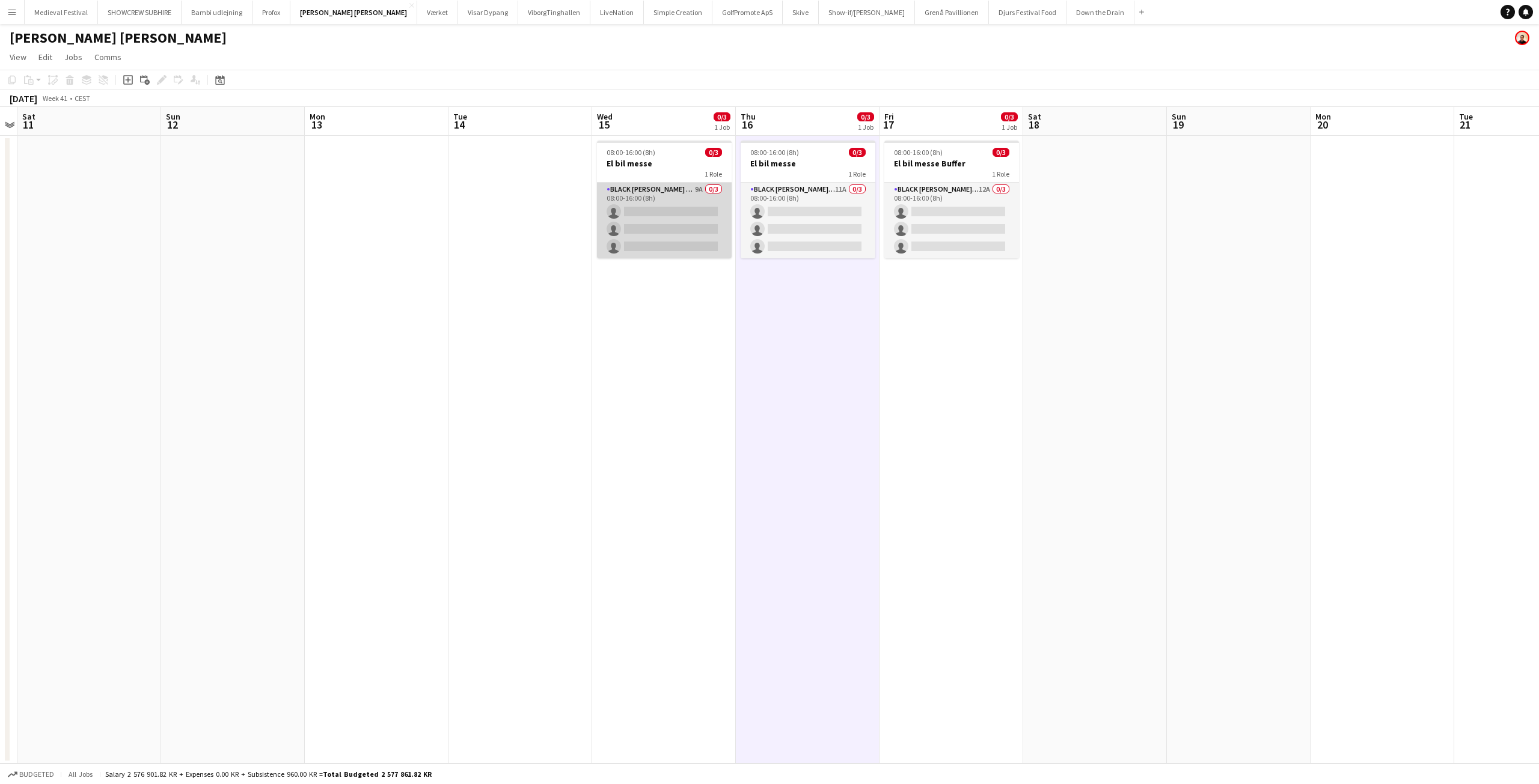
click at [678, 226] on app-card-role "Black [PERSON_NAME] Crew ([PERSON_NAME]) 9A 0/3 08:00-16:00 (8h) single-neutral…" at bounding box center [663, 221] width 135 height 76
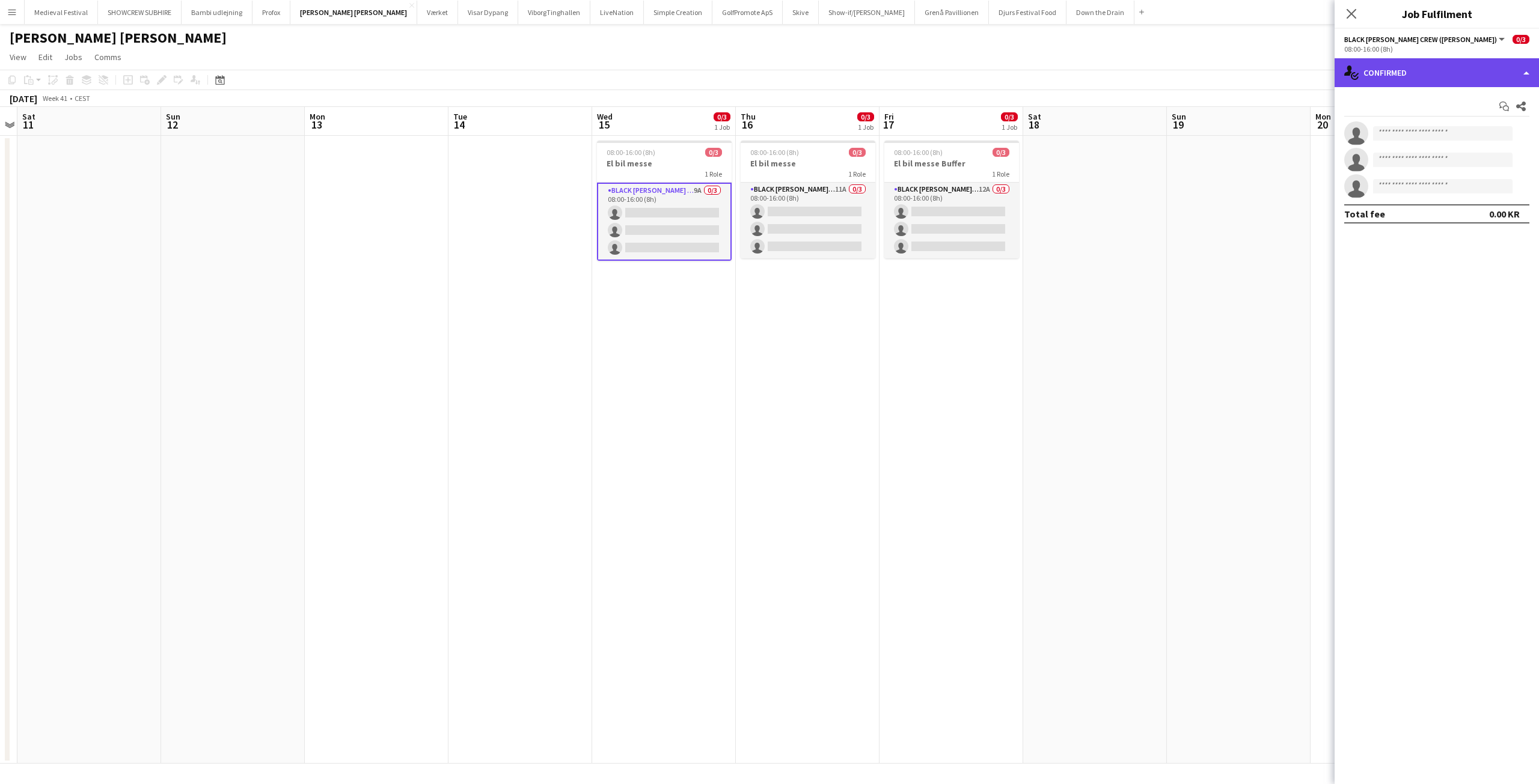
click at [1475, 63] on div "single-neutral-actions-check-2 Confirmed" at bounding box center [1436, 73] width 204 height 29
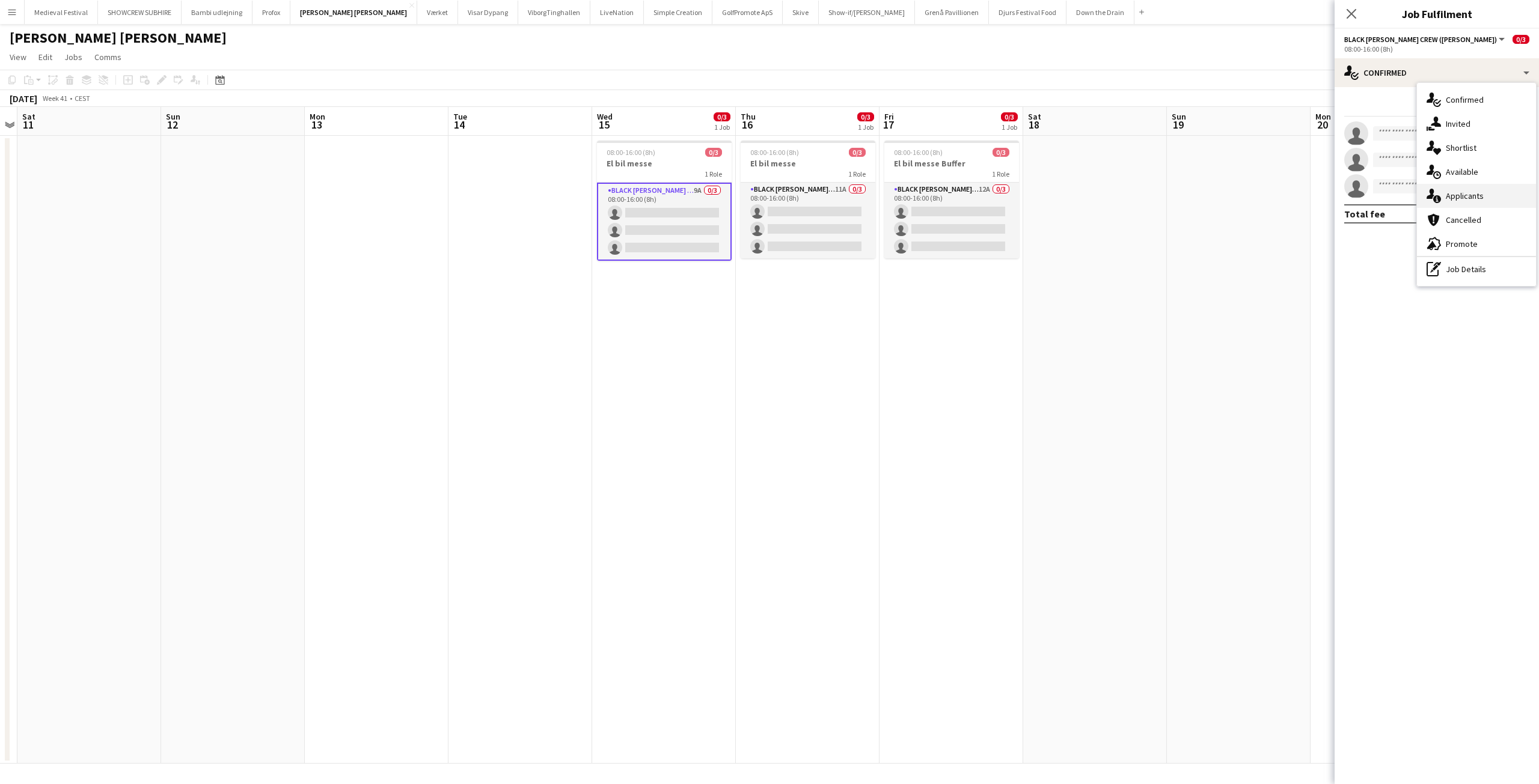
click at [1449, 195] on span "Applicants" at bounding box center [1465, 196] width 38 height 11
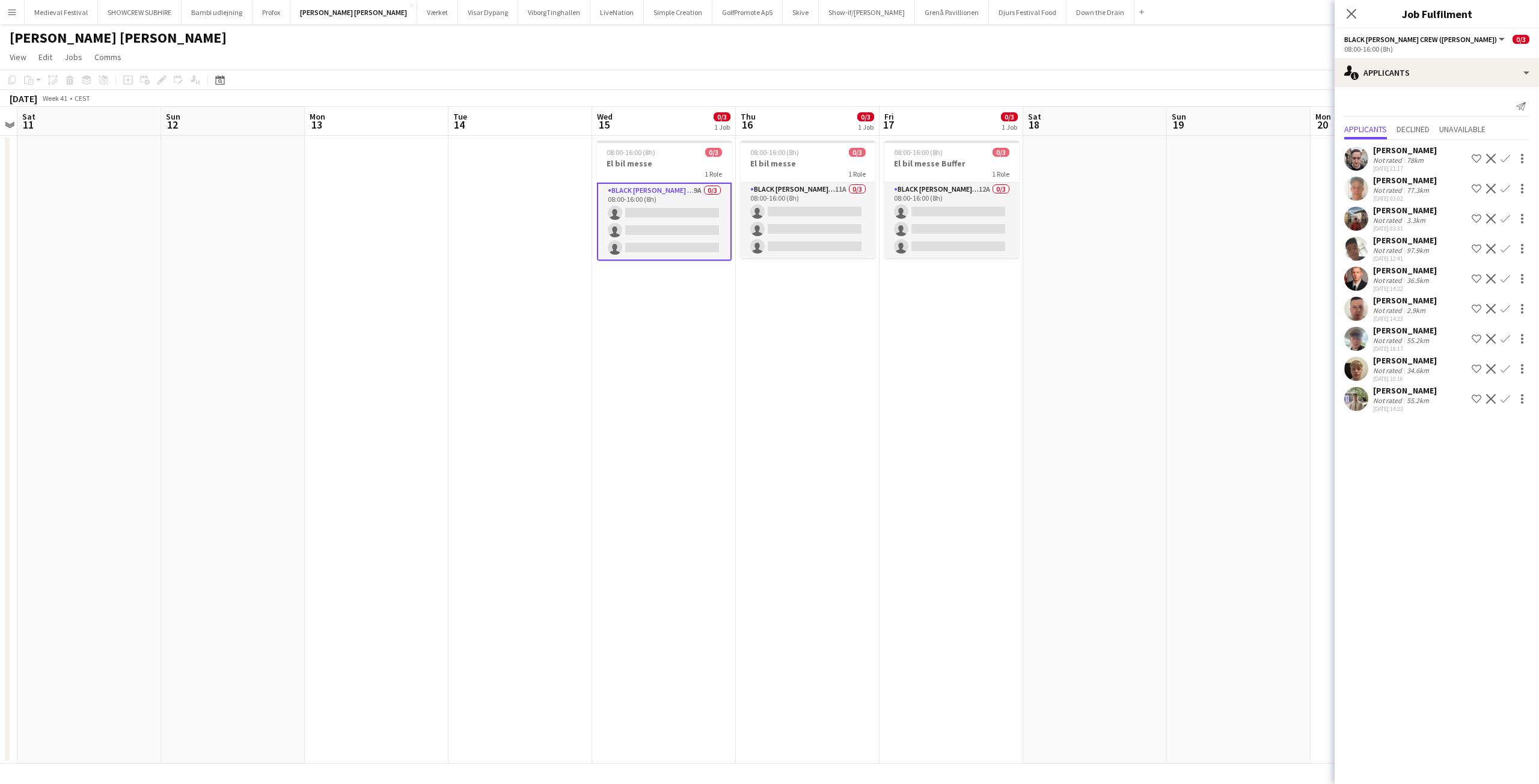
click at [1383, 277] on div "Not rated" at bounding box center [1389, 280] width 31 height 9
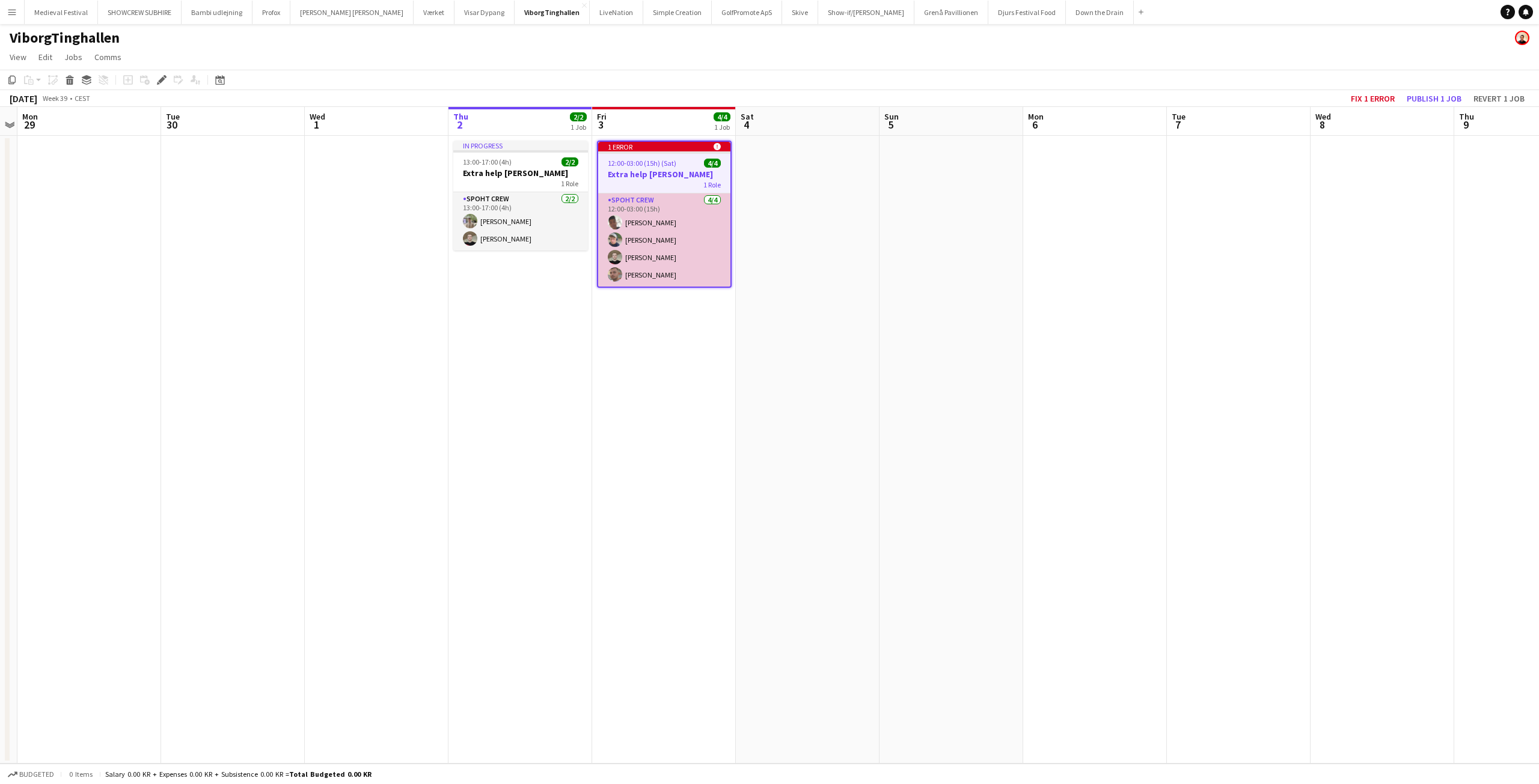
click at [675, 240] on app-card-role "Spoht Crew [DATE] 12:00-03:00 (15h) [PERSON_NAME] [PERSON_NAME] [PERSON_NAME]" at bounding box center [664, 240] width 132 height 93
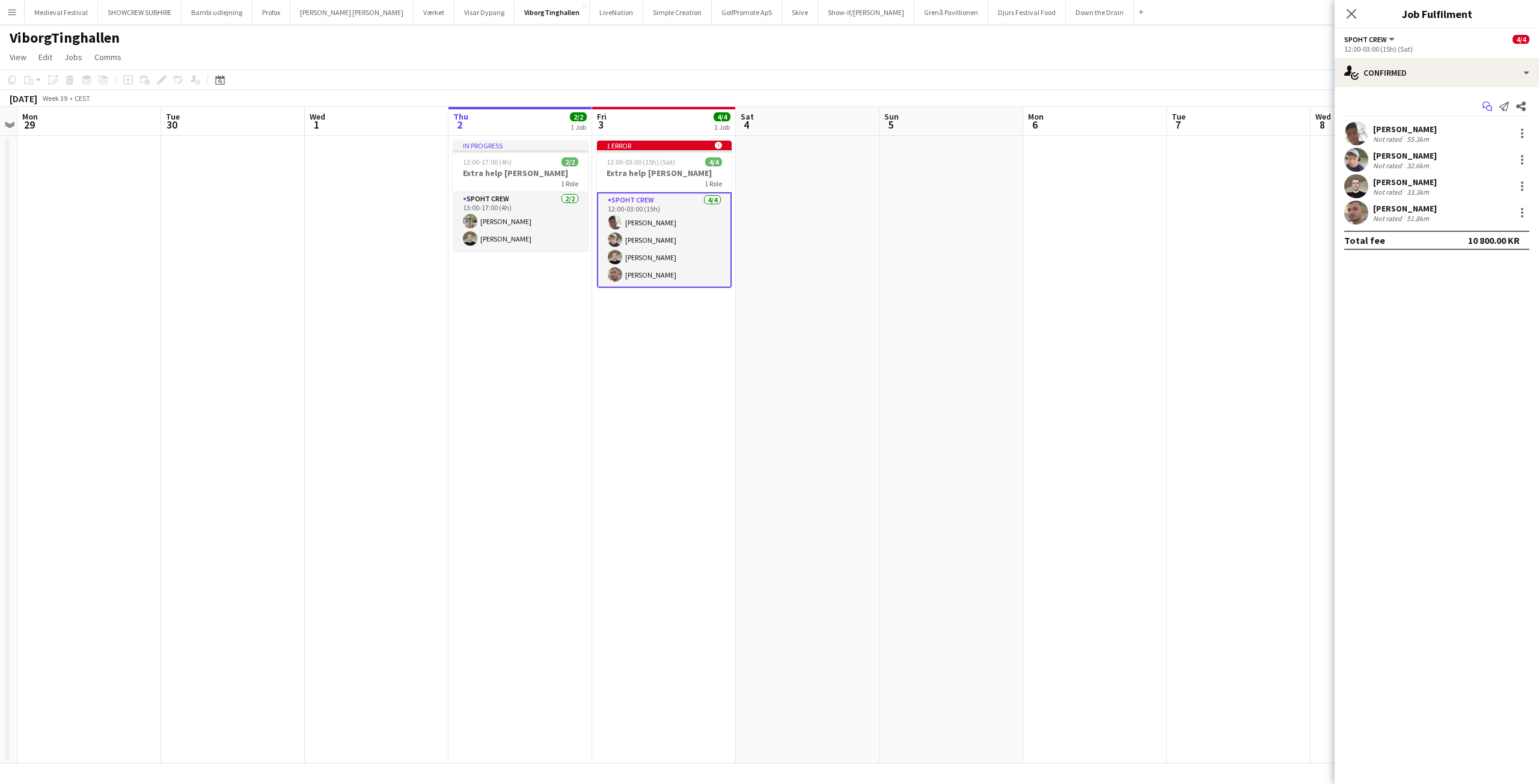
click at [1481, 102] on app-icon "Start chat" at bounding box center [1486, 106] width 17 height 17
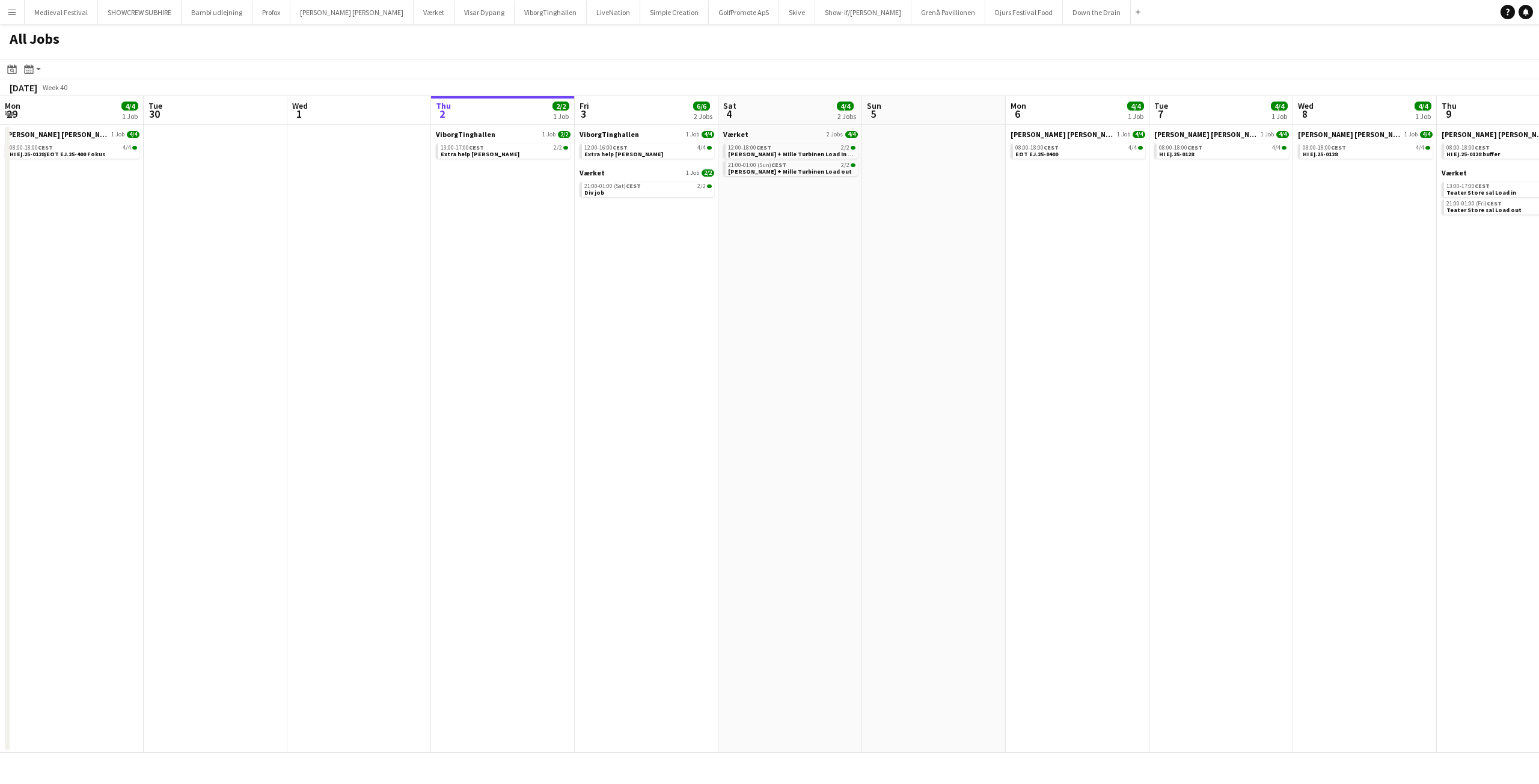
scroll to position [0, 287]
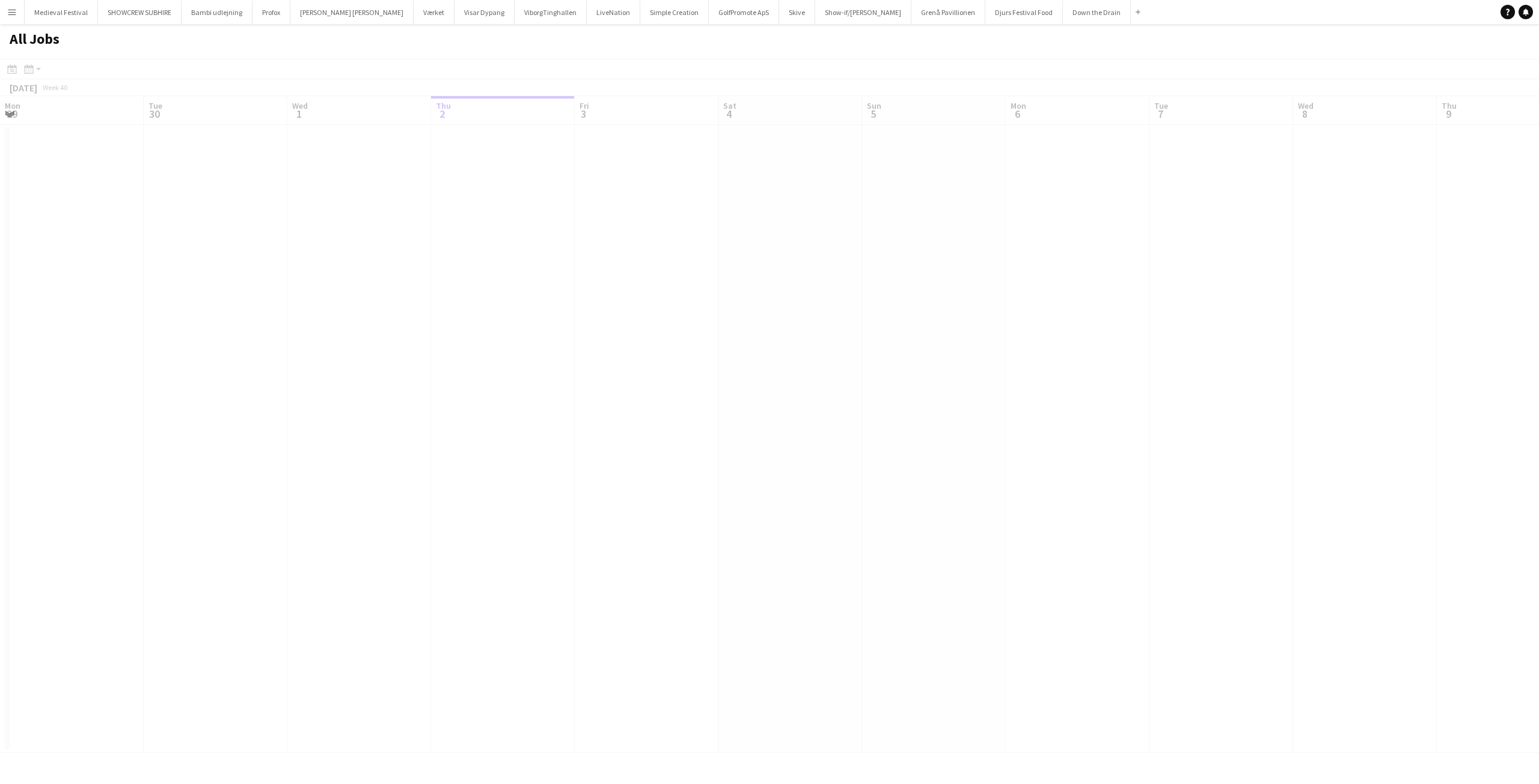
scroll to position [0, 287]
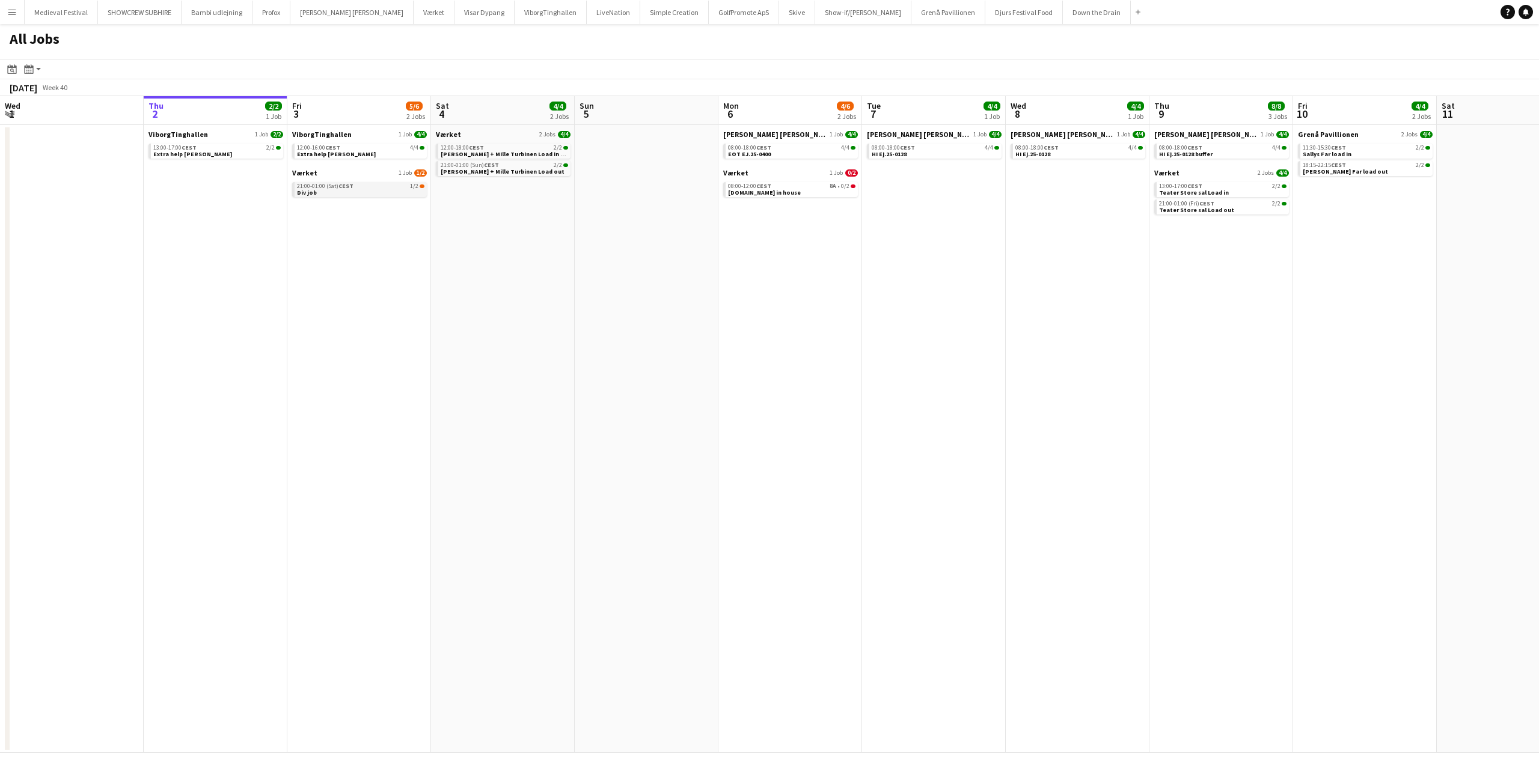
click at [384, 190] on link "21:00-01:00 (Sat) CEST 1/2 Div job" at bounding box center [361, 189] width 128 height 14
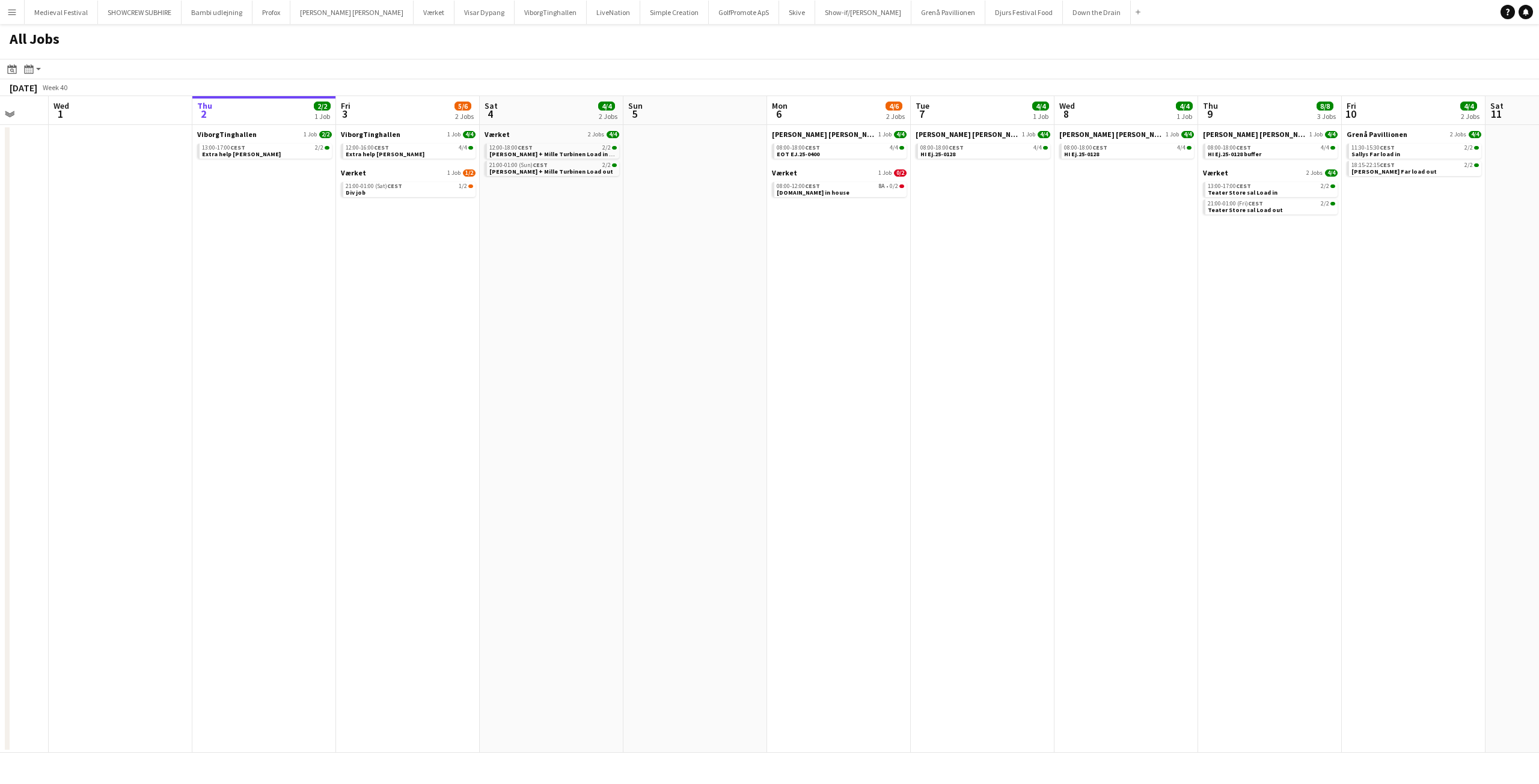
drag, startPoint x: 568, startPoint y: 216, endPoint x: 365, endPoint y: 104, distance: 231.8
click at [566, 215] on app-calendar-viewport "Mon 29 4/4 1 Job Tue 30 Wed 1 Thu 2 2/2 1 Job Fri 3 5/6 2 Jobs Sat 4 4/4 2 Jobs…" at bounding box center [770, 424] width 1539 height 657
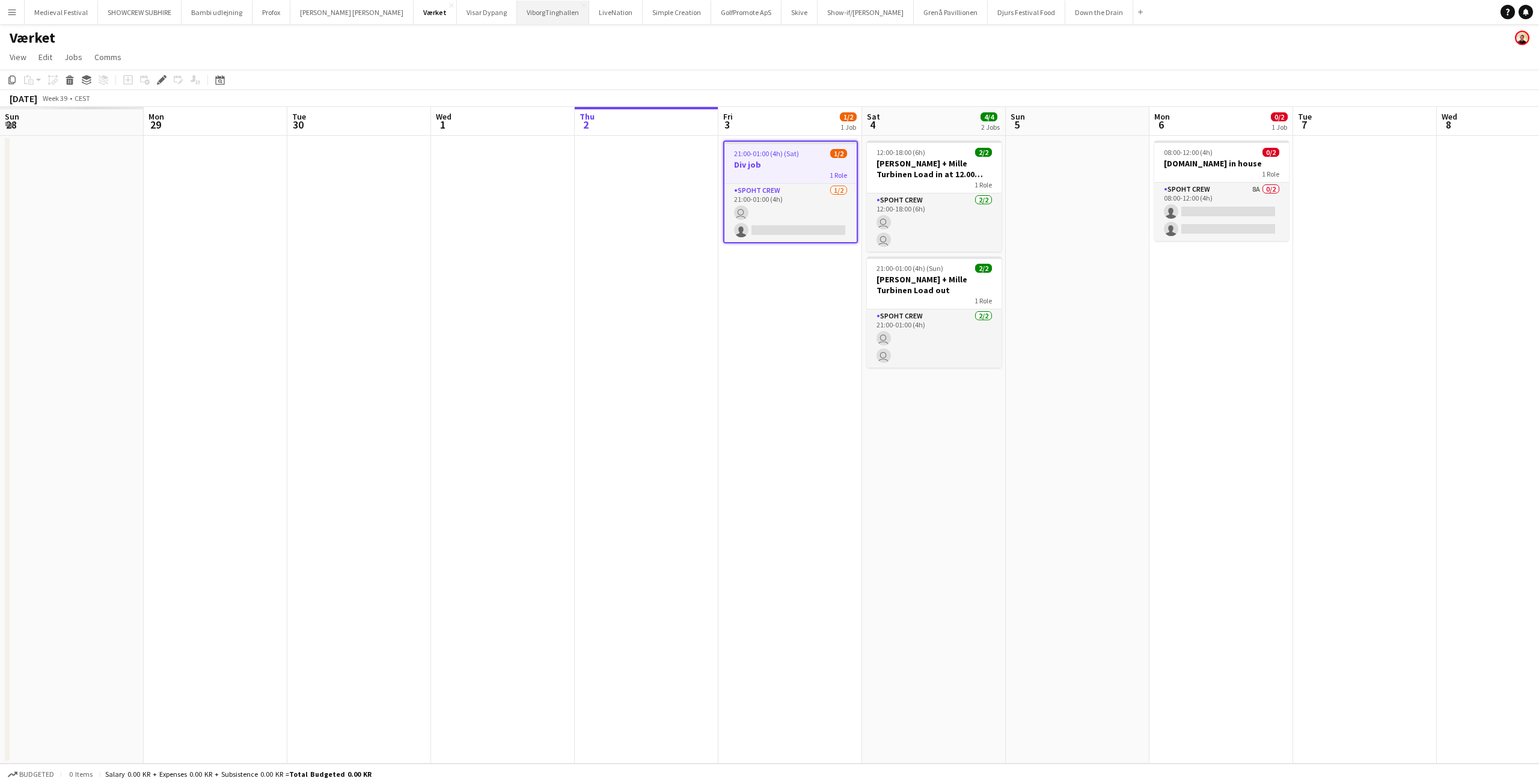
scroll to position [0, 413]
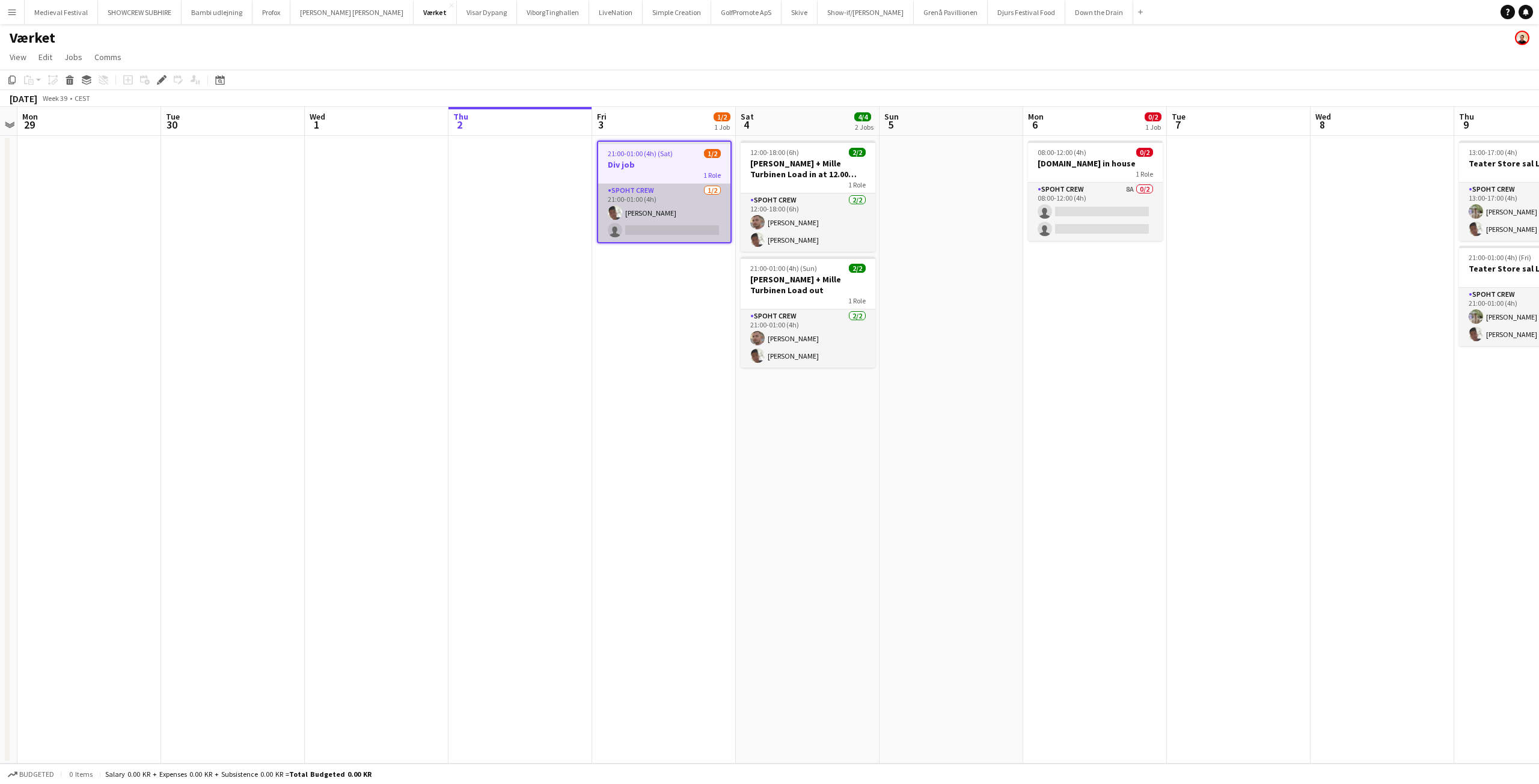
click at [651, 209] on app-card-role "Spoht Crew [DATE] 21:00-01:00 (4h) Seep Villadsen single-neutral-actions" at bounding box center [664, 213] width 132 height 58
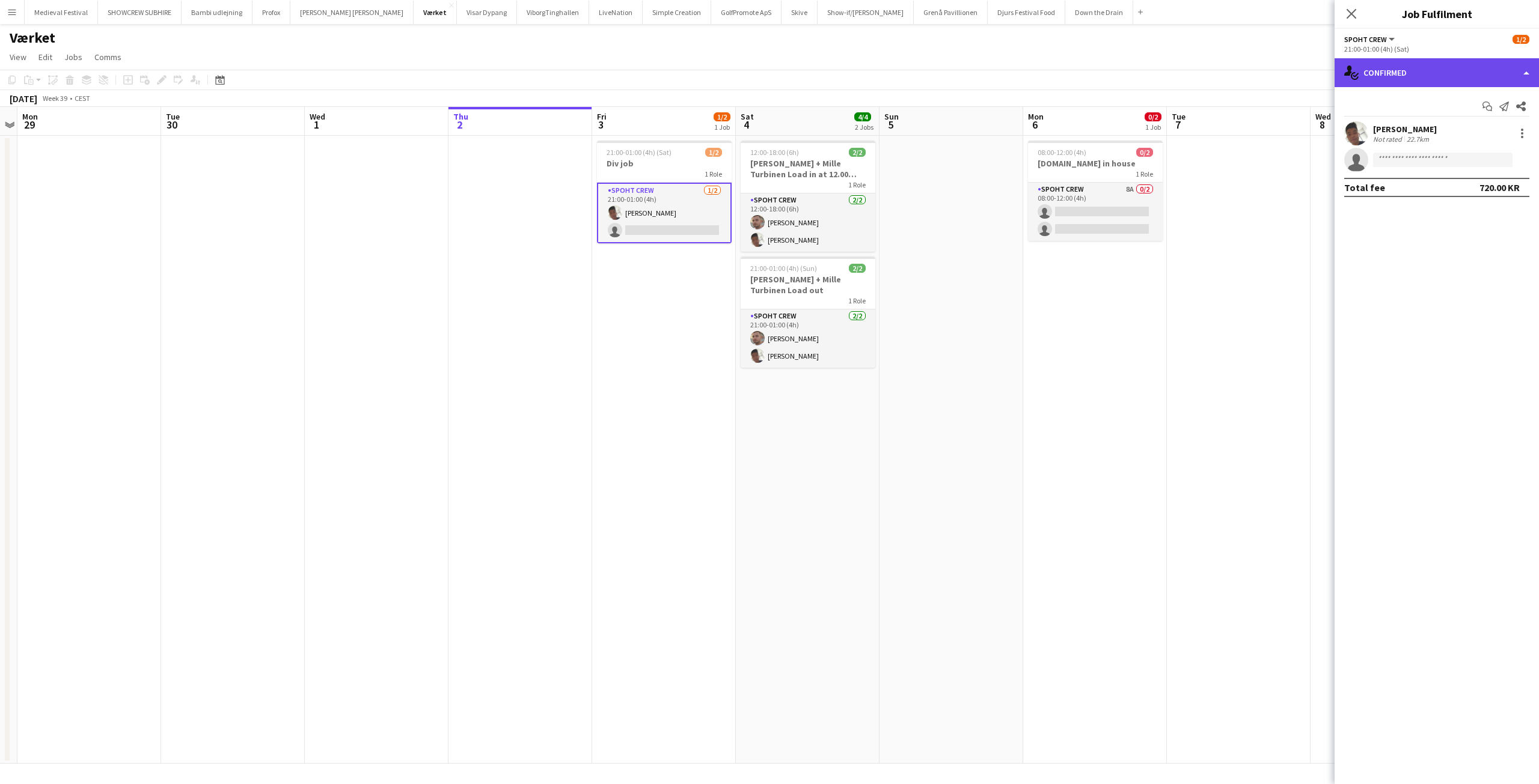
click at [1421, 69] on div "single-neutral-actions-check-2 Confirmed" at bounding box center [1436, 73] width 204 height 29
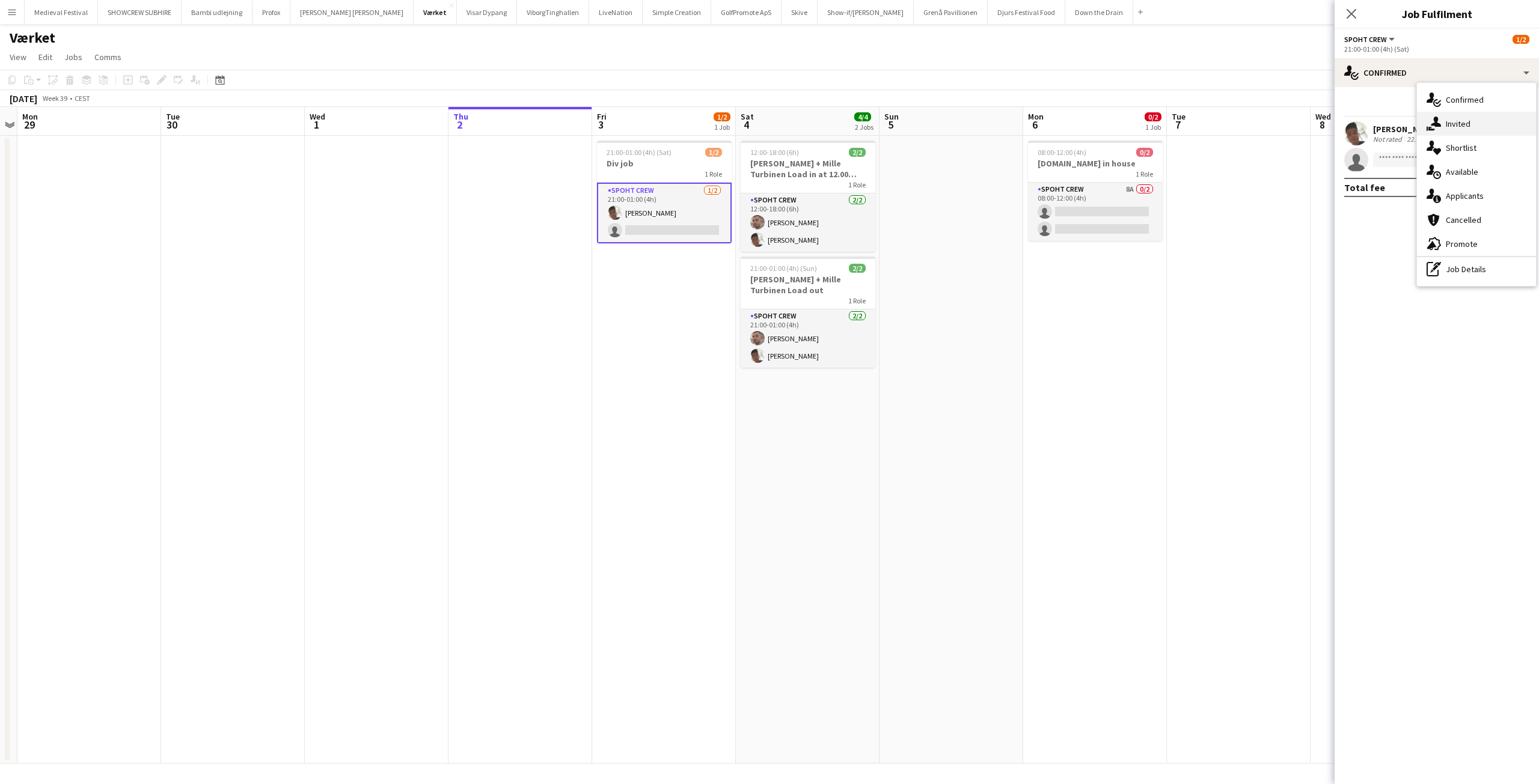
click at [1442, 123] on div "single-neutral-actions-share-1 Invited" at bounding box center [1476, 123] width 119 height 24
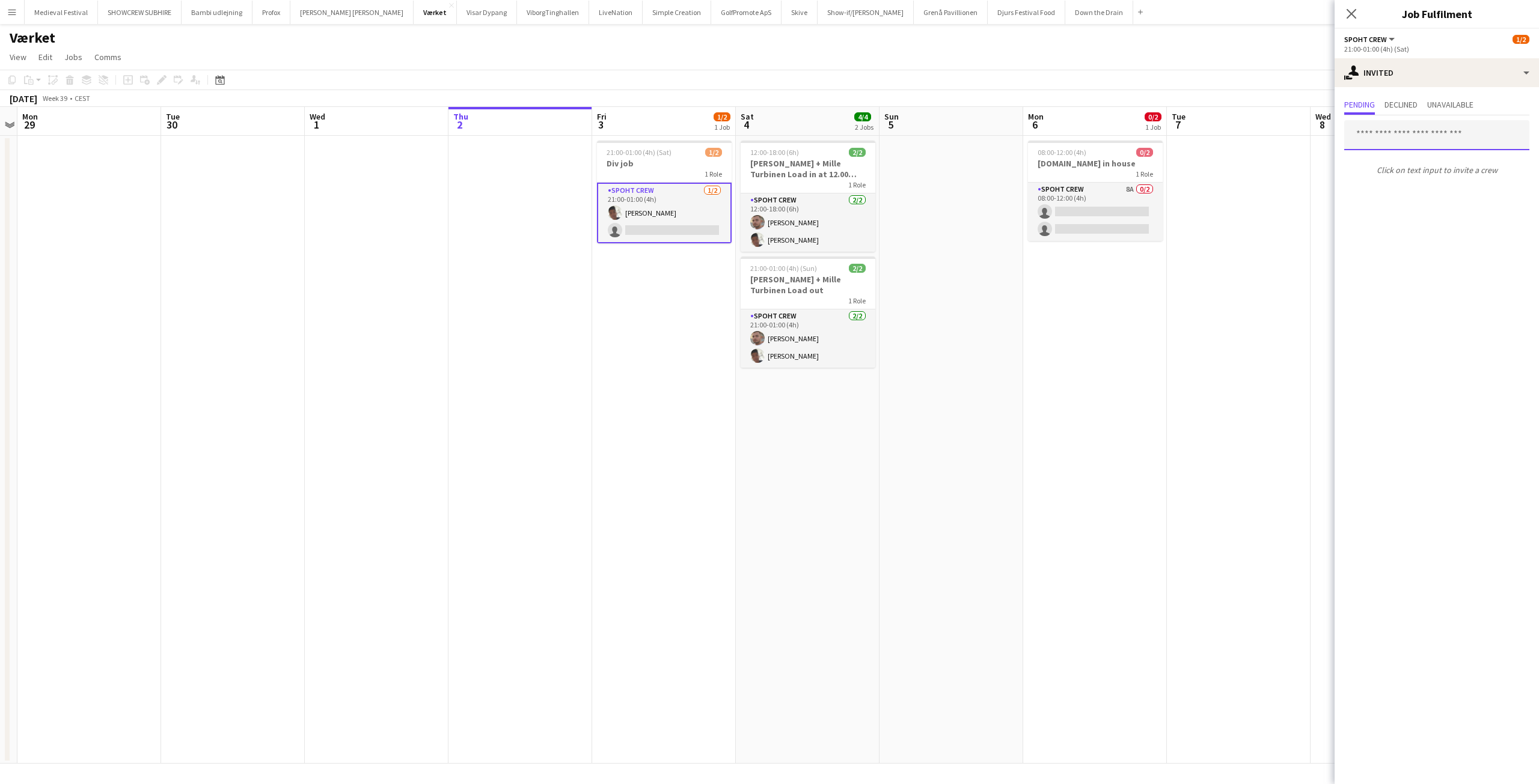
click at [1390, 142] on input "text" at bounding box center [1437, 135] width 185 height 30
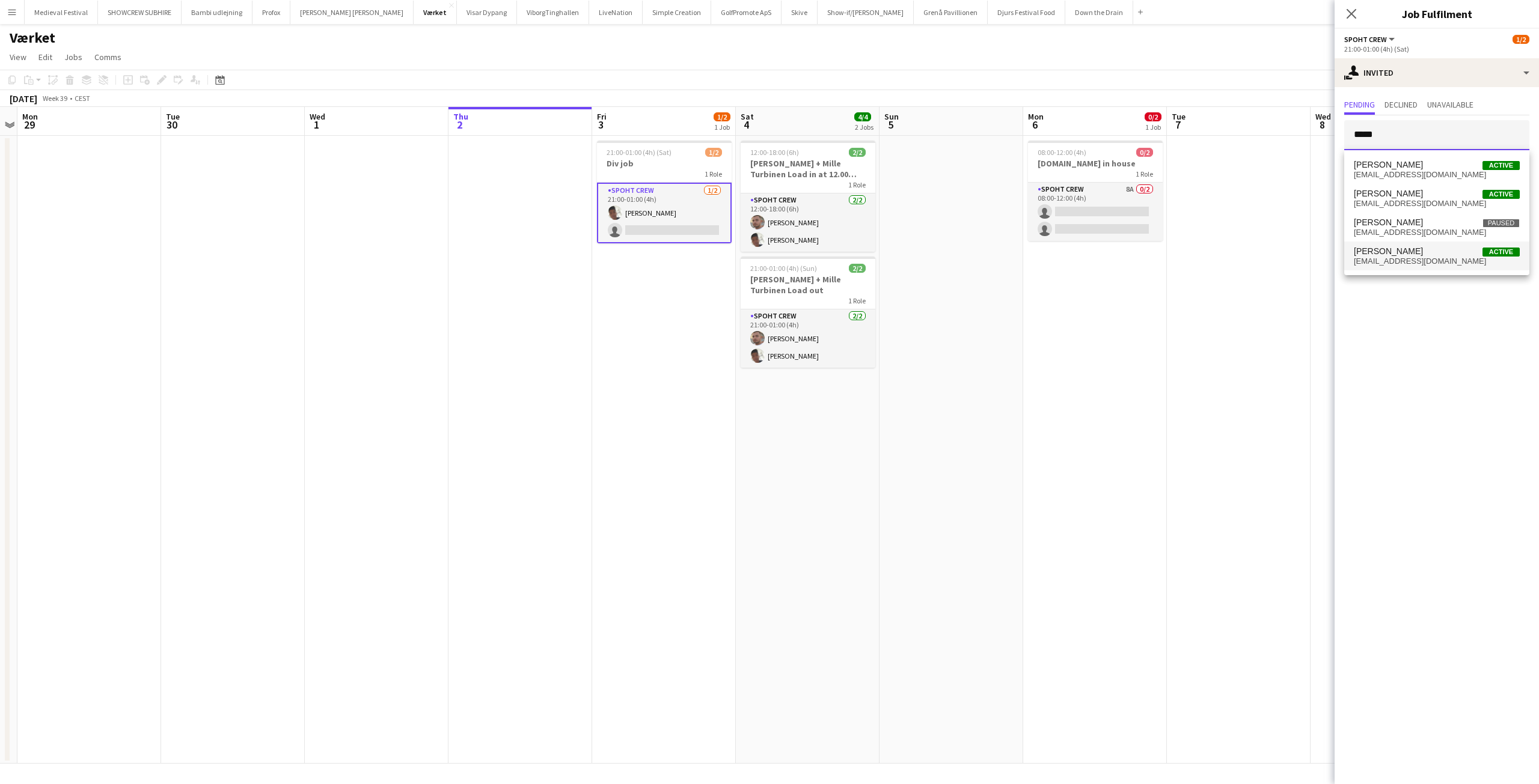
type input "*****"
click at [1390, 257] on span "l.wiemert05@gmail.com" at bounding box center [1436, 261] width 166 height 10
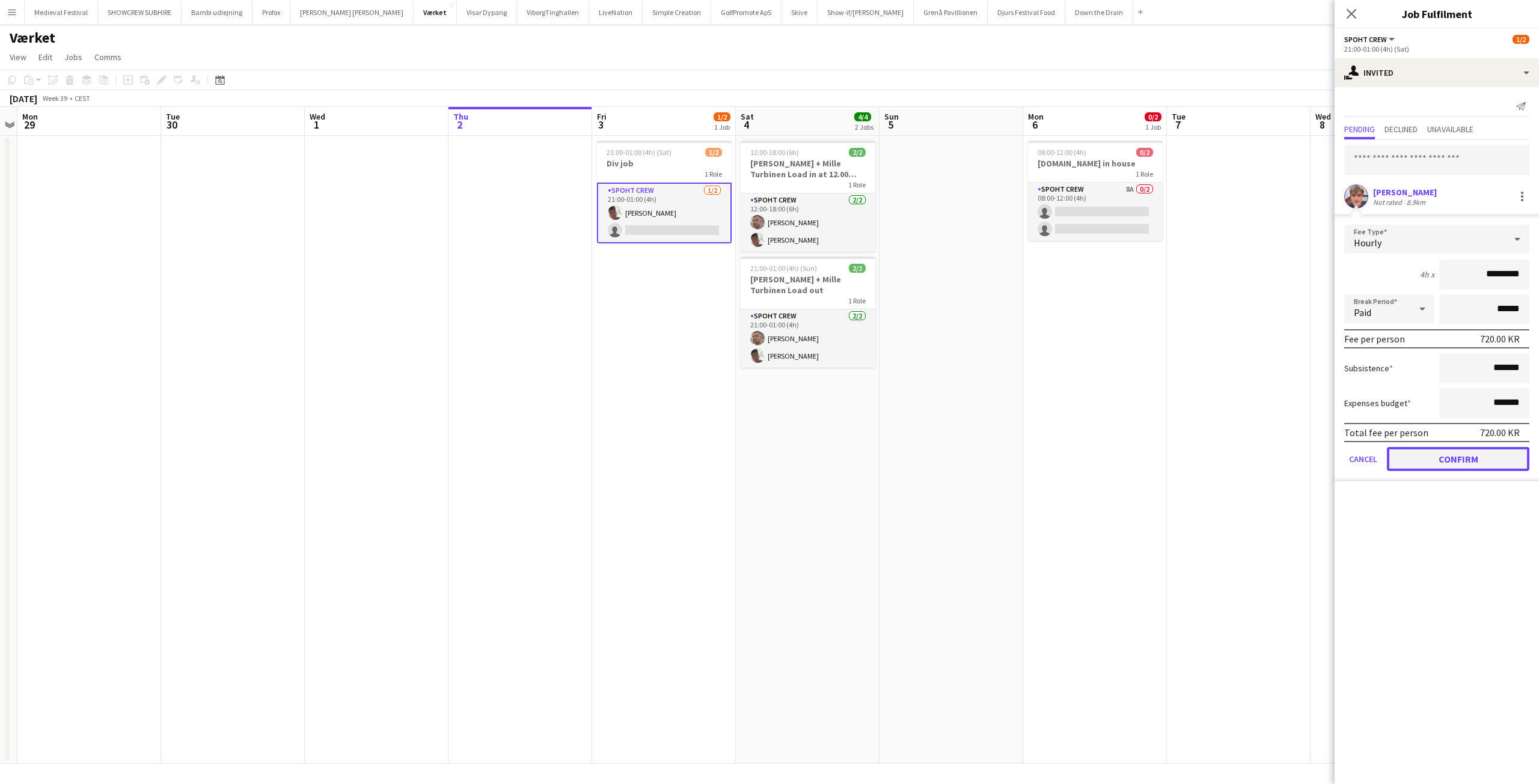
click at [1444, 459] on button "Confirm" at bounding box center [1457, 459] width 142 height 24
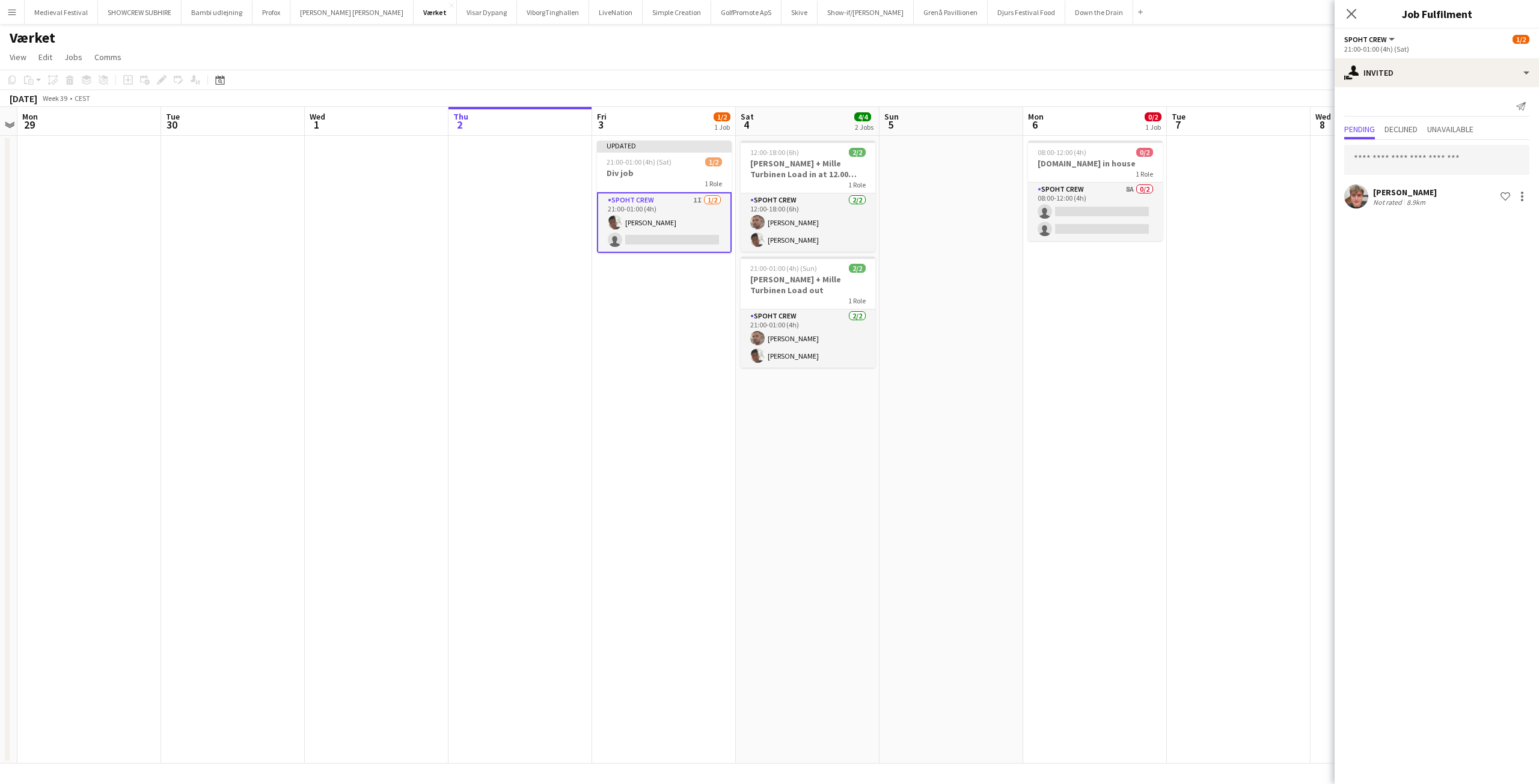
click at [1179, 306] on app-date-cell at bounding box center [1238, 450] width 143 height 628
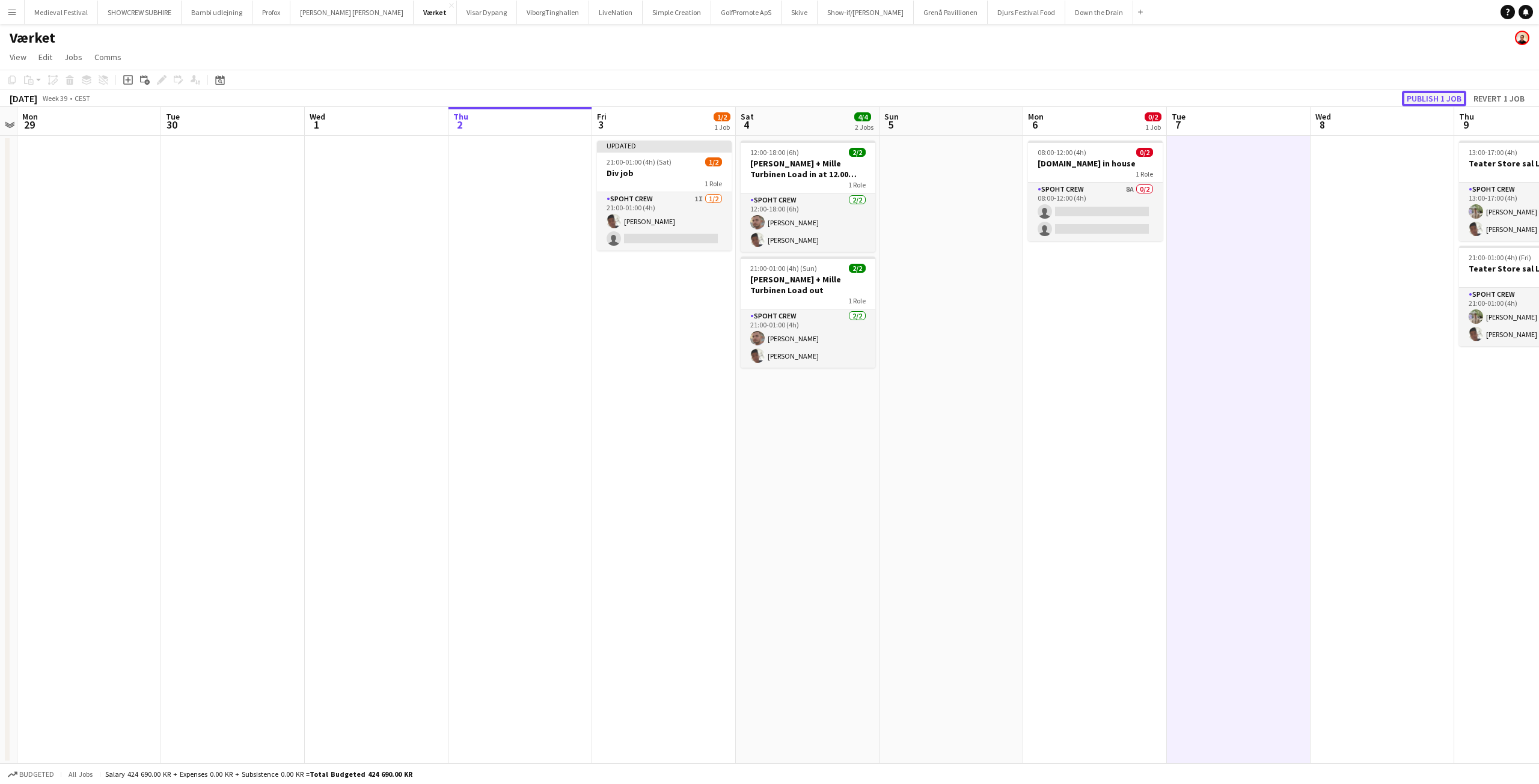
click at [1439, 92] on button "Publish 1 job" at bounding box center [1433, 98] width 64 height 15
click at [663, 210] on app-card-role "Spoht Crew 1A 1/2 21:00-01:00 (4h) Seep Villadsen single-neutral-actions" at bounding box center [663, 212] width 135 height 58
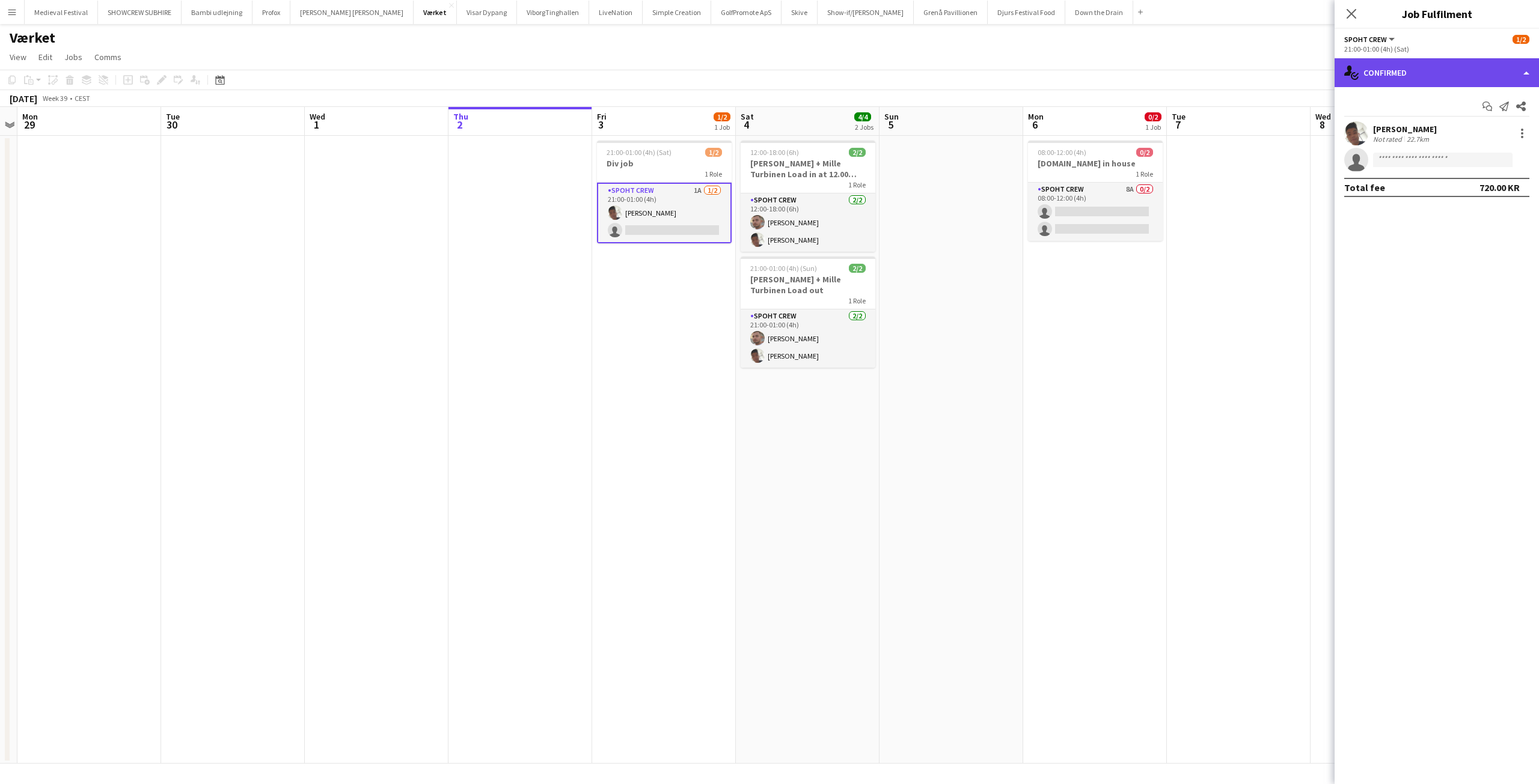
click at [1410, 69] on div "single-neutral-actions-check-2 Confirmed" at bounding box center [1436, 73] width 204 height 29
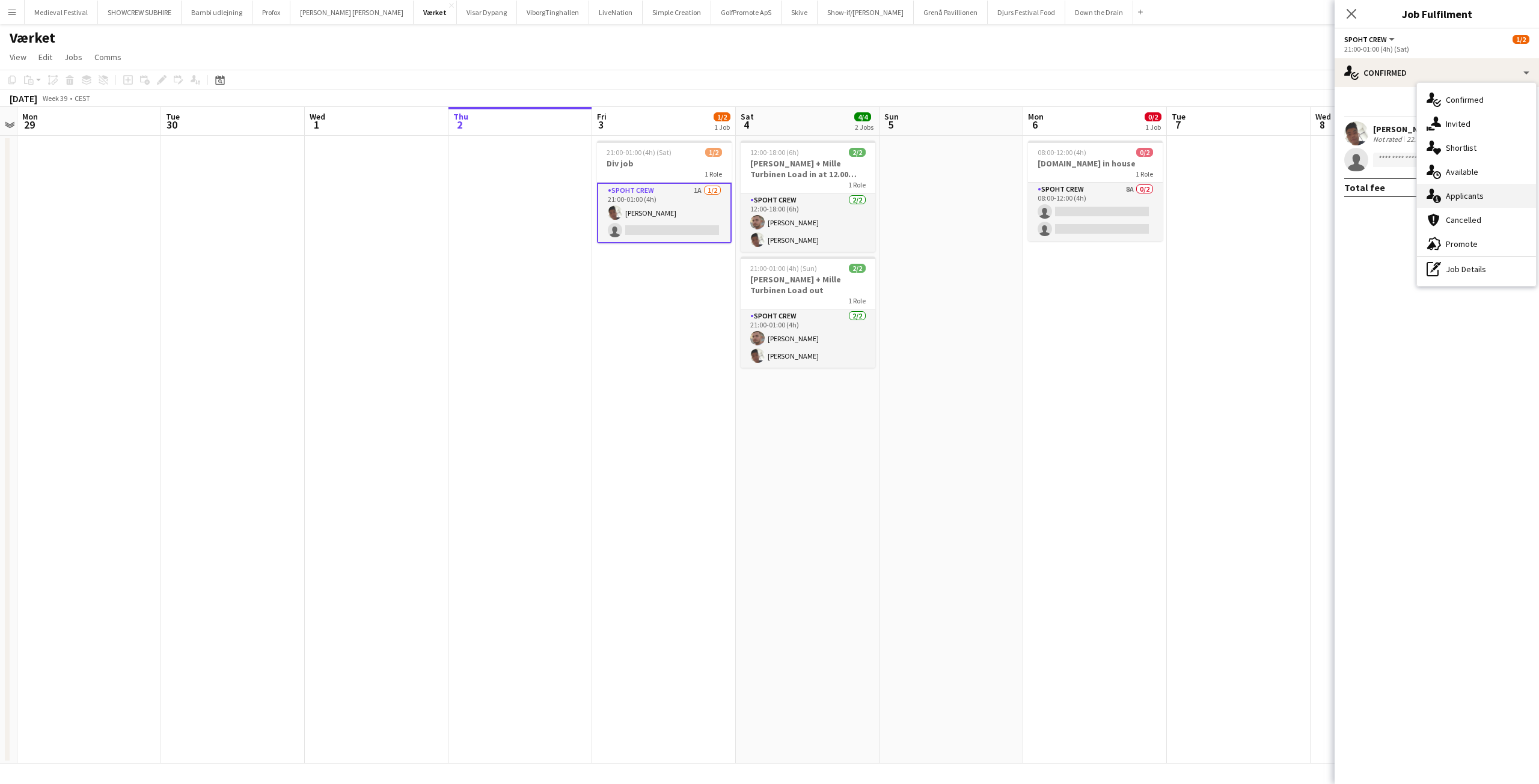
click at [1451, 189] on div "single-neutral-actions-information Applicants" at bounding box center [1476, 196] width 119 height 24
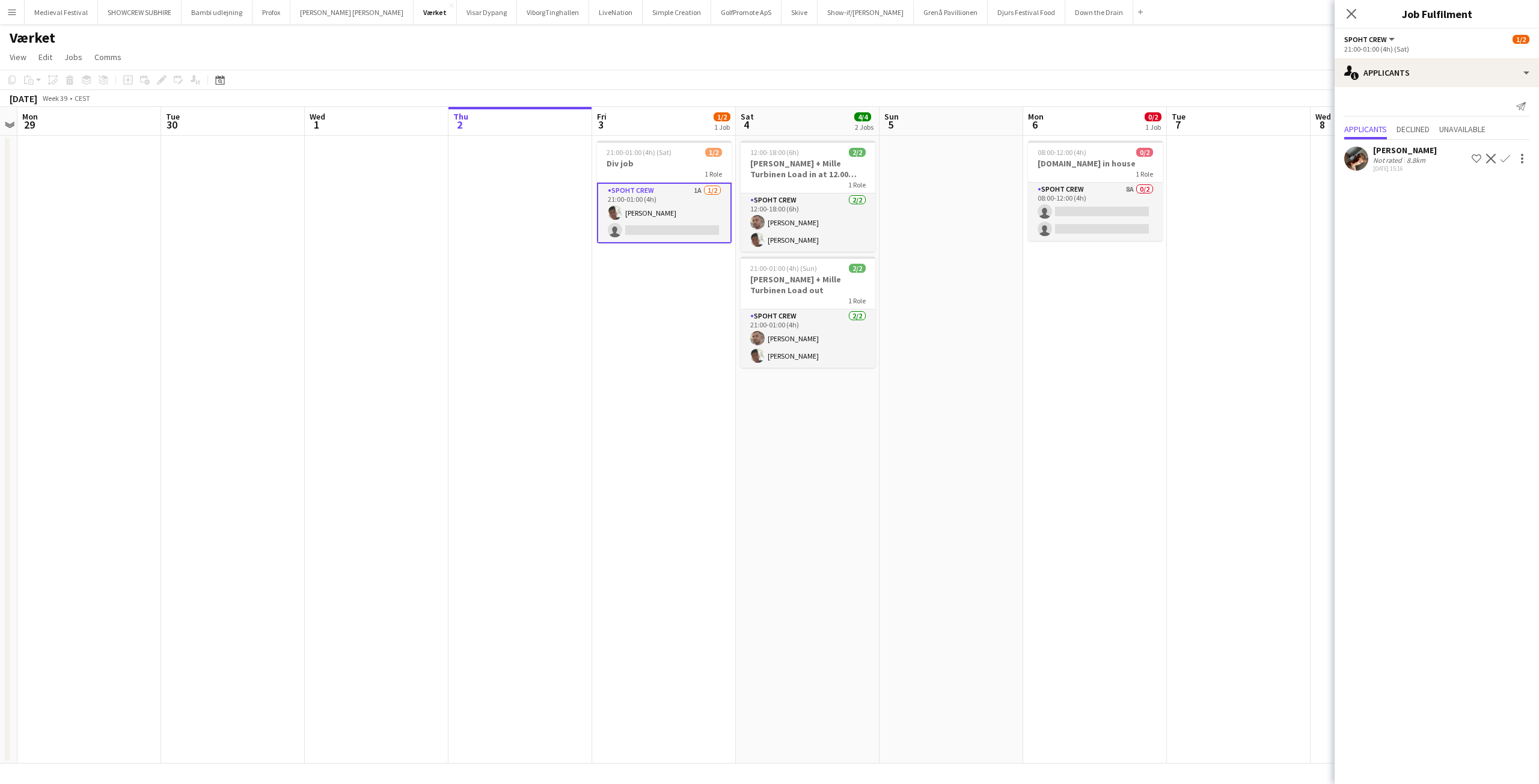
click at [1508, 157] on app-icon "Confirm" at bounding box center [1505, 159] width 10 height 10
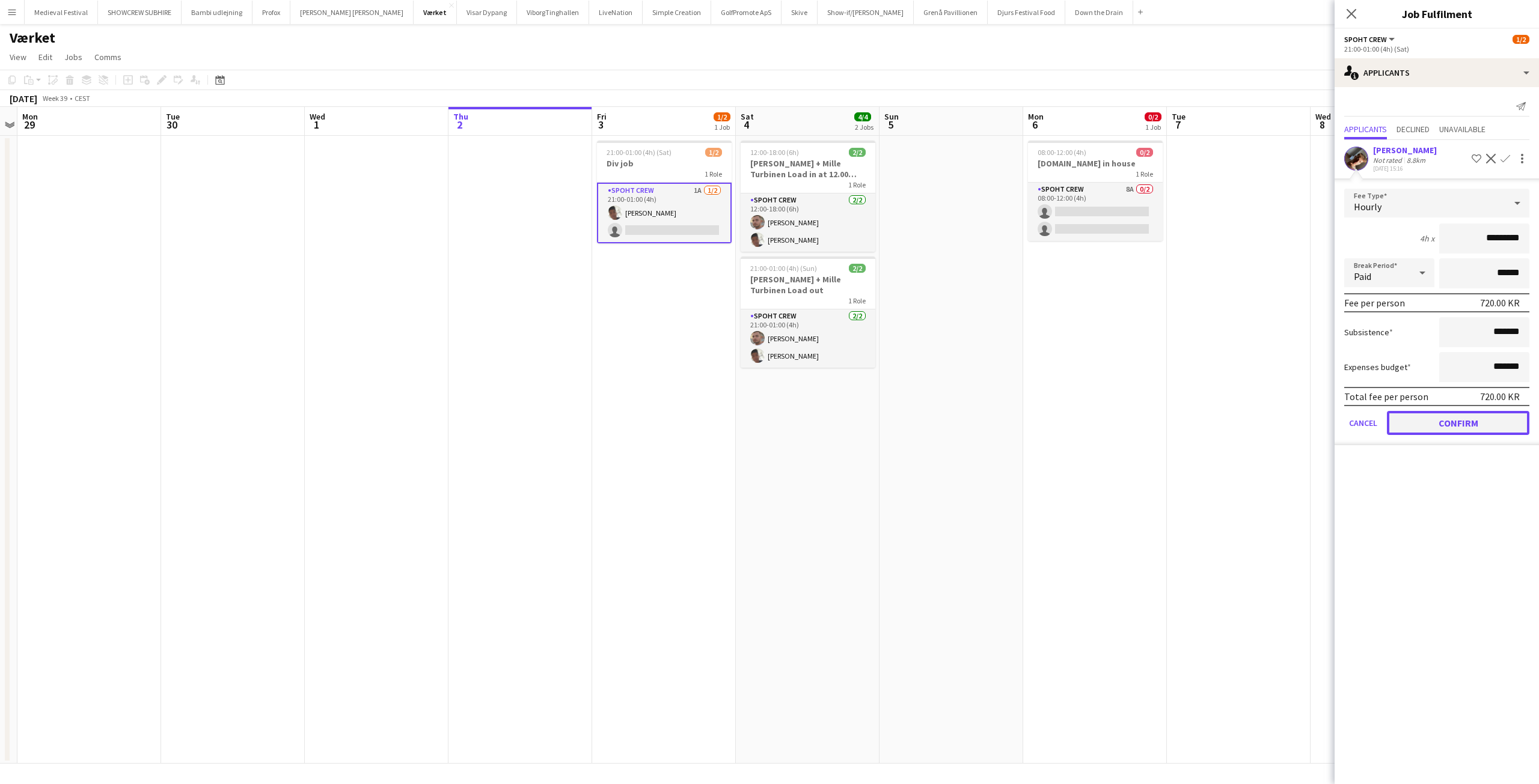
click at [1448, 425] on button "Confirm" at bounding box center [1457, 423] width 142 height 24
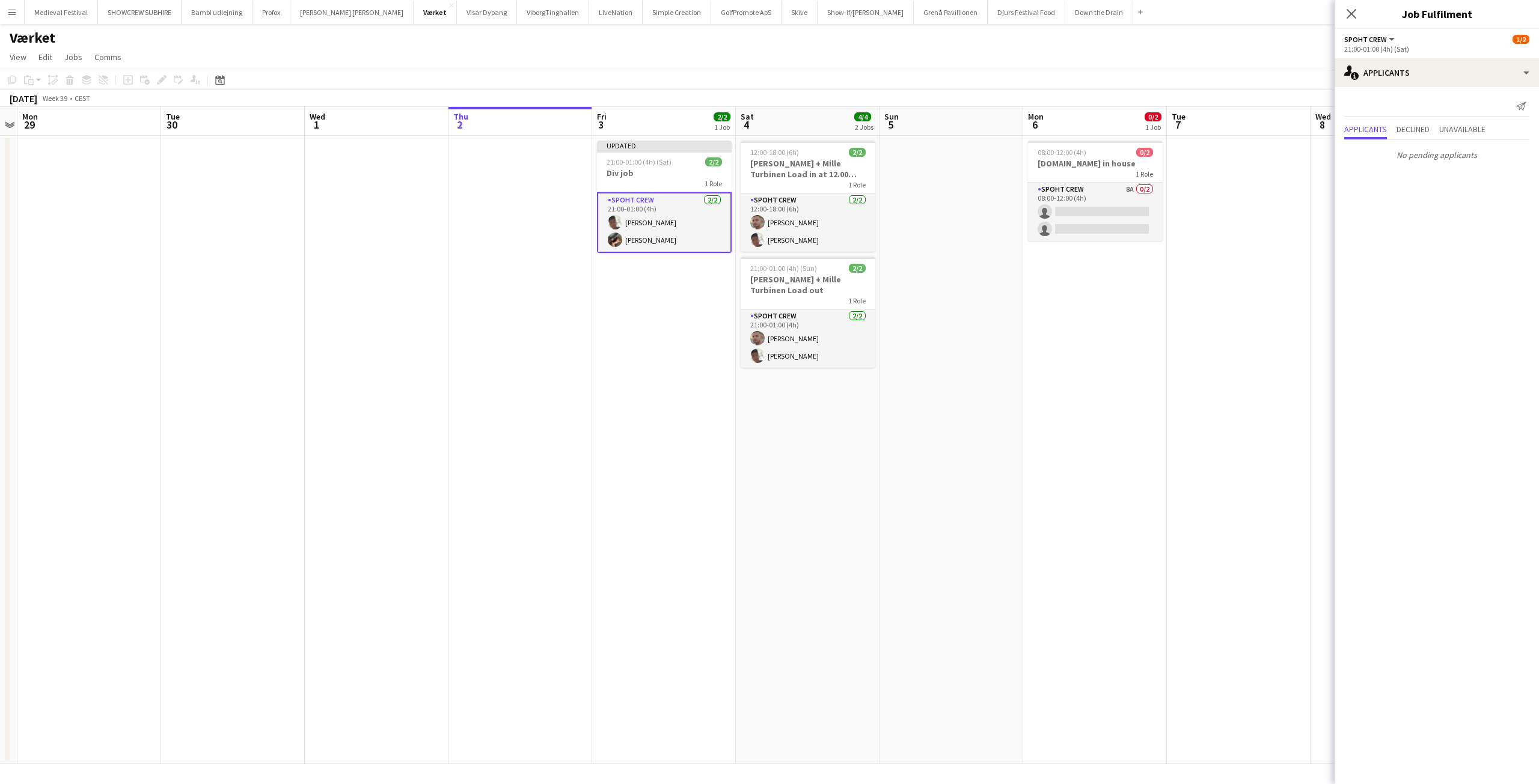
click at [1214, 329] on app-date-cell at bounding box center [1238, 450] width 143 height 628
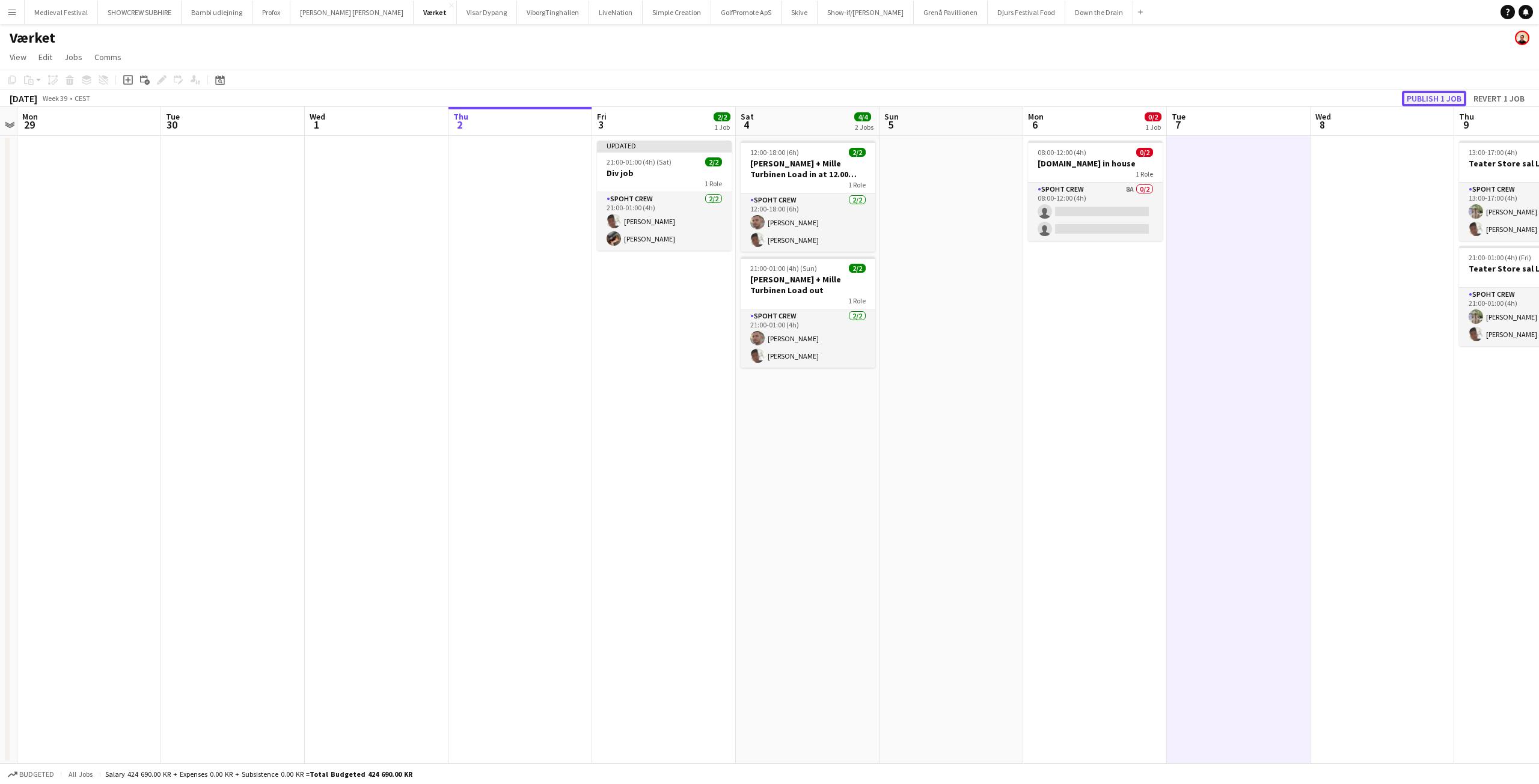
click at [1410, 97] on button "Publish 1 job" at bounding box center [1433, 98] width 64 height 15
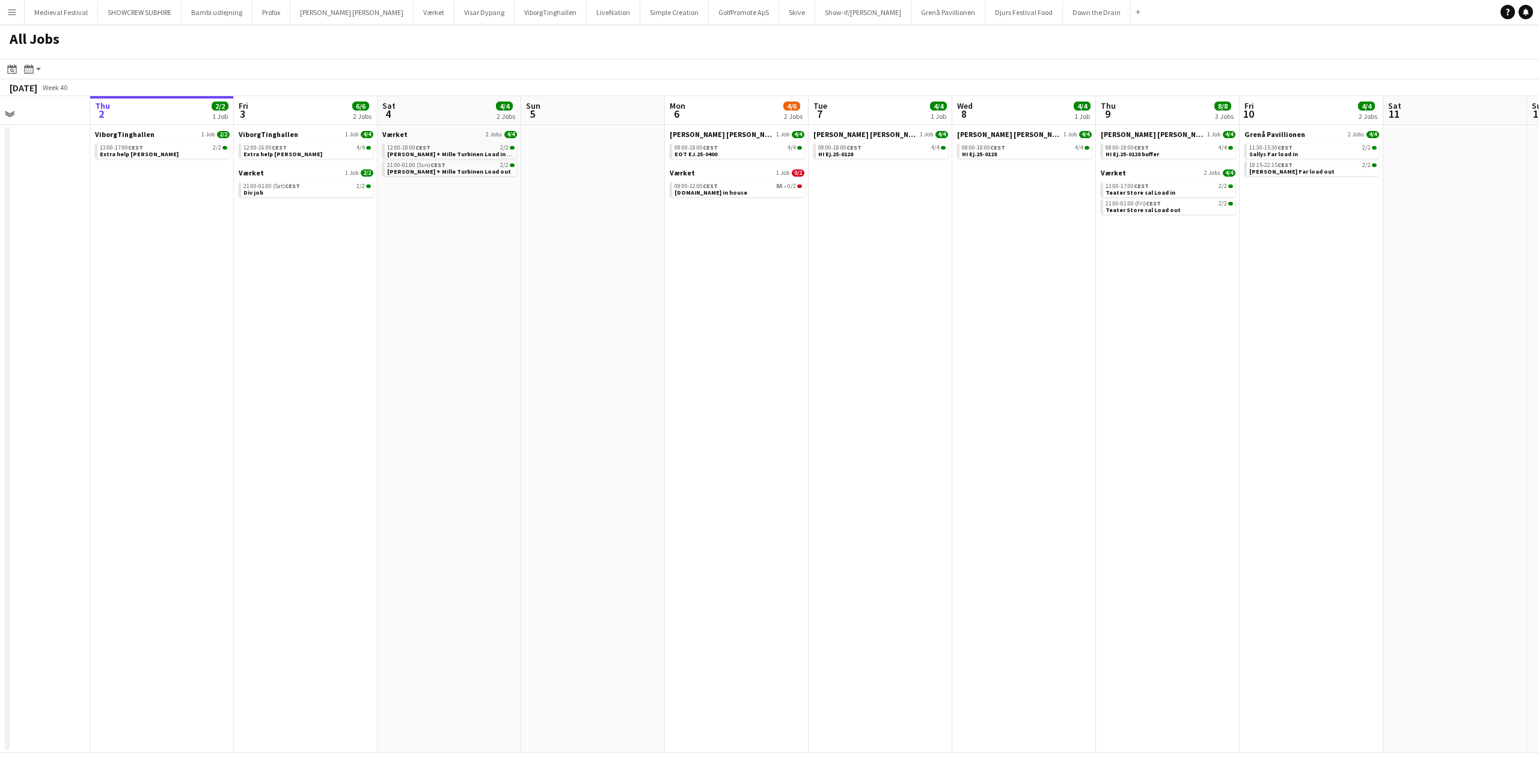
scroll to position [0, 245]
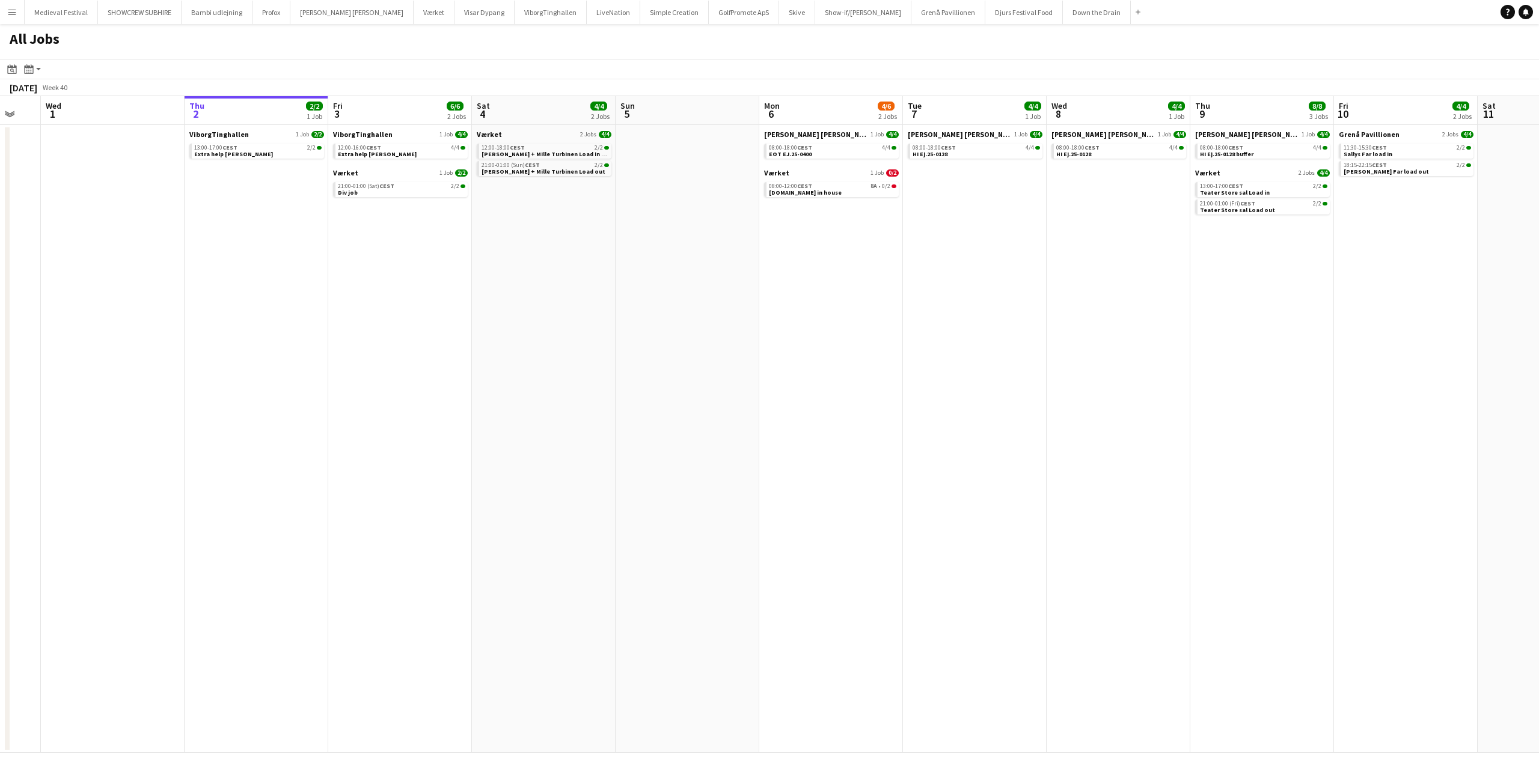
drag, startPoint x: 597, startPoint y: 197, endPoint x: 789, endPoint y: 225, distance: 194.0
click at [784, 226] on app-calendar-viewport "Mon 29 4/4 1 Job Tue 30 Wed 1 Thu 2 2/2 1 Job Fri 3 6/6 2 Jobs Sat 4 4/4 2 Jobs…" at bounding box center [770, 424] width 1539 height 657
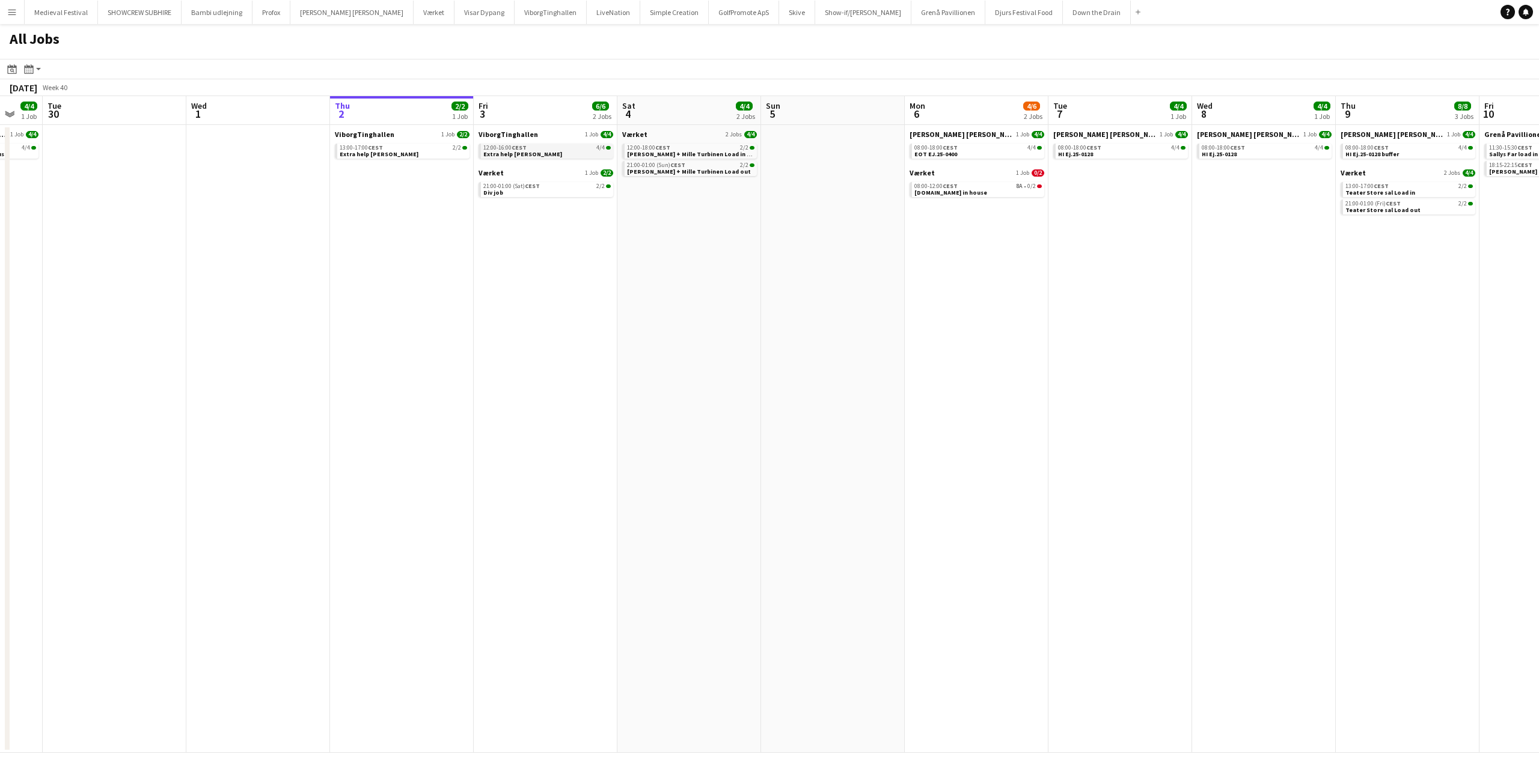
click at [532, 150] on div "12:00-16:00 CEST 4/4" at bounding box center [547, 148] width 128 height 6
click at [543, 183] on div "21:00-01:00 (Sat) CEST 2/2" at bounding box center [547, 186] width 128 height 6
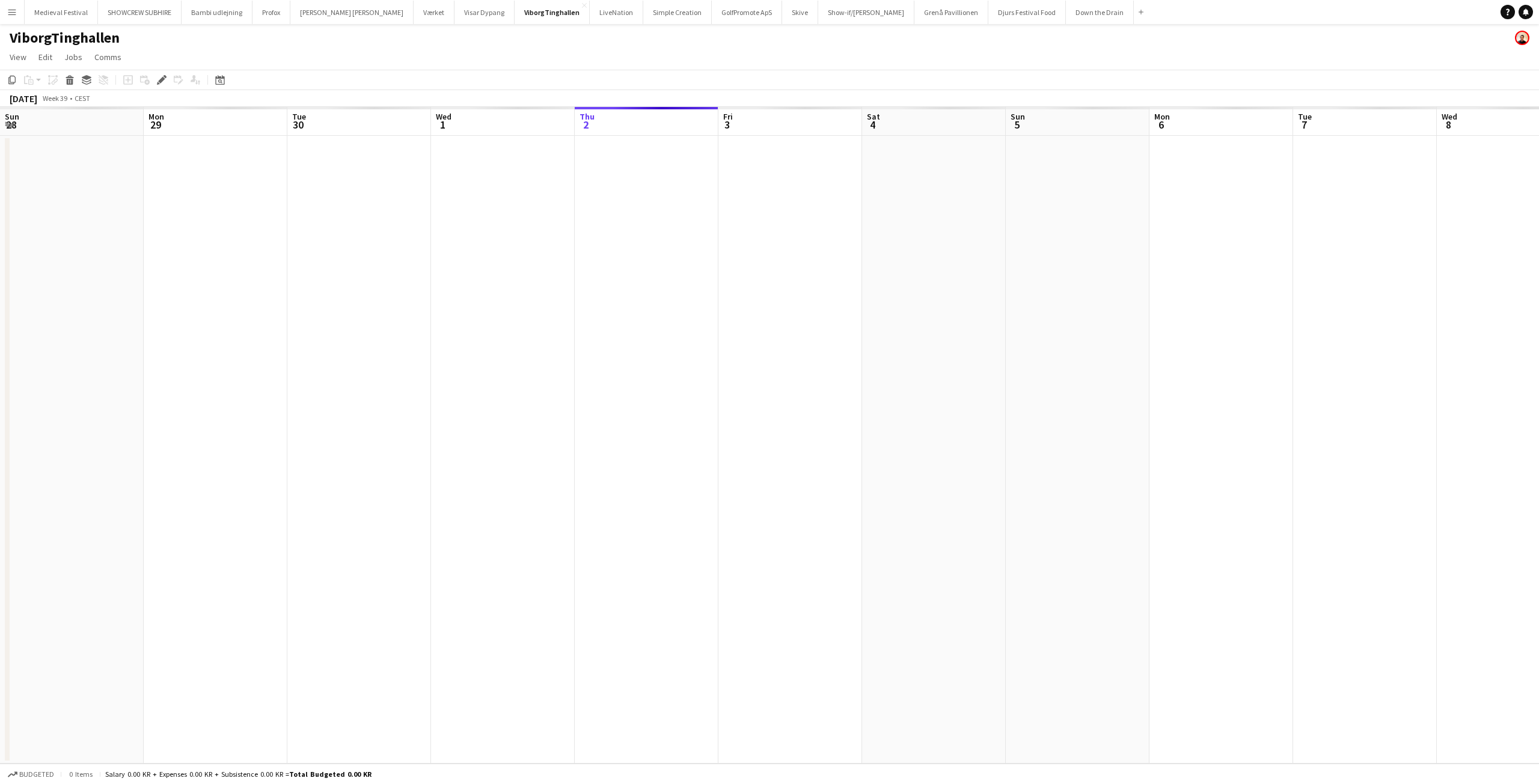
scroll to position [0, 413]
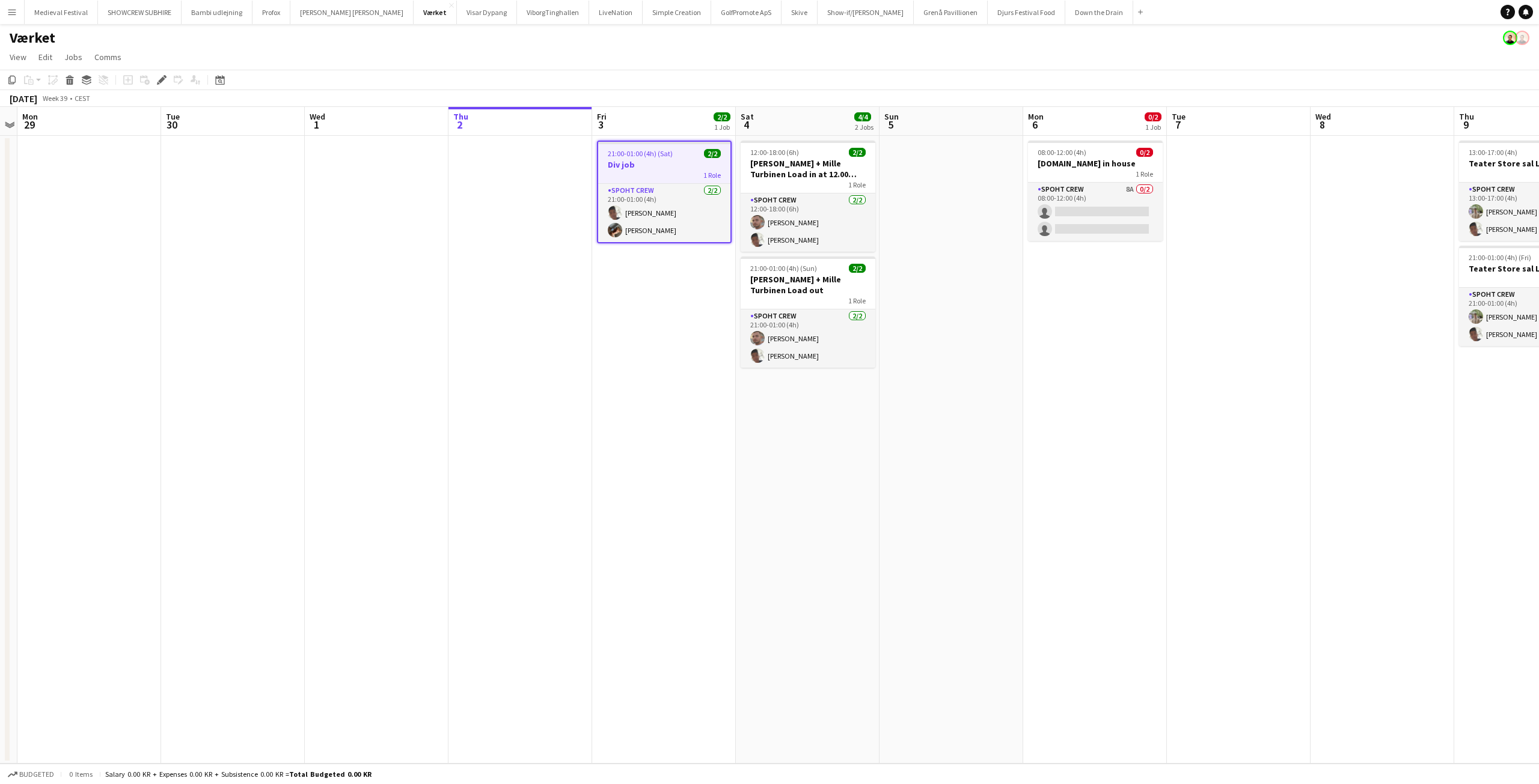
click at [640, 156] on span "21:00-01:00 (4h) (Sat)" at bounding box center [640, 153] width 65 height 9
click at [636, 156] on span "21:00-01:00 (4h) (Sat)" at bounding box center [639, 152] width 65 height 9
click at [160, 81] on icon at bounding box center [160, 80] width 6 height 6
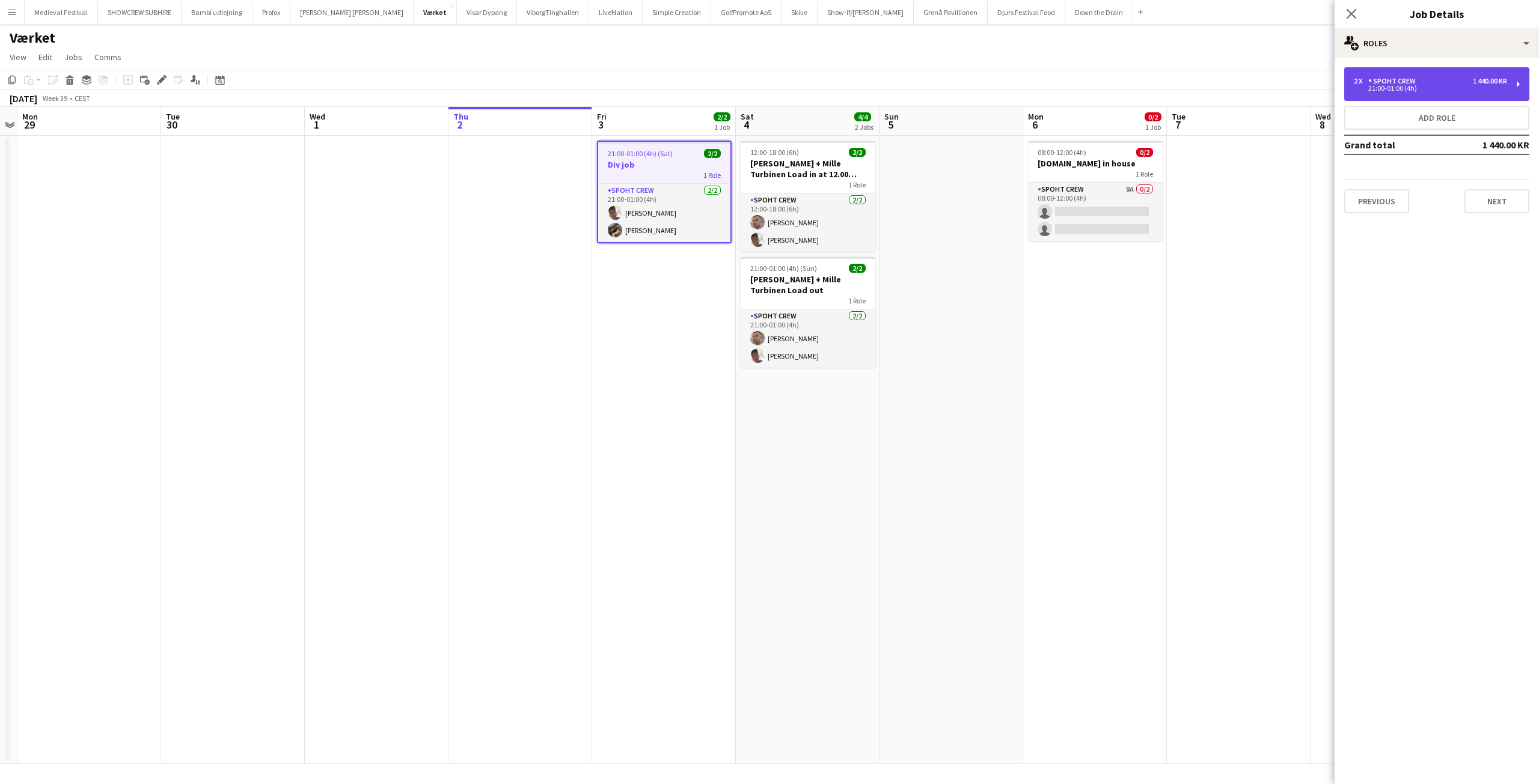
click at [1368, 79] on div "Spoht Crew" at bounding box center [1394, 81] width 53 height 8
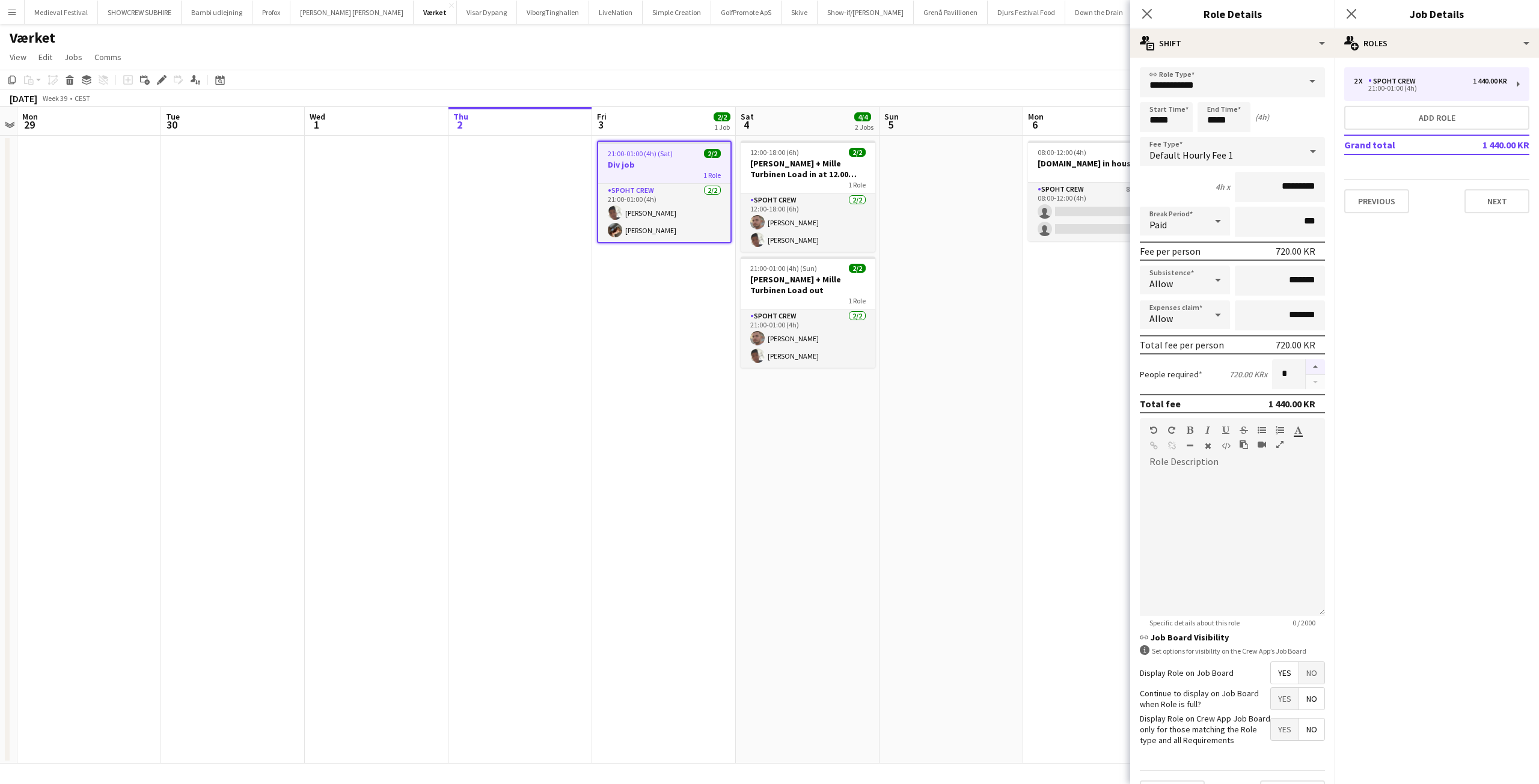
click at [1305, 371] on button "button" at bounding box center [1314, 367] width 19 height 15
type input "*"
click at [1002, 358] on app-date-cell at bounding box center [951, 450] width 143 height 628
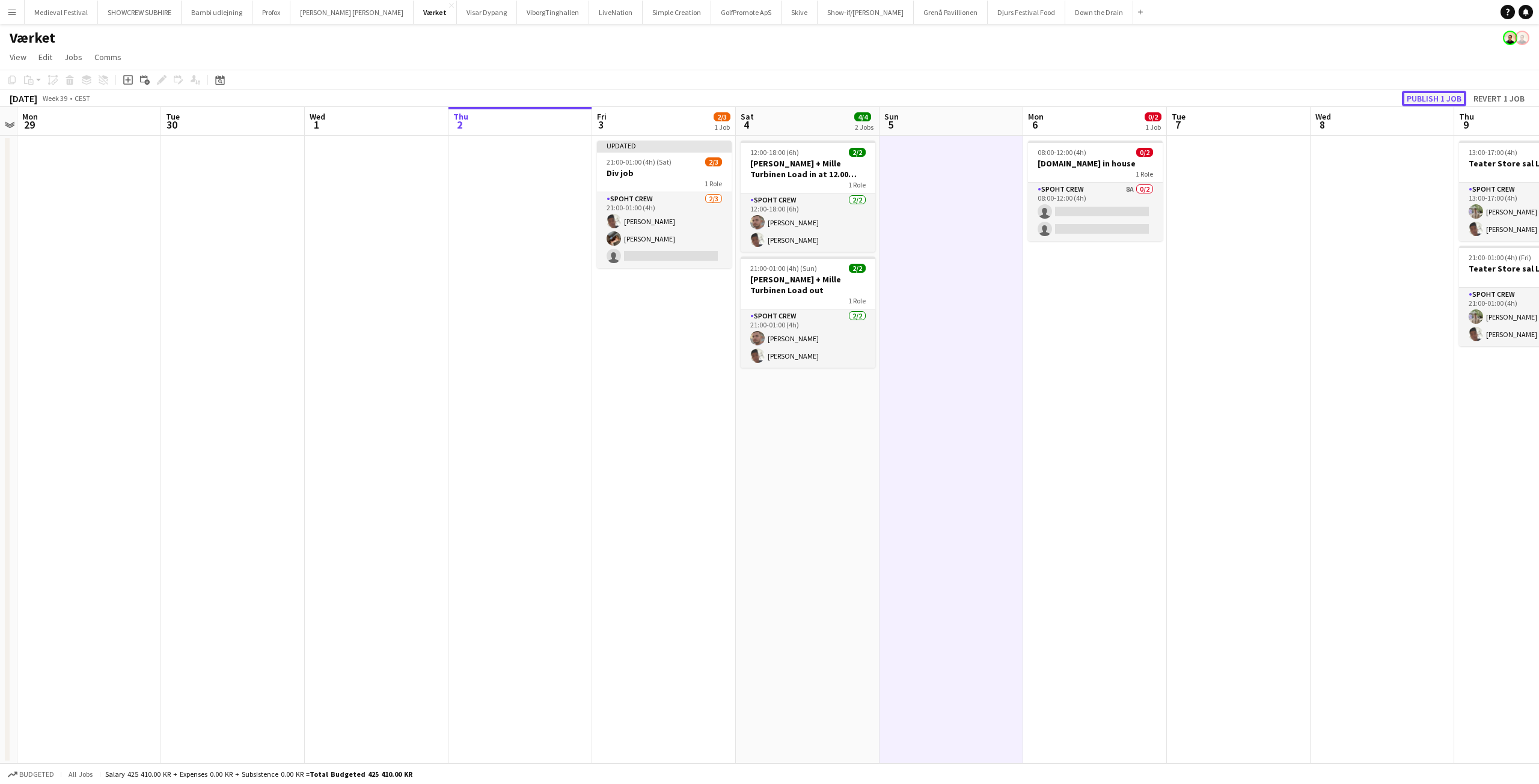
click at [1425, 92] on button "Publish 1 job" at bounding box center [1433, 98] width 64 height 15
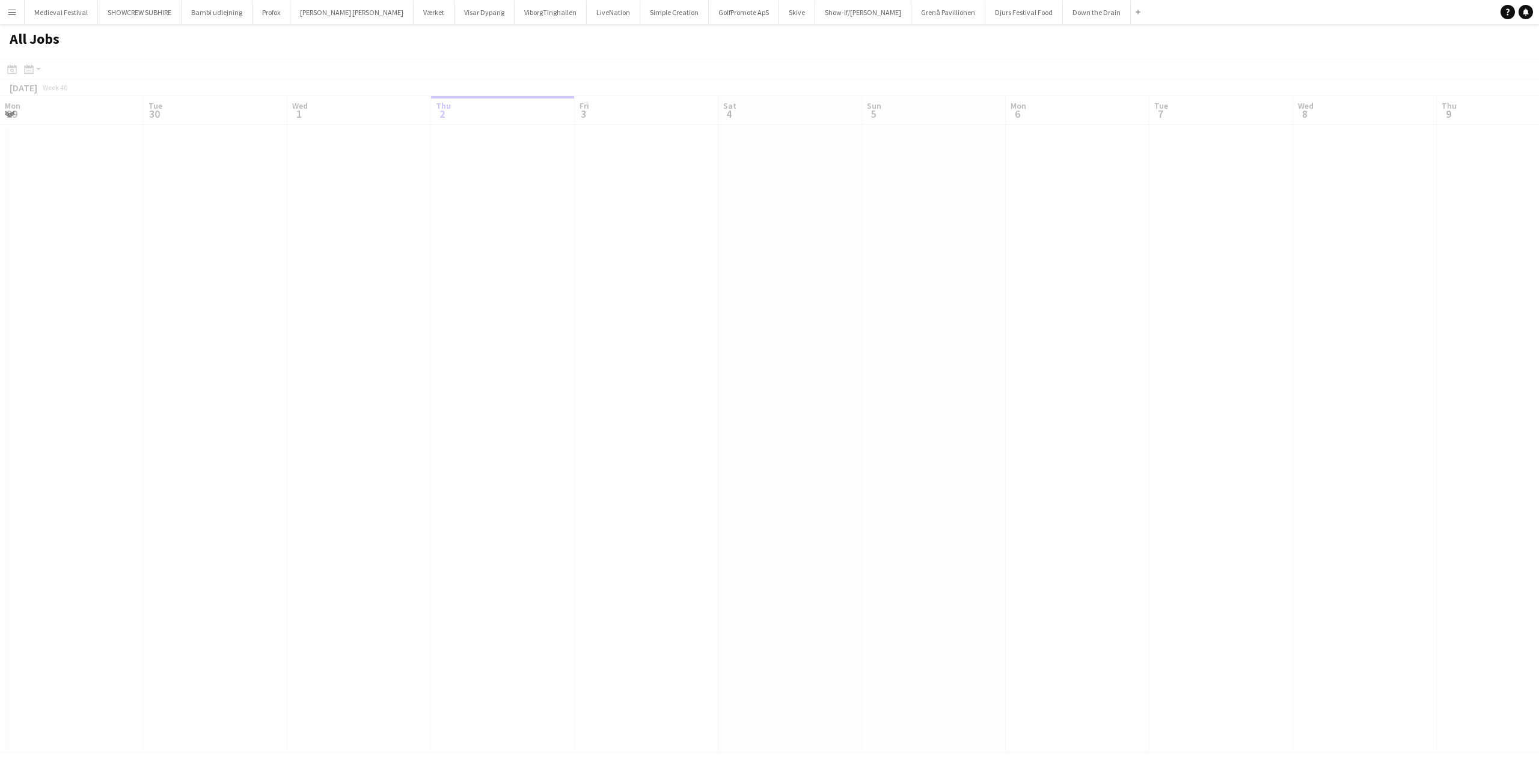
scroll to position [0, 287]
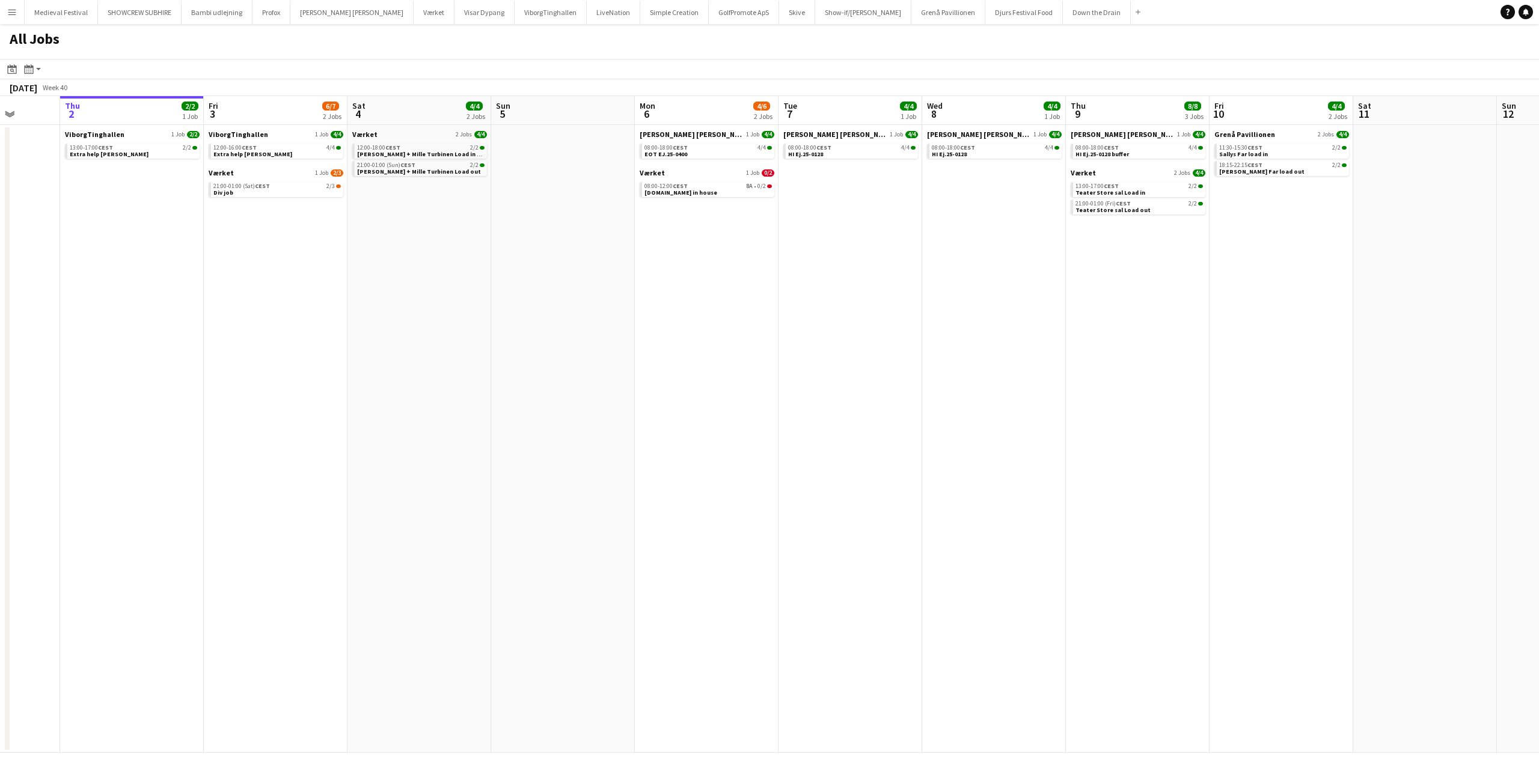
drag, startPoint x: 528, startPoint y: 213, endPoint x: 633, endPoint y: 221, distance: 105.3
click at [624, 222] on app-calendar-viewport "Mon 29 4/4 1 Job Tue 30 Wed 1 Thu 2 2/2 1 Job Fri 3 6/7 2 Jobs Sat 4 4/4 2 Jobs…" at bounding box center [770, 424] width 1539 height 657
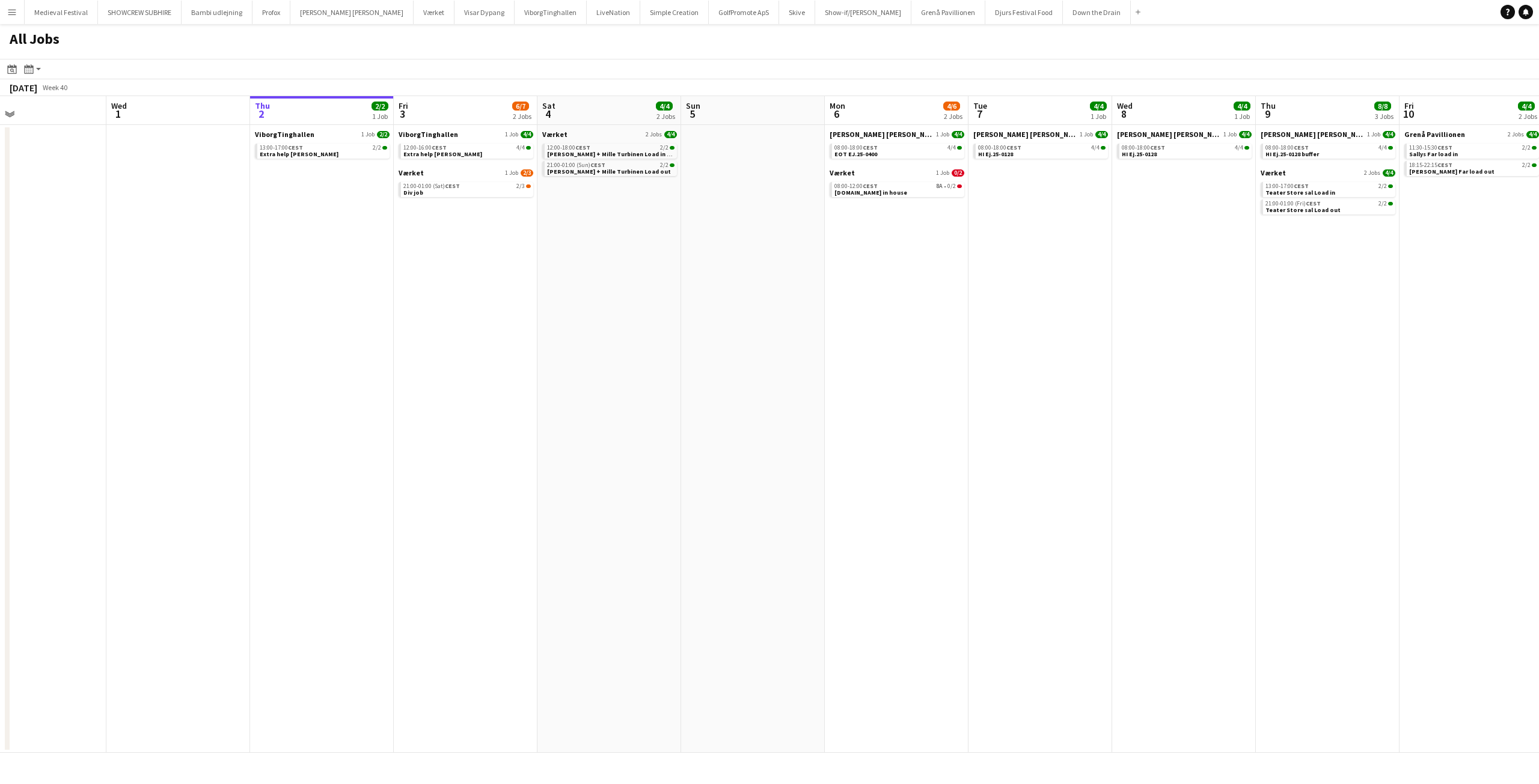
click at [508, 181] on app-calendar-brief-board "Værket 1 Job [DATE] 21:00-01:00 (Sat) CEST 2/3 Div job" at bounding box center [466, 183] width 135 height 29
click at [497, 187] on div "21:00-01:00 (Sat) CEST 2/3" at bounding box center [467, 186] width 128 height 6
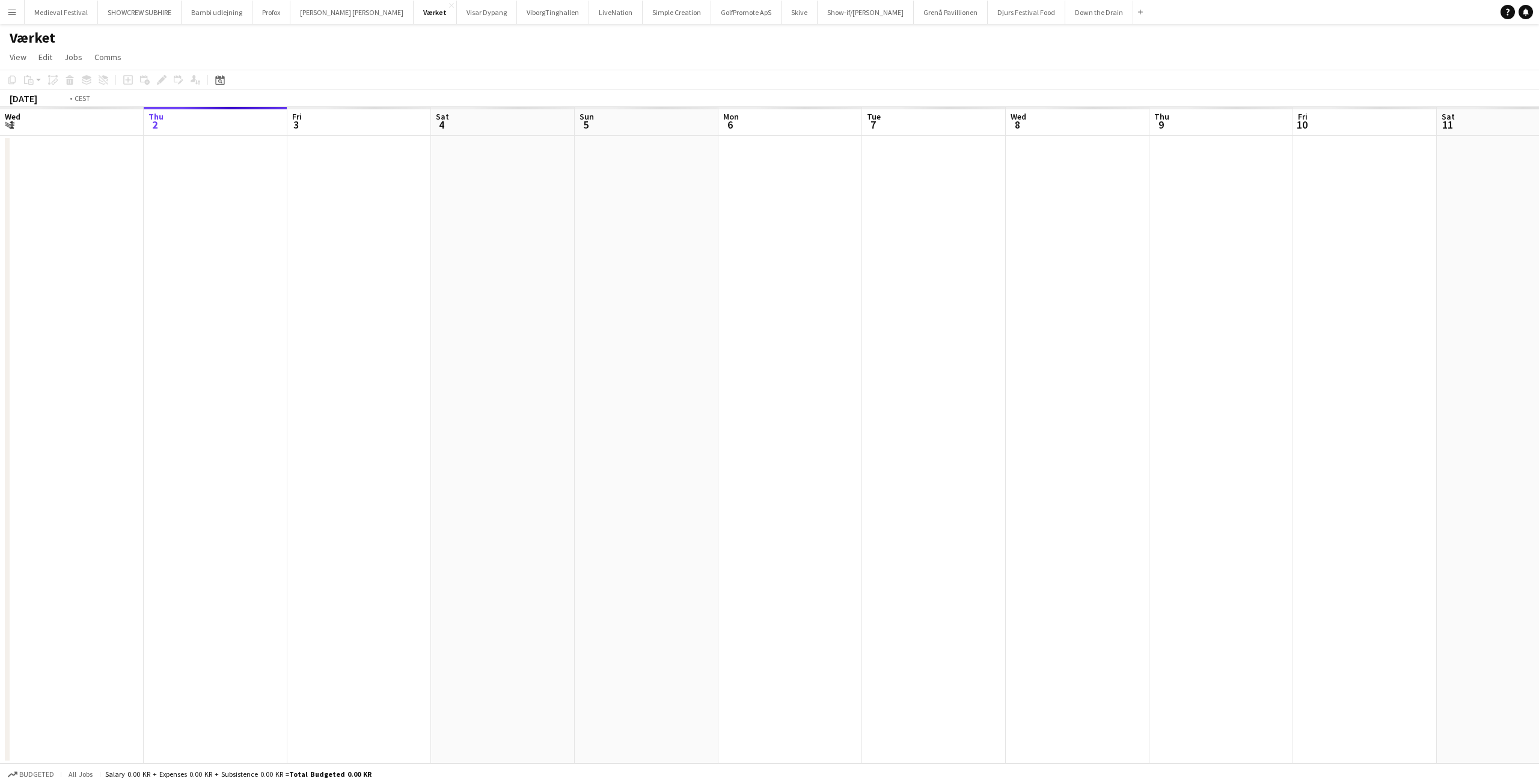
scroll to position [0, 413]
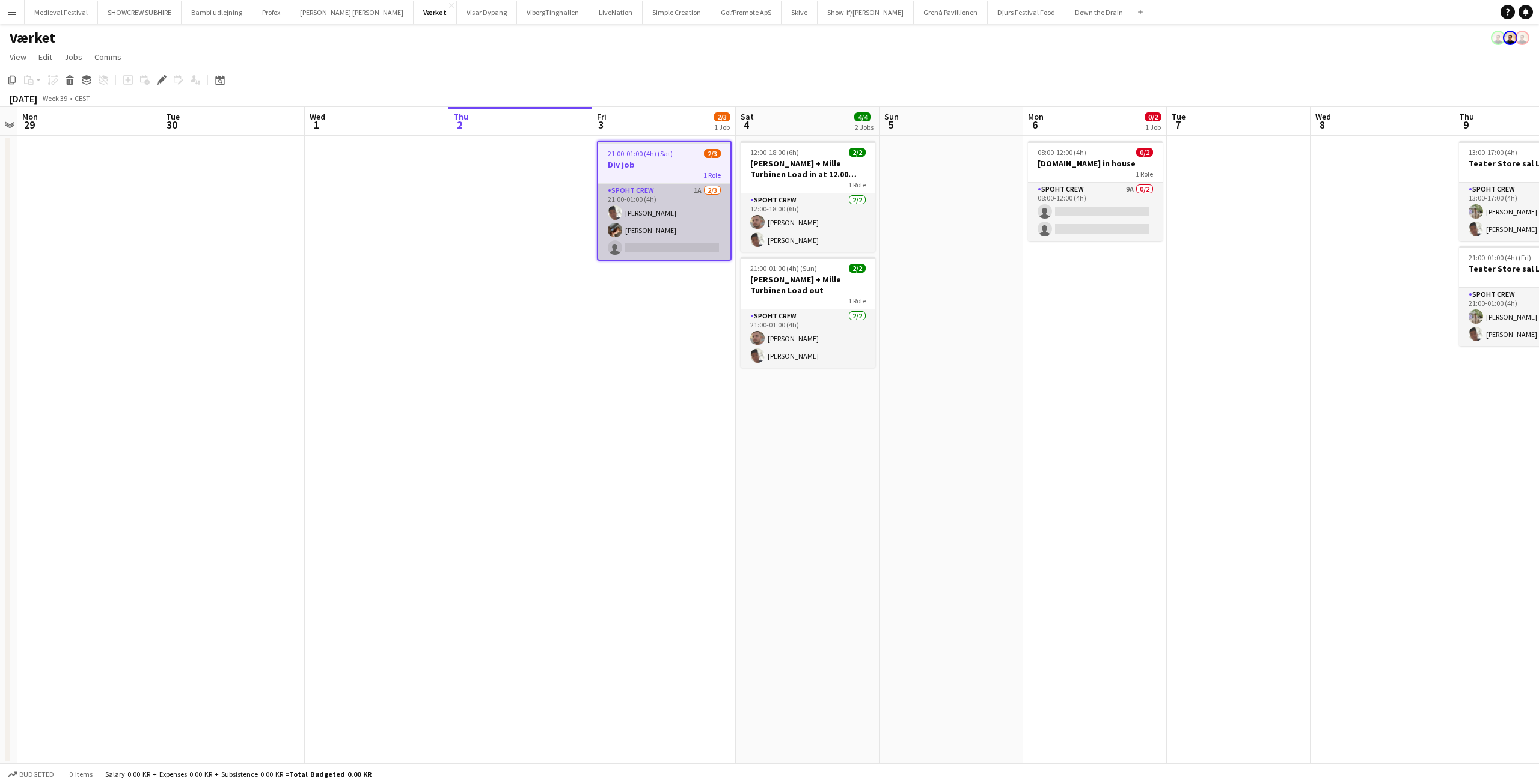
click at [679, 208] on app-card-role "Spoht Crew 1A [DATE] 21:00-01:00 (4h) [PERSON_NAME] [PERSON_NAME] single-neutra…" at bounding box center [664, 222] width 132 height 76
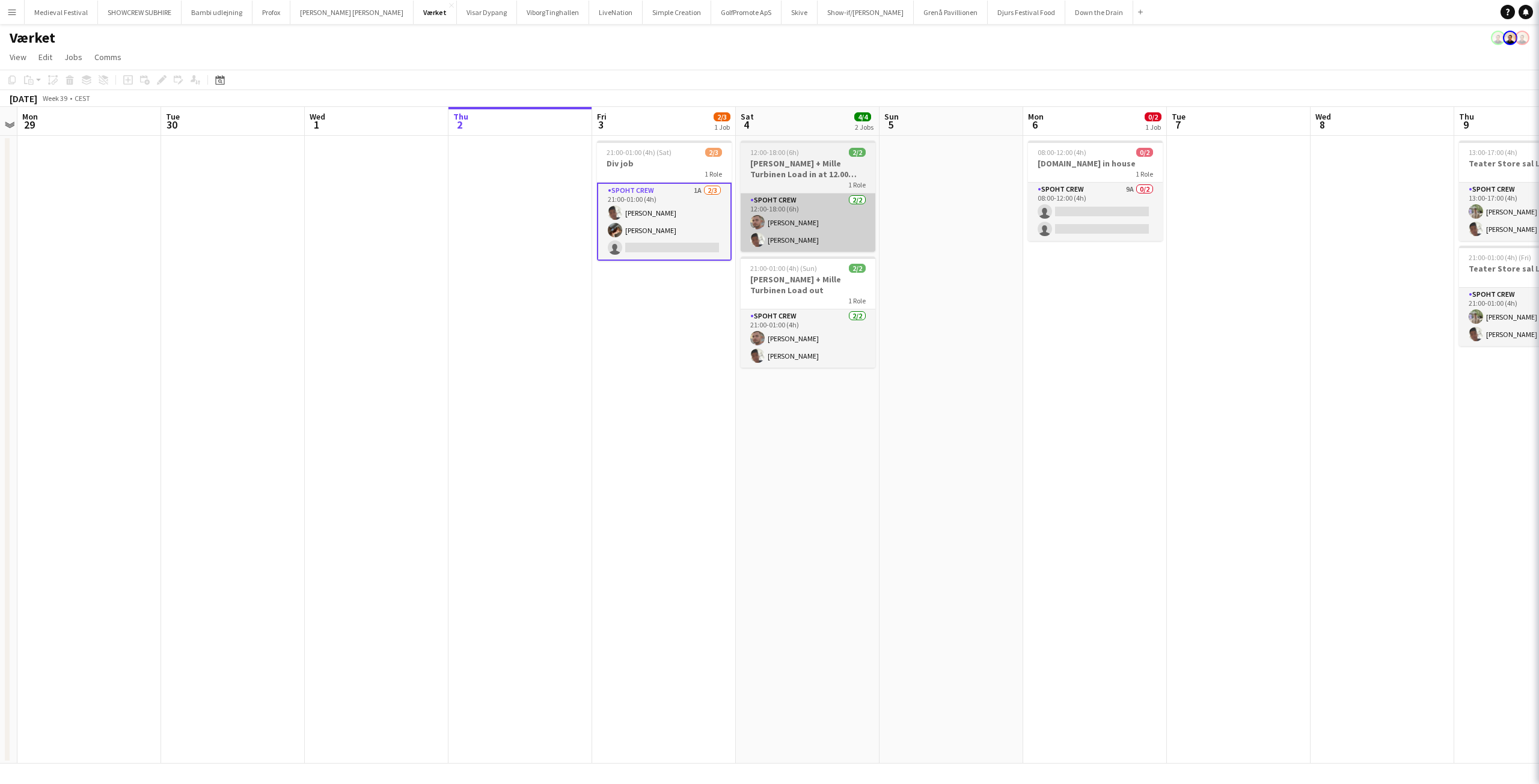
scroll to position [0, 414]
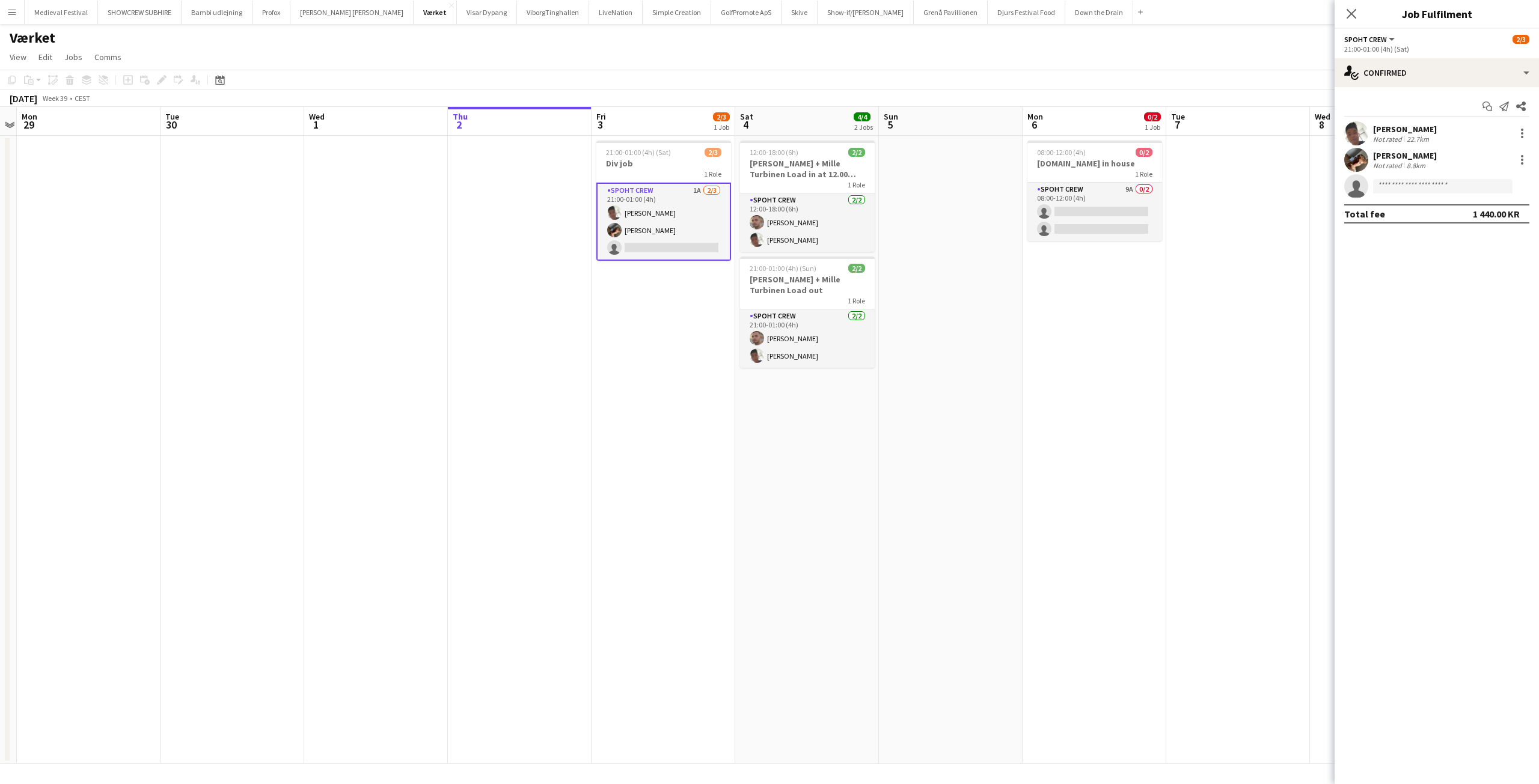
click at [1444, 92] on div "Start chat Send notification Share Seep Villadsen Not rated 22.7km [PERSON_NAME…" at bounding box center [1436, 160] width 204 height 146
click at [1440, 74] on div "single-neutral-actions-check-2 Confirmed" at bounding box center [1436, 73] width 204 height 29
click at [1466, 190] on div "single-neutral-actions-information Applicants" at bounding box center [1476, 196] width 119 height 24
click at [1103, 246] on app-date-cell "08:00-12:00 (4h) 0/2 [DOMAIN_NAME] in house 1 Role Spoht Crew 9A 0/2 08:00-12:0…" at bounding box center [1094, 450] width 143 height 628
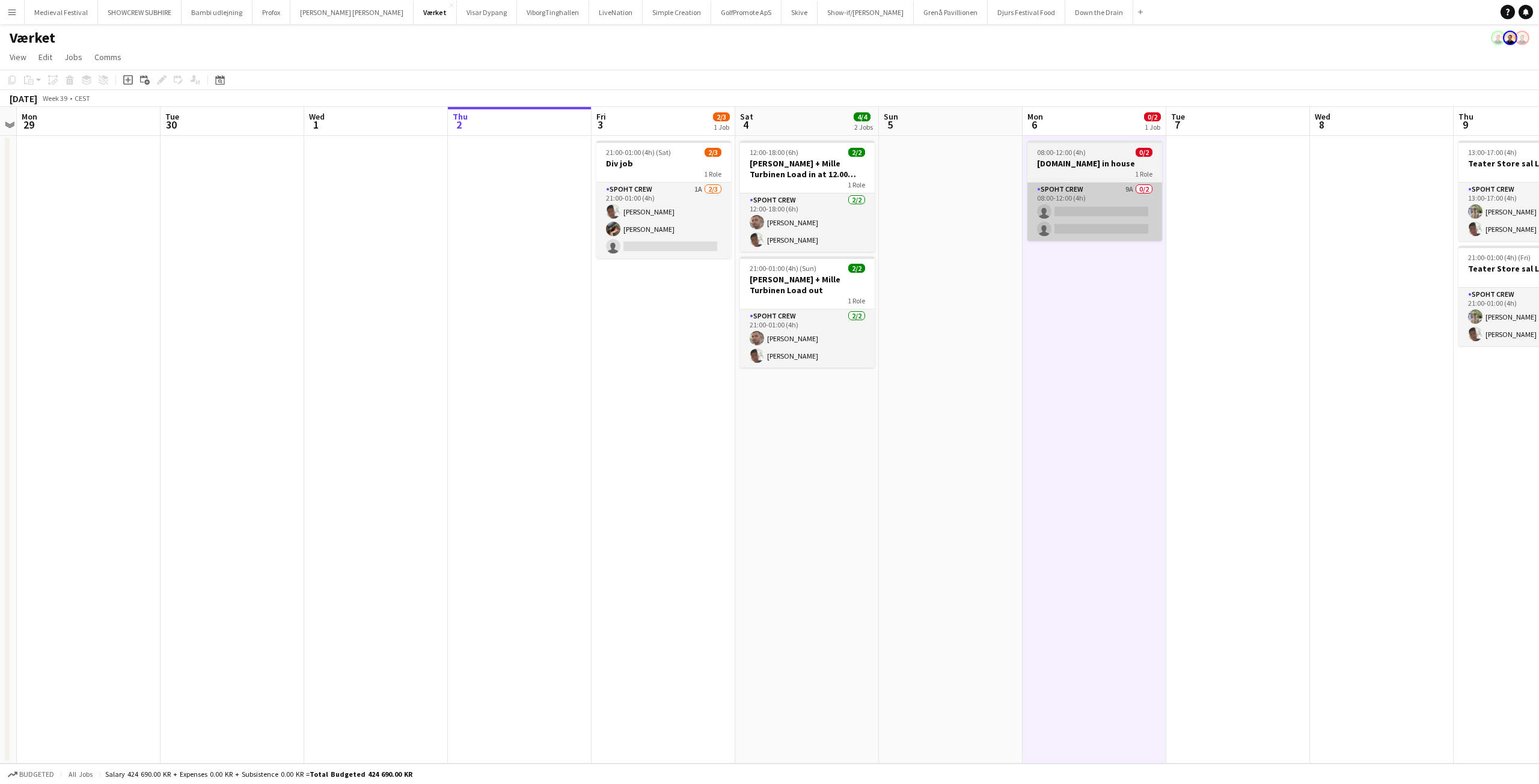
click at [1103, 224] on app-card-role "Spoht Crew 9A 0/2 08:00-12:00 (4h) single-neutral-actions single-neutral-actions" at bounding box center [1094, 212] width 135 height 58
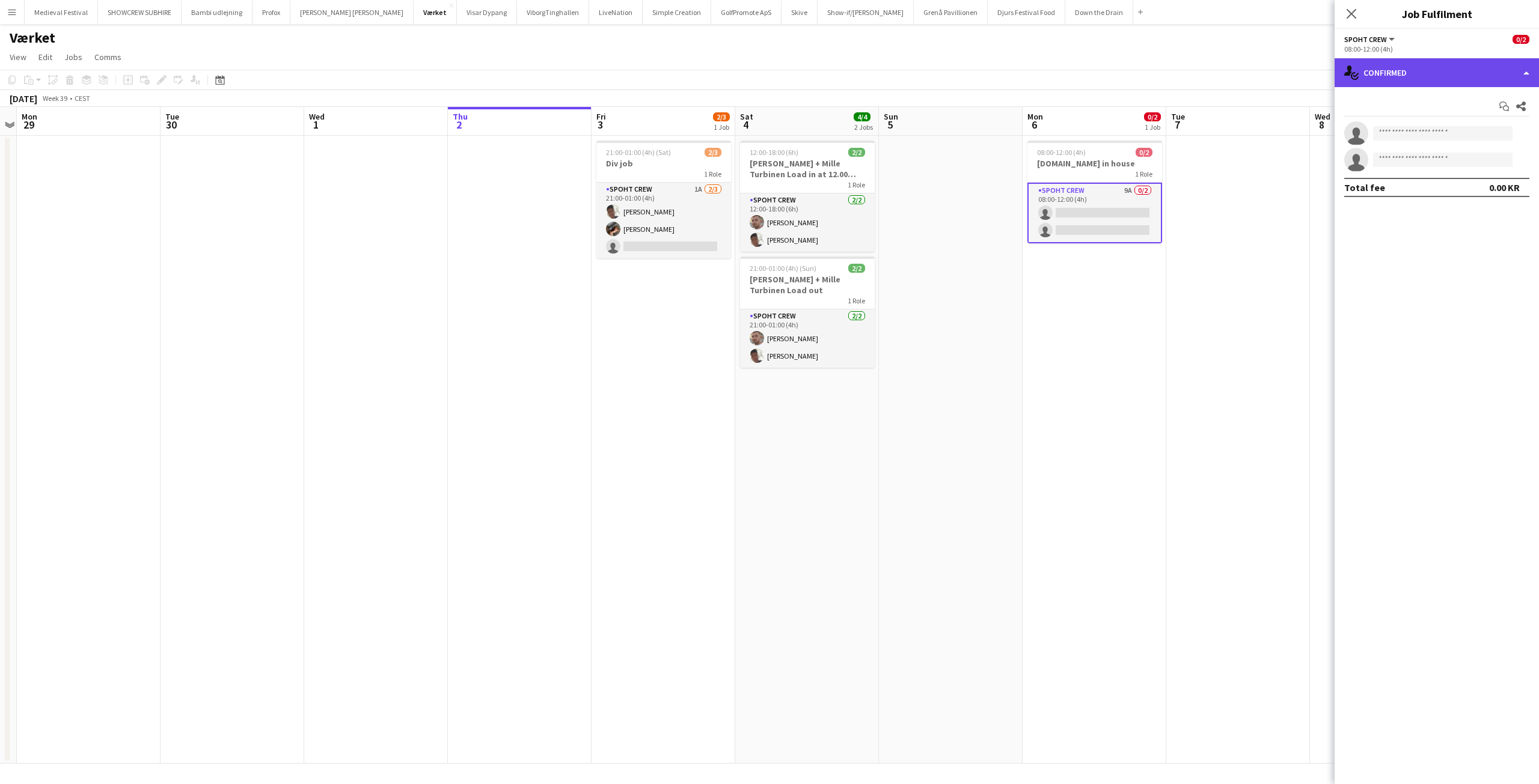
click at [1421, 76] on div "single-neutral-actions-check-2 Confirmed" at bounding box center [1436, 73] width 204 height 29
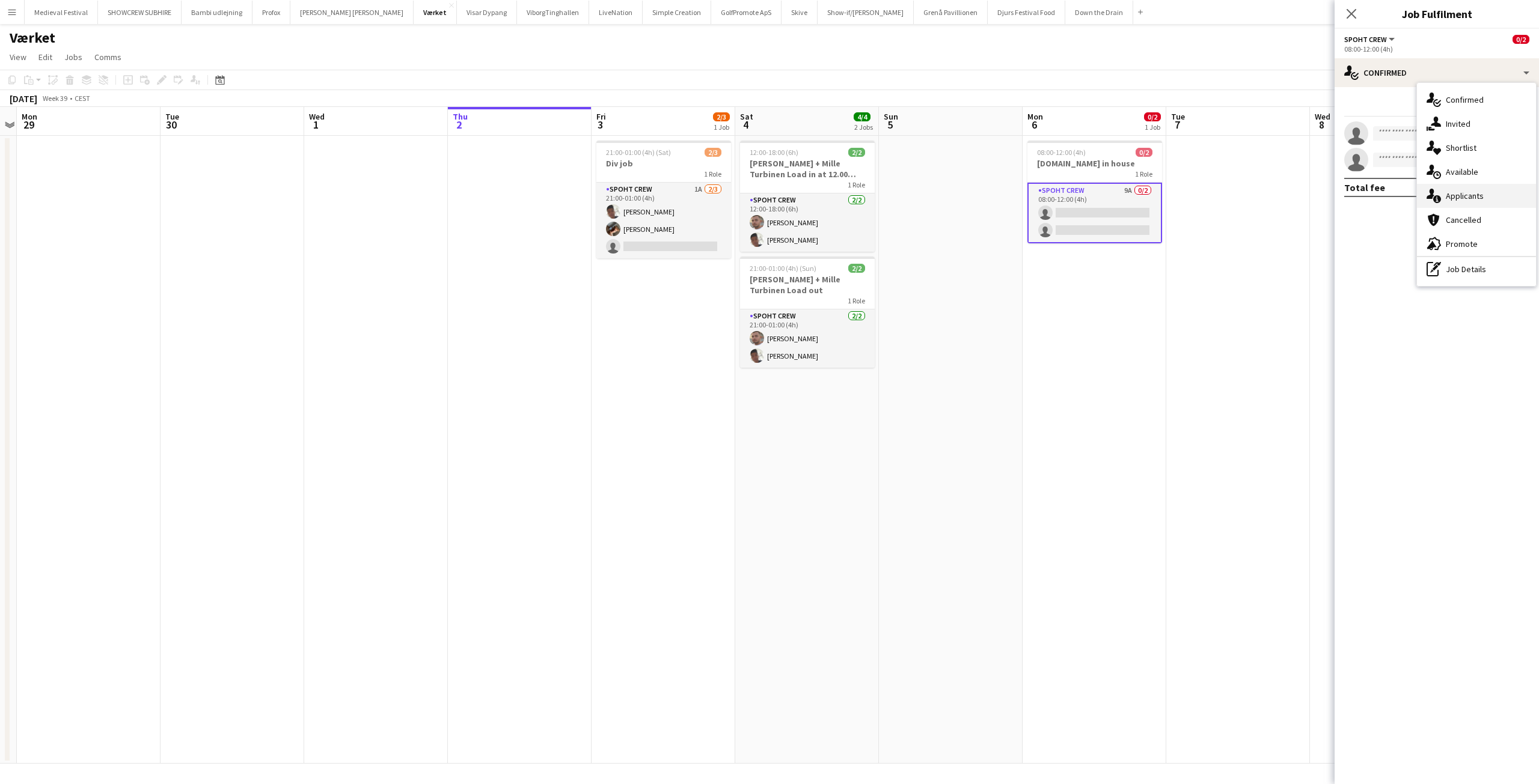
click at [1466, 200] on span "Applicants" at bounding box center [1465, 196] width 38 height 11
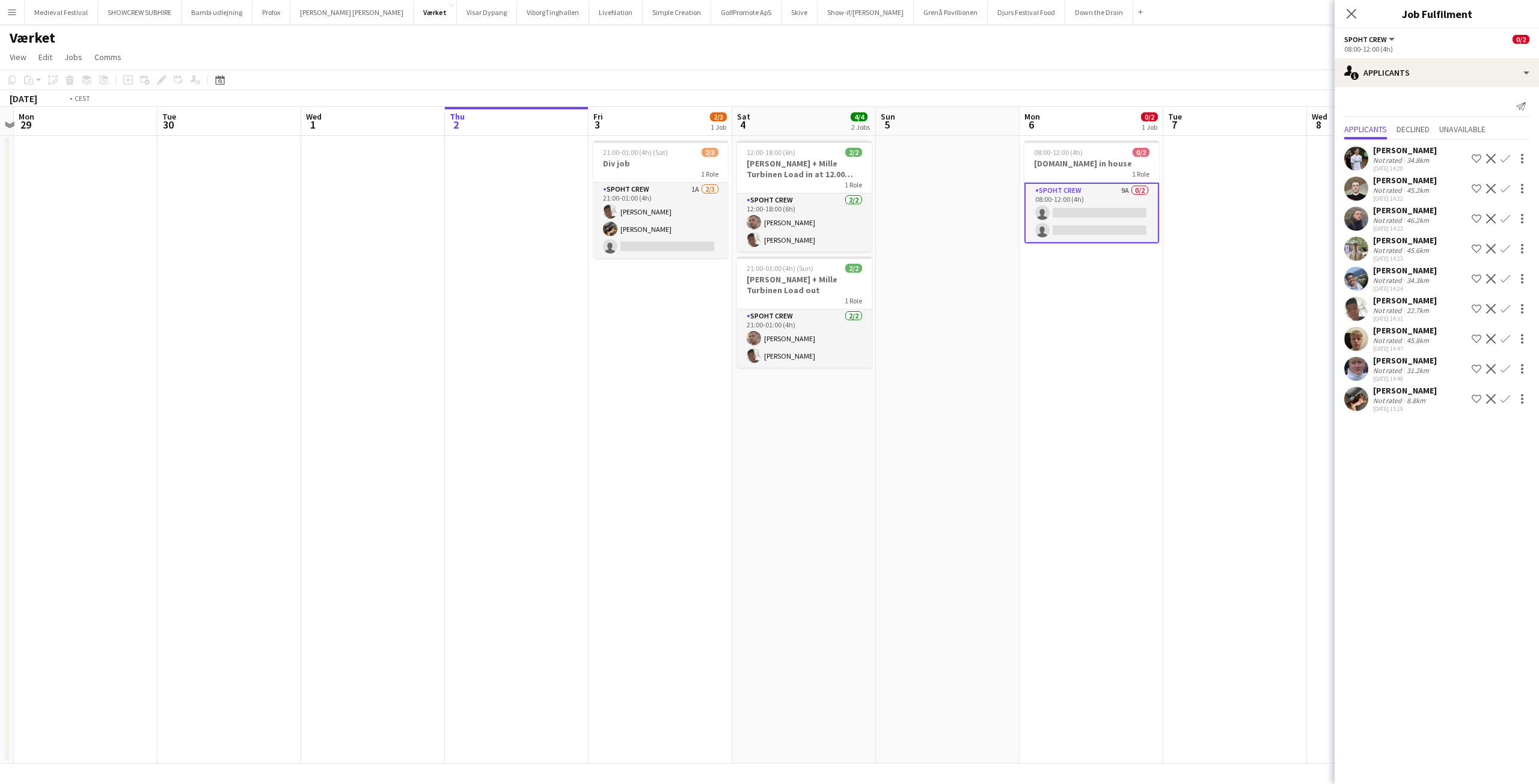
drag, startPoint x: 1230, startPoint y: 318, endPoint x: 788, endPoint y: 349, distance: 443.1
click at [795, 348] on app-calendar-viewport "Fri 26 4/4 2 Jobs Sat 27 4/4 2 Jobs Sun 28 Mon 29 Tue 30 Wed 1 Thu 2 Fri 3 2/3 …" at bounding box center [770, 435] width 1539 height 657
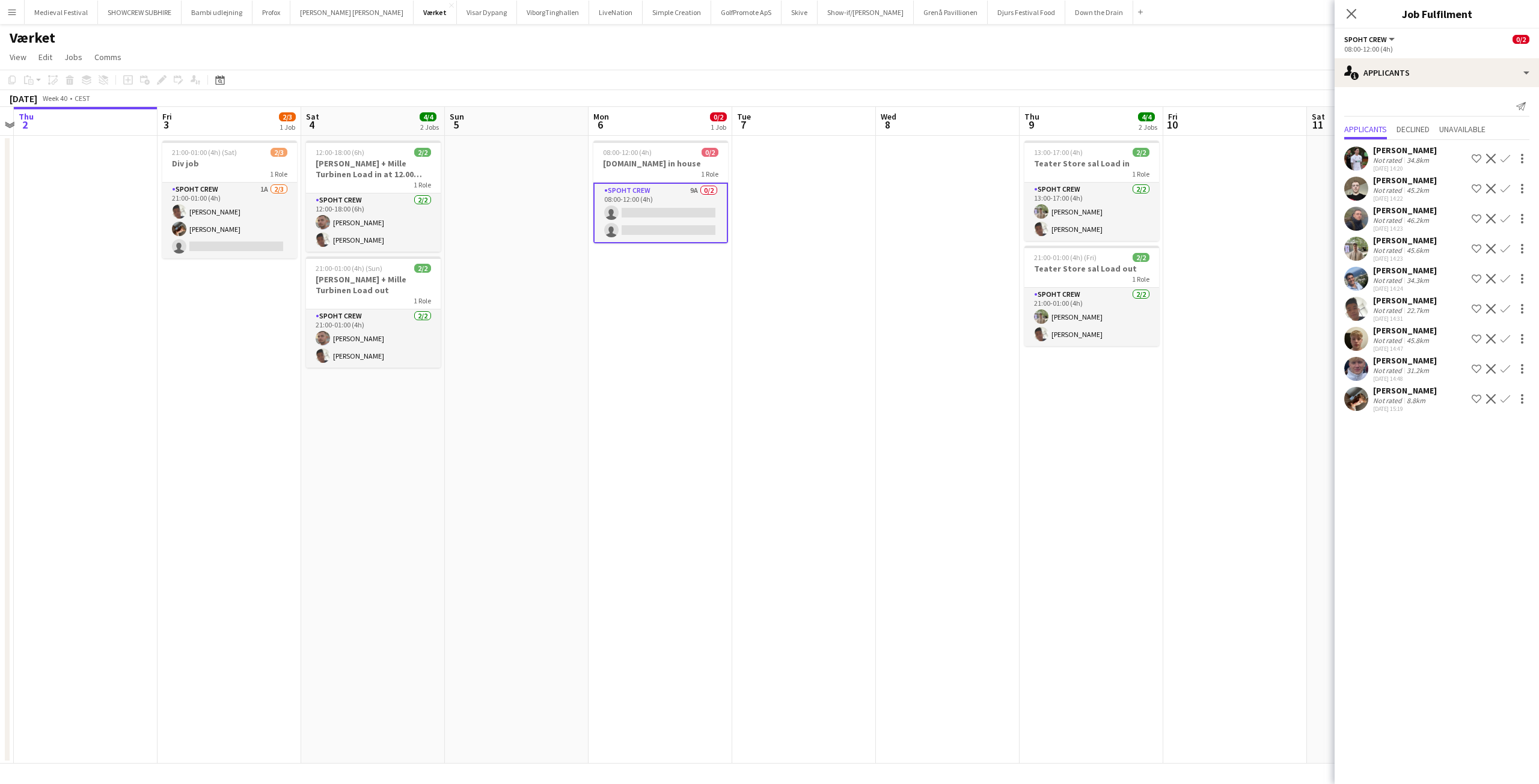
scroll to position [0, 419]
click at [948, 377] on app-date-cell at bounding box center [946, 450] width 143 height 628
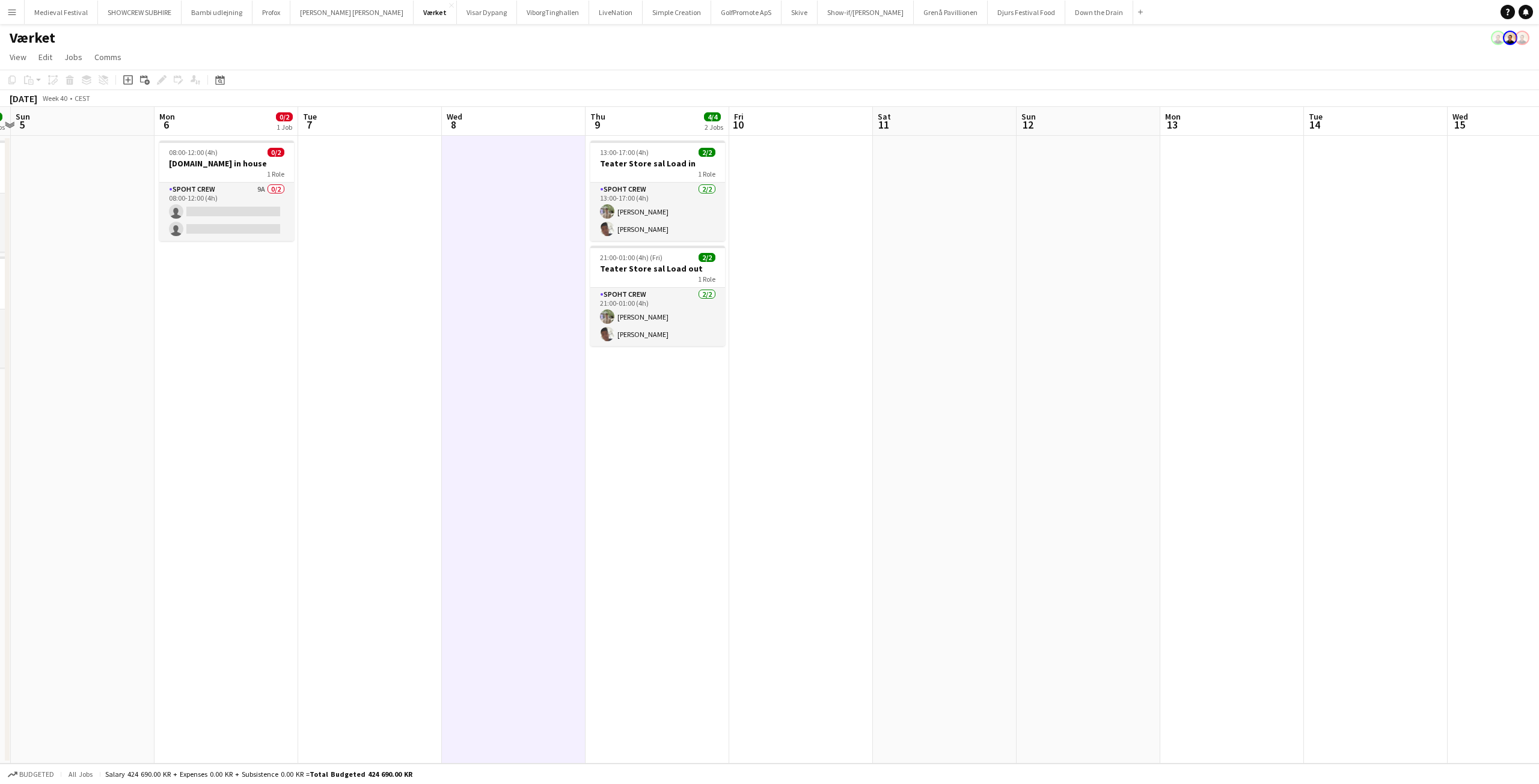
drag, startPoint x: 1182, startPoint y: 401, endPoint x: 705, endPoint y: 396, distance: 477.0
click at [678, 406] on app-calendar-viewport "Thu 2 Fri 3 2/3 1 Job Sat 4 4/4 2 Jobs Sun 5 Mon 6 0/2 1 Job Tue 7 Wed 8 Thu 9 …" at bounding box center [770, 435] width 1539 height 657
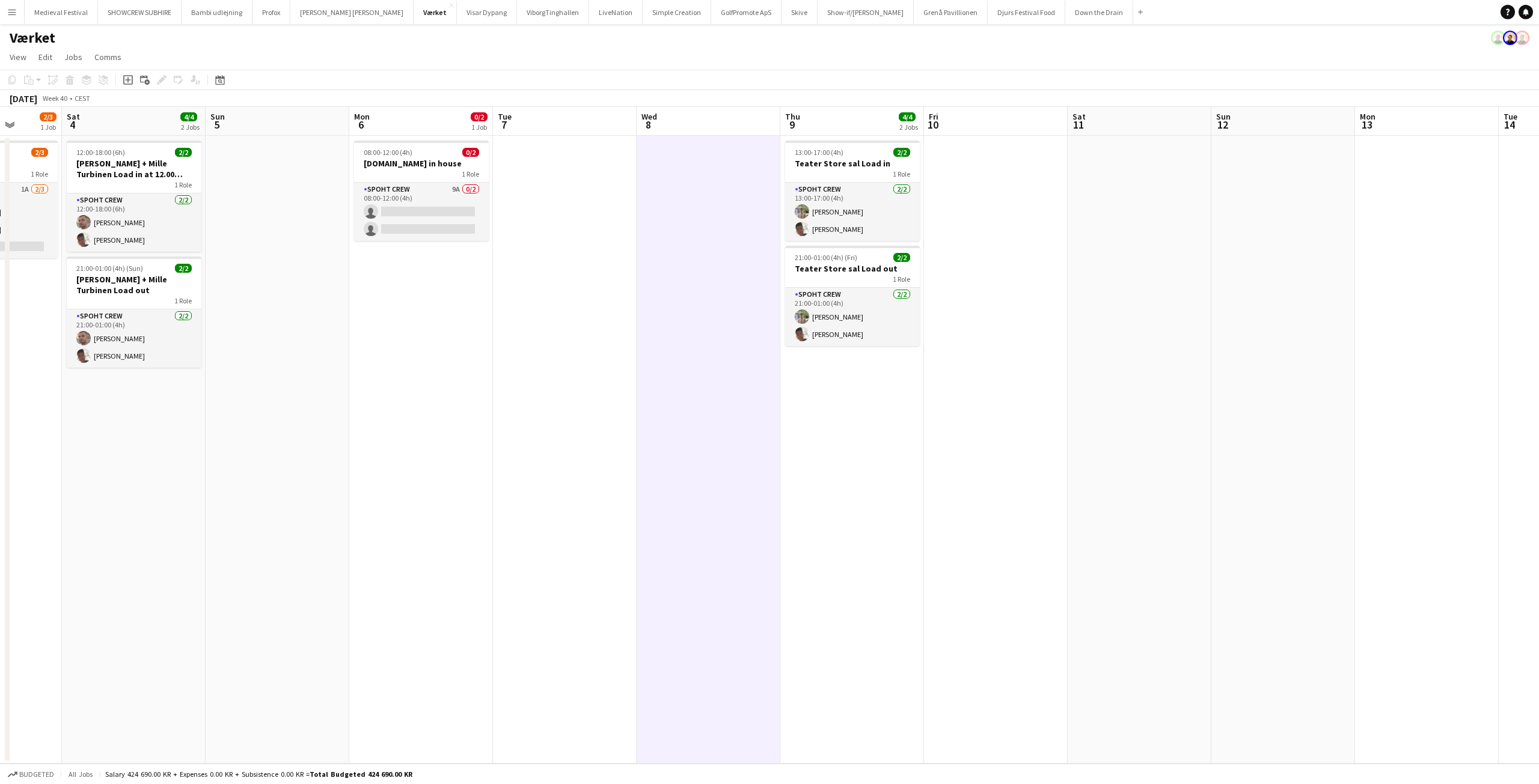
drag, startPoint x: 808, startPoint y: 390, endPoint x: 944, endPoint y: 413, distance: 137.9
click at [1341, 411] on app-calendar-viewport "Wed 1 Thu 2 Fri 3 2/3 1 Job Sat 4 4/4 2 Jobs Sun 5 Mon 6 0/2 1 Job Tue 7 Wed 8 …" at bounding box center [770, 435] width 1539 height 657
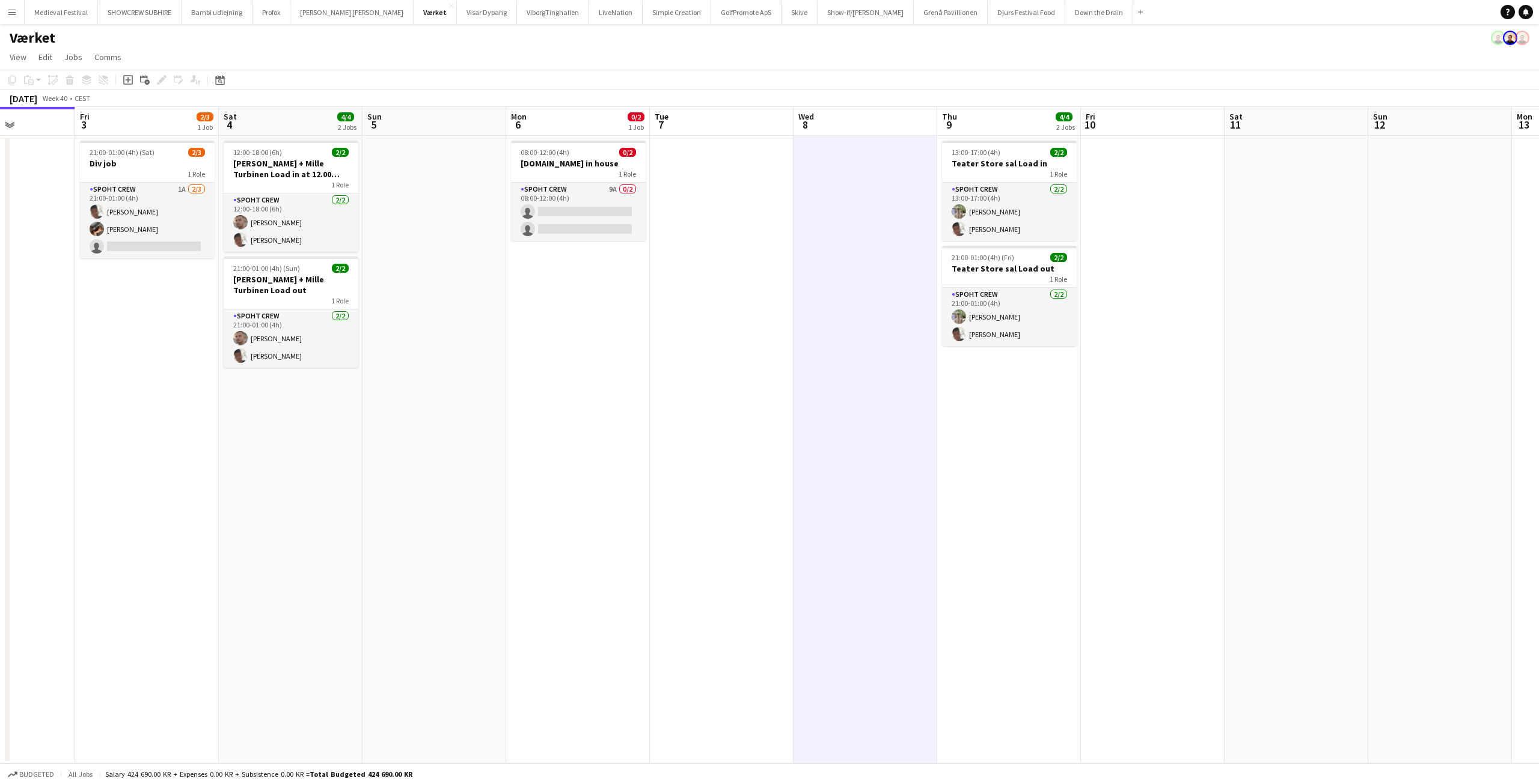
drag, startPoint x: 682, startPoint y: 413, endPoint x: 982, endPoint y: 443, distance: 301.5
click at [938, 440] on app-calendar-viewport "Tue 30 Wed 1 Thu 2 Fri 3 2/3 1 Job Sat 4 4/4 2 Jobs Sun 5 Mon 6 0/2 1 Job Tue 7…" at bounding box center [770, 435] width 1539 height 657
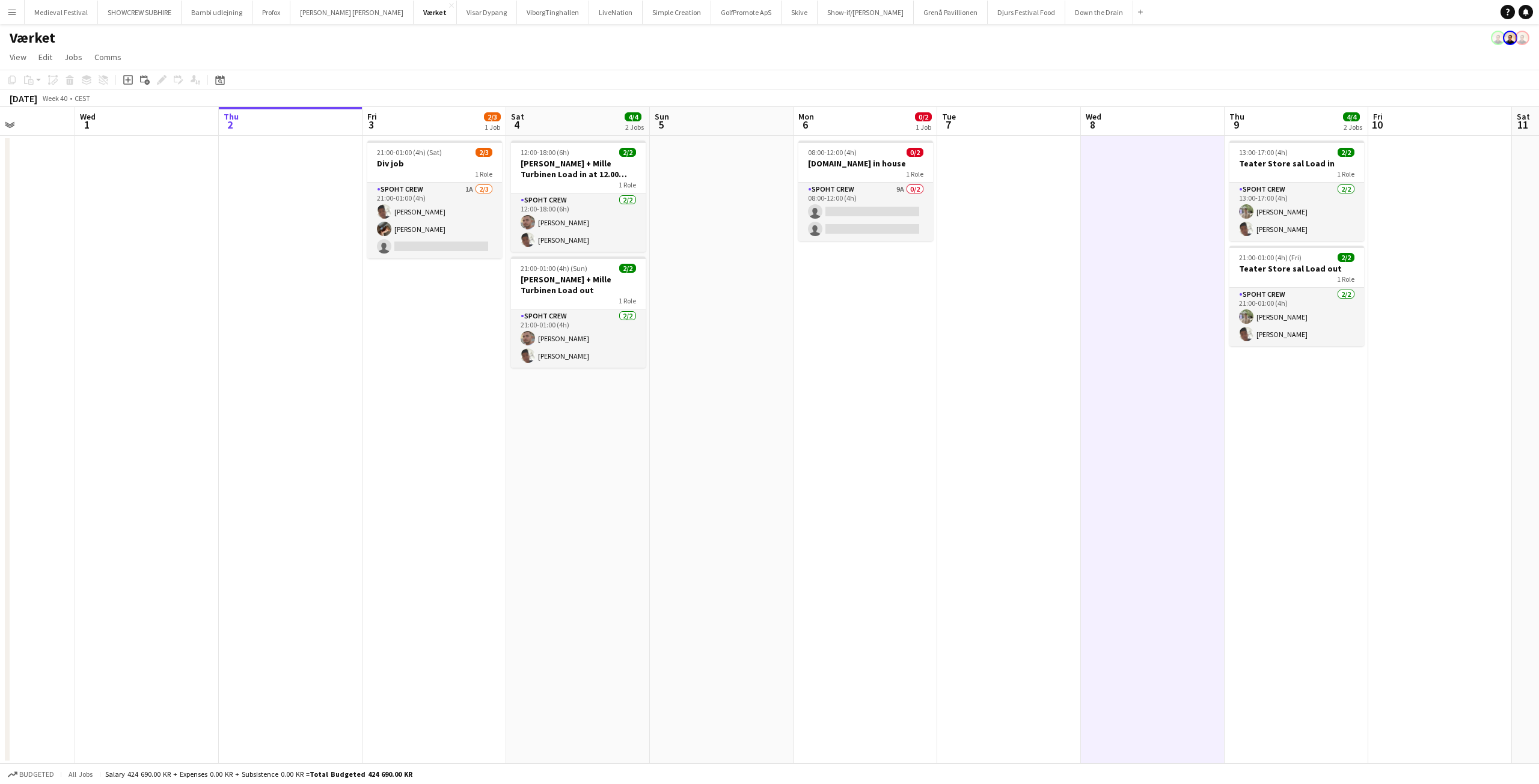
scroll to position [0, 333]
